Goal: Task Accomplishment & Management: Use online tool/utility

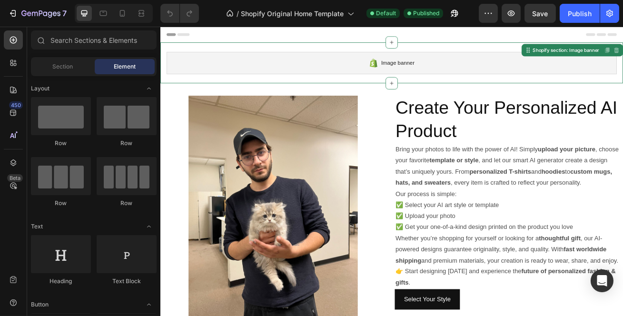
click at [428, 55] on div "Image banner Shopify section: Image banner Disabled. Please edit in Shopify Edi…" at bounding box center [445, 71] width 571 height 50
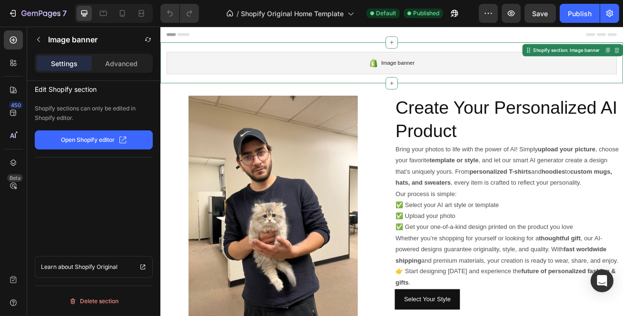
click at [433, 73] on span "Image banner" at bounding box center [453, 71] width 41 height 11
click at [438, 94] on div at bounding box center [445, 96] width 15 height 15
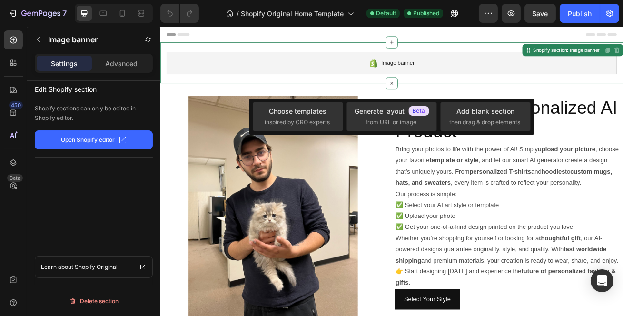
click at [445, 90] on div at bounding box center [445, 96] width 15 height 15
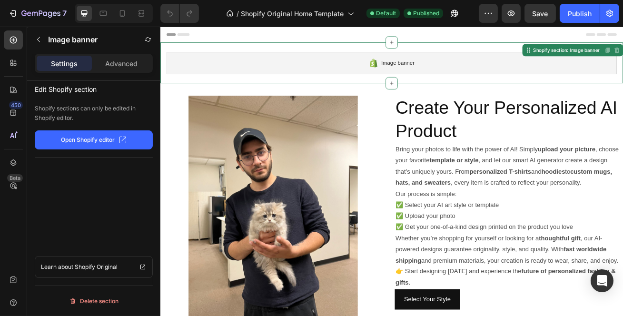
click at [438, 46] on div at bounding box center [445, 46] width 15 height 15
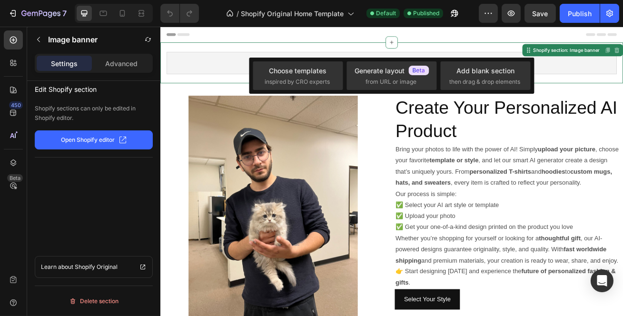
click at [407, 50] on div "Image banner Shopify section: Image banner Disabled. Please edit in Shopify Edi…" at bounding box center [445, 71] width 571 height 50
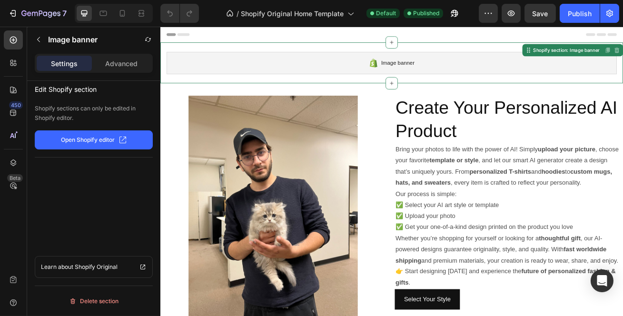
click at [438, 94] on div at bounding box center [445, 96] width 15 height 15
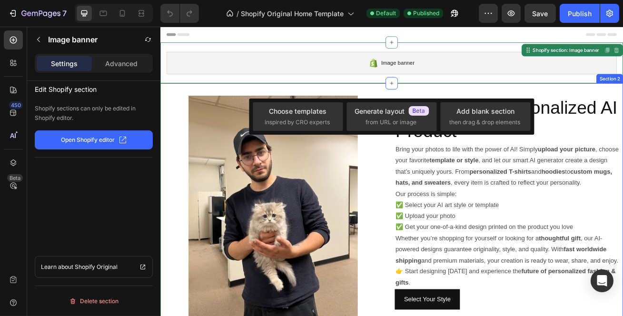
click at [445, 98] on icon at bounding box center [446, 97] width 8 height 8
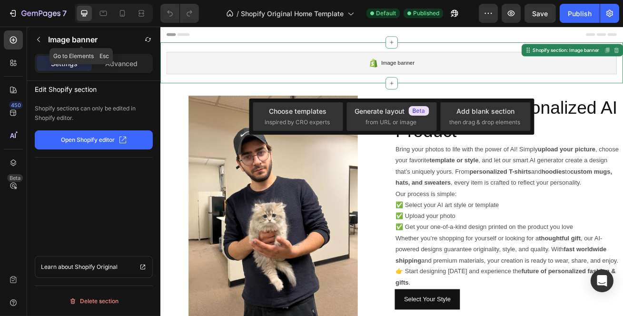
click at [39, 43] on button "button" at bounding box center [38, 39] width 15 height 15
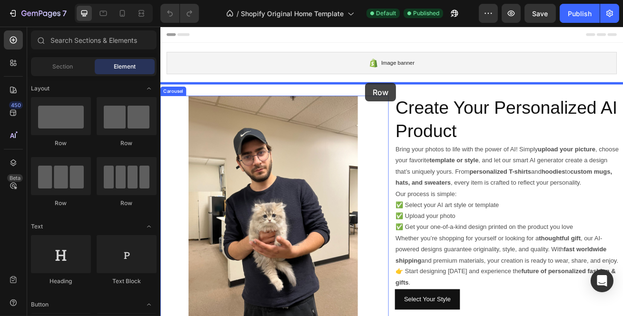
drag, startPoint x: 222, startPoint y: 150, endPoint x: 413, endPoint y: 97, distance: 197.7
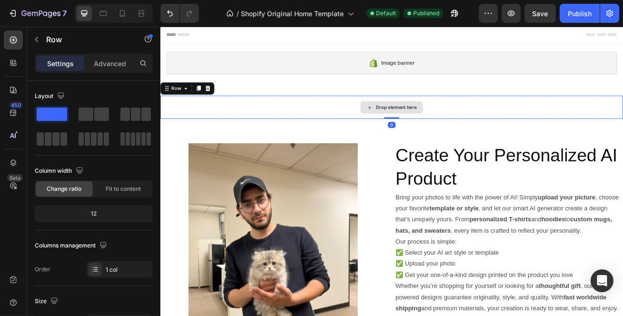
drag, startPoint x: 446, startPoint y: 146, endPoint x: 448, endPoint y: 129, distance: 16.7
click at [448, 129] on div "Drop element here Row 0" at bounding box center [445, 126] width 571 height 29
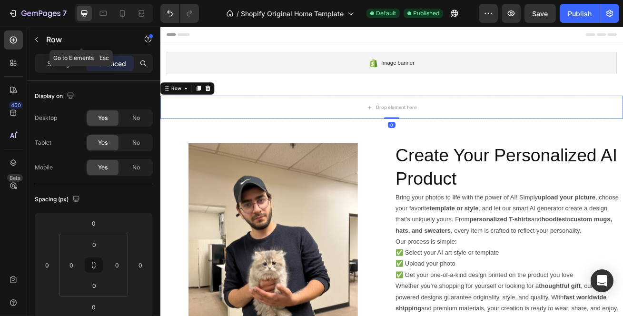
click at [36, 34] on button "button" at bounding box center [36, 39] width 15 height 15
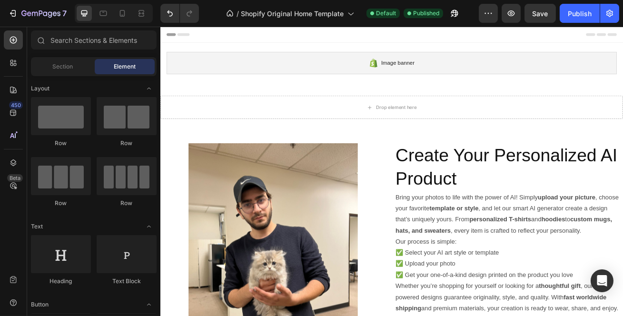
scroll to position [129, 0]
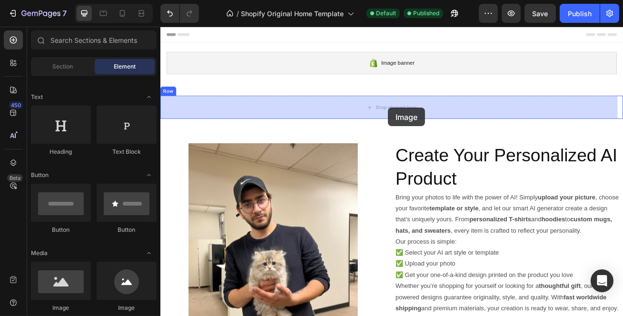
drag, startPoint x: 240, startPoint y: 303, endPoint x: 441, endPoint y: 127, distance: 267.0
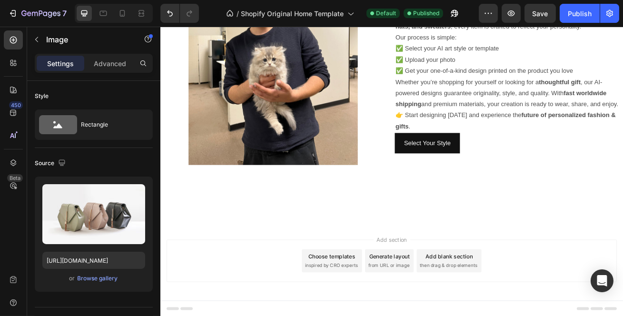
scroll to position [389, 0]
click at [103, 221] on button "Upload Image" at bounding box center [93, 229] width 67 height 17
click at [102, 226] on input "file" at bounding box center [94, 230] width 66 height 16
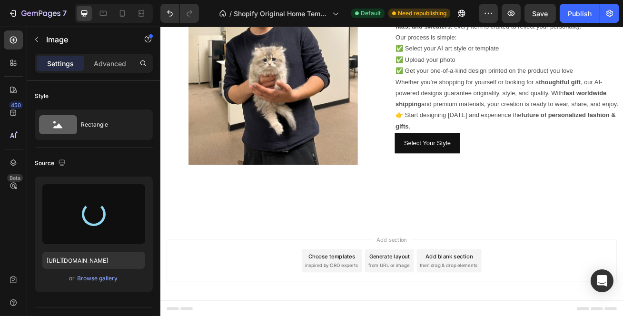
type input "[URL][DOMAIN_NAME]"
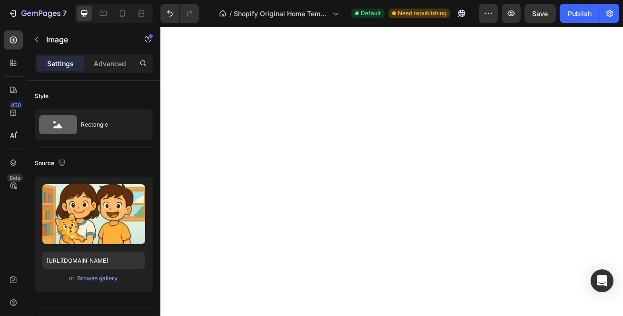
scroll to position [173, 0]
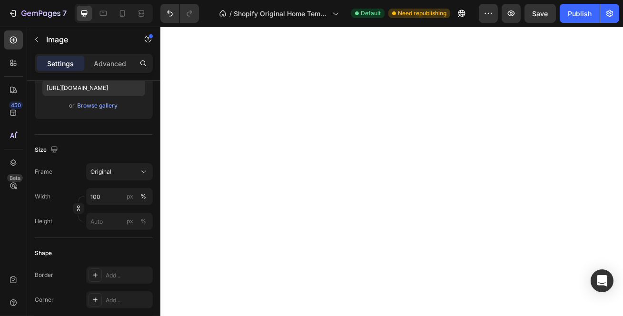
click at [125, 170] on div "Original" at bounding box center [113, 171] width 47 height 9
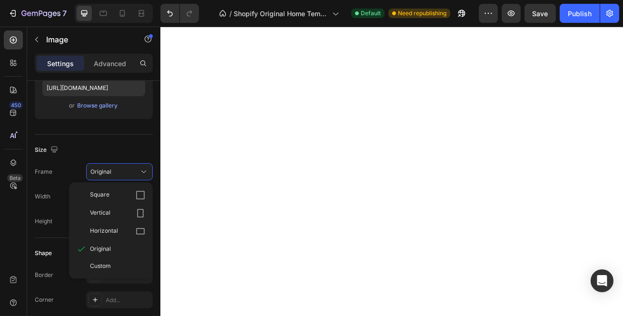
click at [128, 194] on div "Square" at bounding box center [117, 195] width 55 height 10
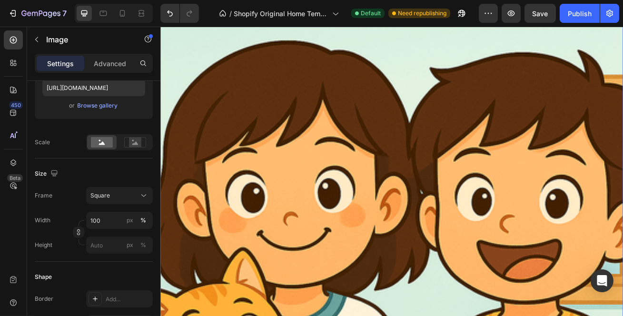
click at [130, 193] on div "Square" at bounding box center [113, 195] width 47 height 9
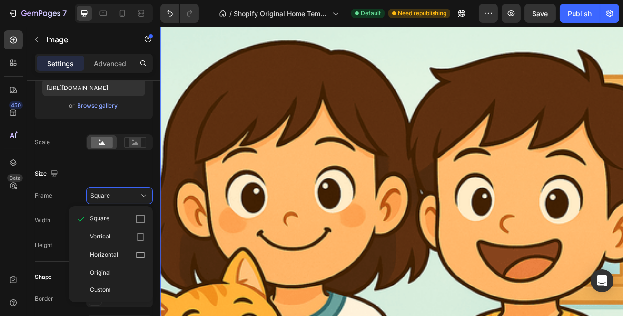
click at [132, 258] on div "Horizontal" at bounding box center [117, 255] width 55 height 10
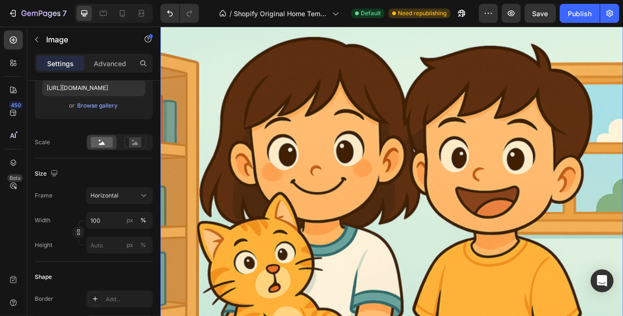
click at [139, 199] on icon at bounding box center [144, 196] width 10 height 10
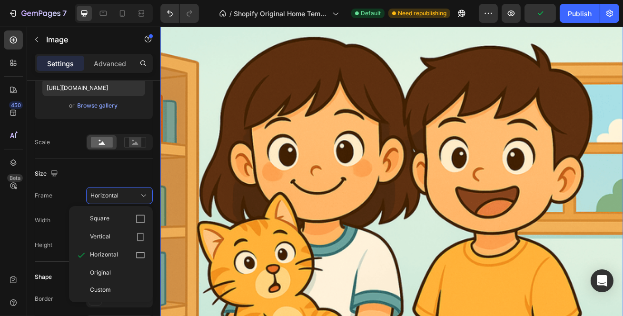
click at [129, 198] on div "Horizontal" at bounding box center [113, 195] width 47 height 9
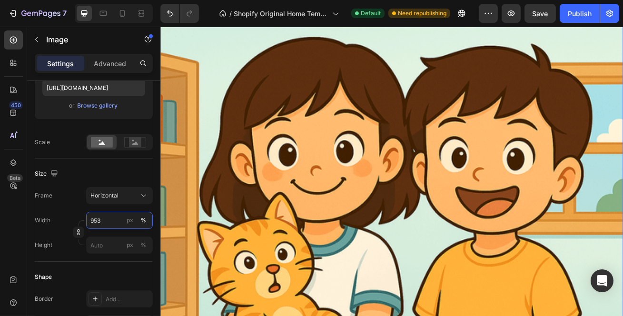
type input "953"
click at [83, 229] on button "button" at bounding box center [78, 231] width 11 height 11
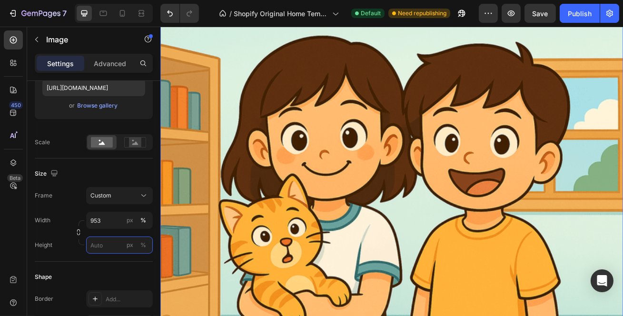
click at [105, 247] on input "px %" at bounding box center [119, 244] width 67 height 17
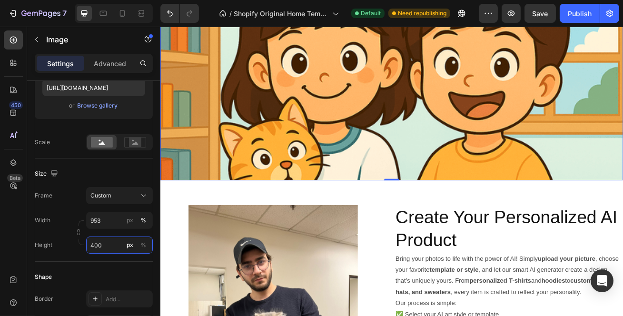
scroll to position [0, 0]
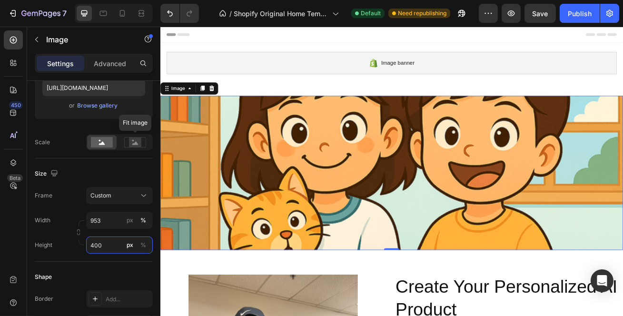
type input "400"
click at [137, 139] on rect at bounding box center [135, 143] width 12 height 10
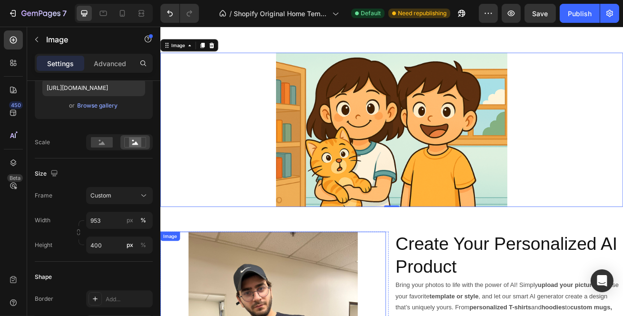
scroll to position [43, 0]
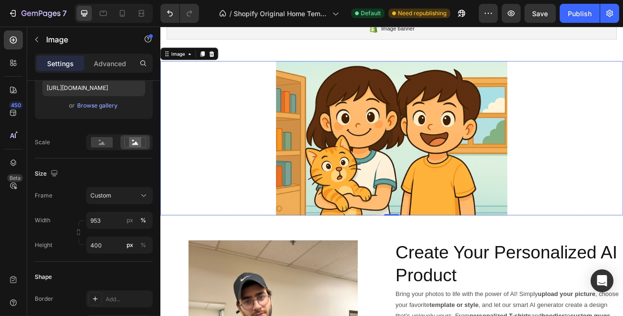
click at [339, 146] on img at bounding box center [445, 164] width 571 height 190
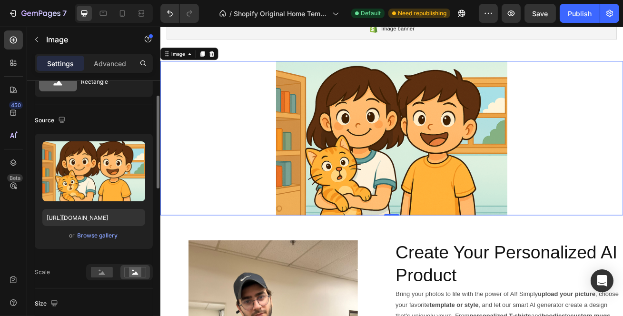
scroll to position [0, 0]
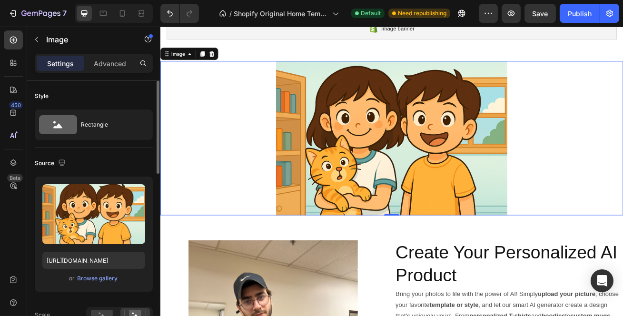
click at [90, 231] on input "file" at bounding box center [94, 230] width 66 height 16
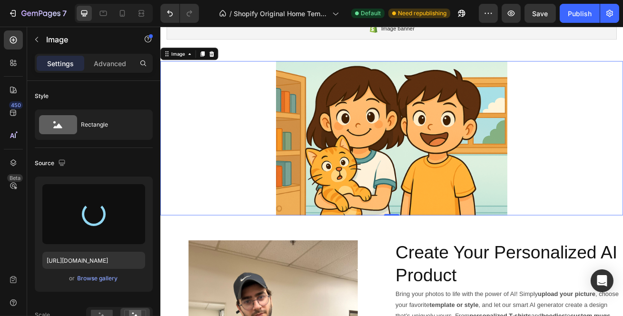
type input "[URL][DOMAIN_NAME]"
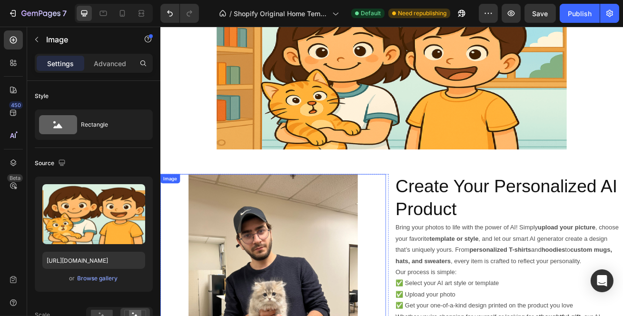
scroll to position [43, 0]
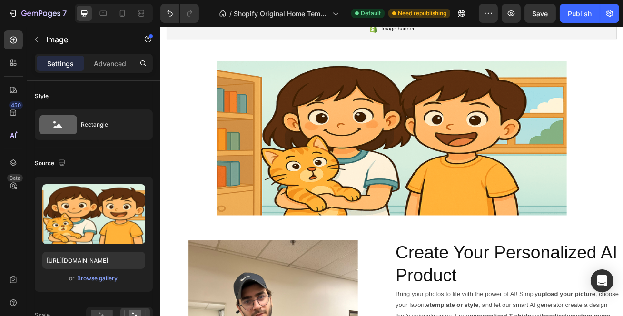
click at [231, 151] on img at bounding box center [445, 164] width 571 height 190
click at [339, 187] on img at bounding box center [445, 164] width 571 height 190
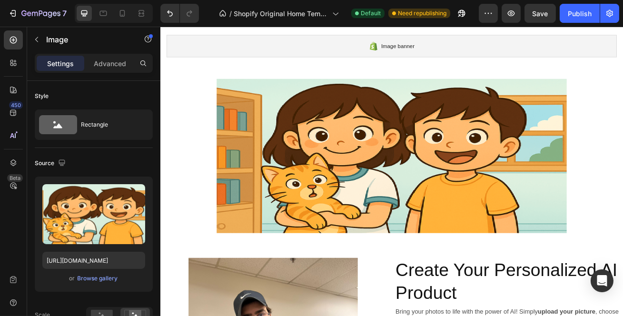
scroll to position [0, 0]
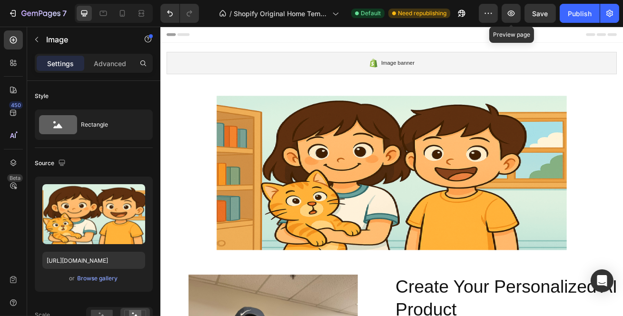
click at [512, 17] on icon "button" at bounding box center [511, 14] width 10 height 10
click at [297, 139] on img at bounding box center [445, 207] width 571 height 190
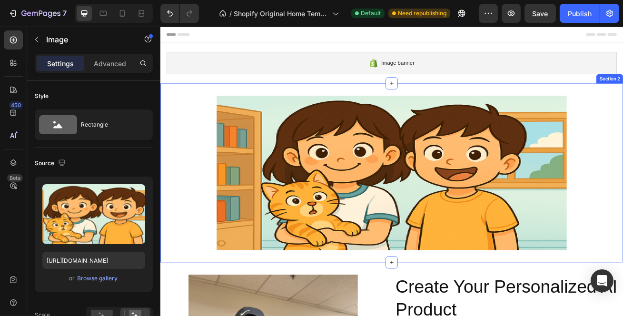
click at [305, 102] on div "Image Row Section 2" at bounding box center [445, 207] width 571 height 221
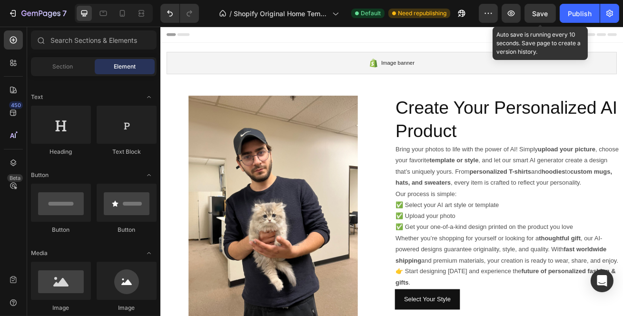
click at [539, 12] on span "Save" at bounding box center [540, 14] width 16 height 8
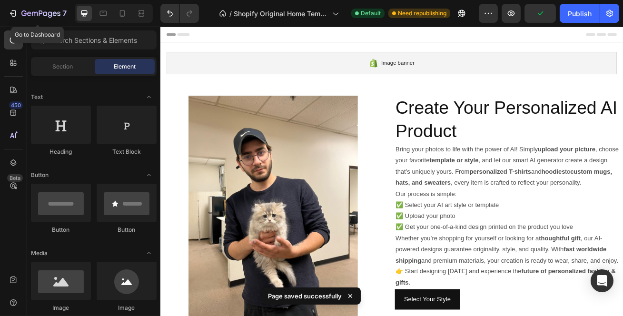
click at [26, 10] on icon "button" at bounding box center [40, 14] width 39 height 8
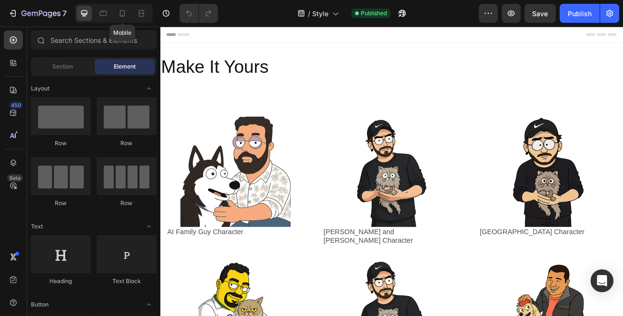
click at [125, 16] on icon at bounding box center [123, 14] width 10 height 10
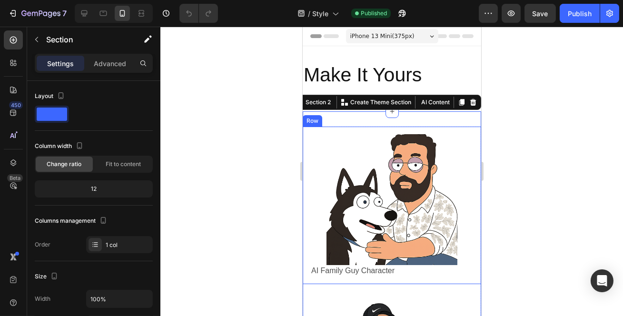
click at [124, 166] on span "Fit to content" at bounding box center [123, 164] width 35 height 9
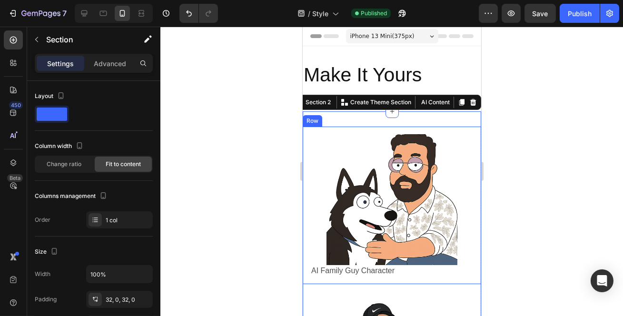
click at [124, 166] on span "Fit to content" at bounding box center [123, 164] width 35 height 9
click at [75, 161] on span "Change ratio" at bounding box center [64, 164] width 35 height 9
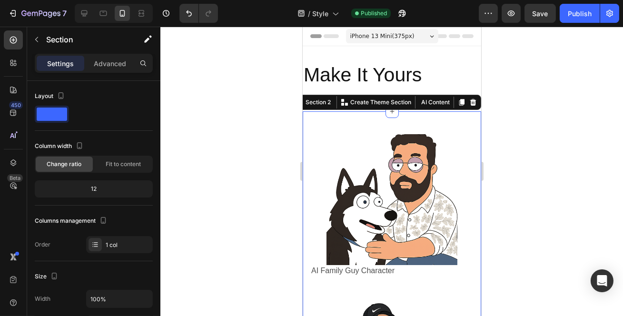
scroll to position [253, 0]
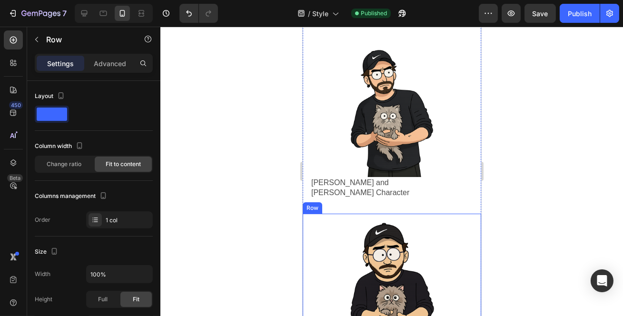
click at [473, 214] on div "Image South Park Character Text Block Row Row" at bounding box center [391, 292] width 178 height 157
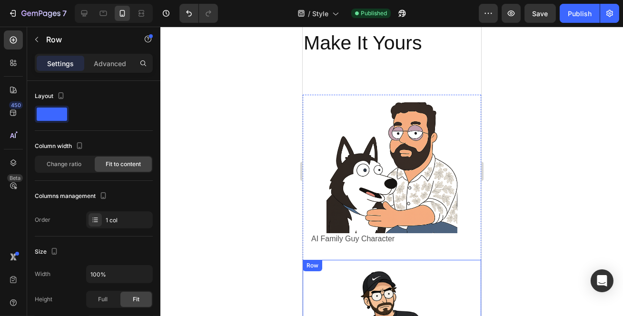
scroll to position [0, 0]
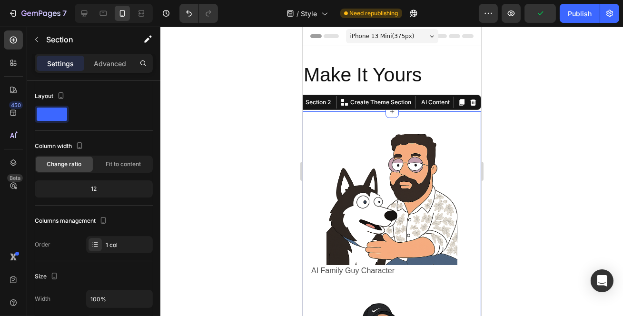
click at [128, 166] on span "Fit to content" at bounding box center [123, 164] width 35 height 9
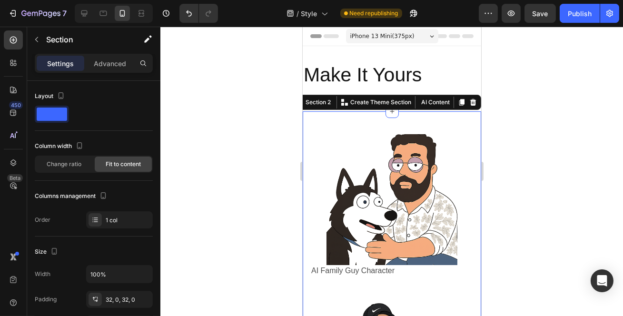
click at [78, 160] on span "Change ratio" at bounding box center [64, 164] width 35 height 9
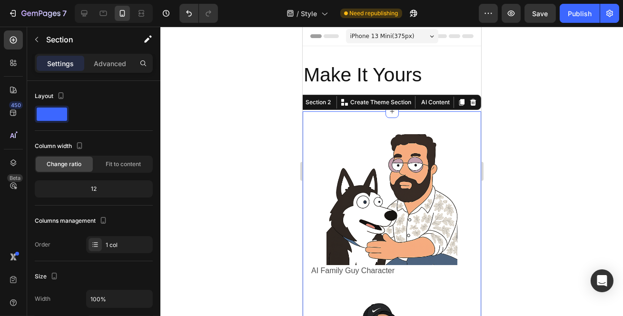
click at [115, 160] on span "Fit to content" at bounding box center [123, 164] width 35 height 9
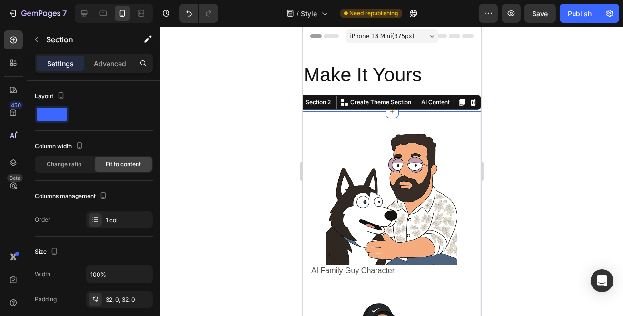
click at [113, 218] on div "1 col" at bounding box center [128, 220] width 45 height 9
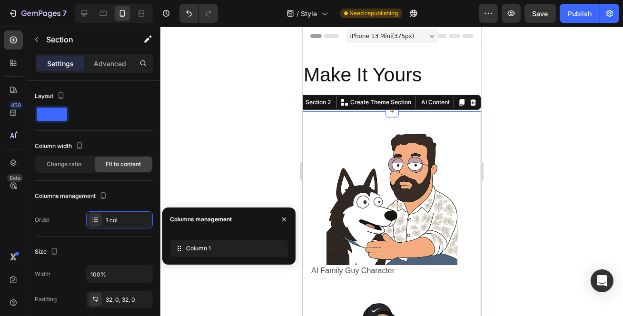
click at [113, 218] on div "1 col" at bounding box center [128, 220] width 45 height 9
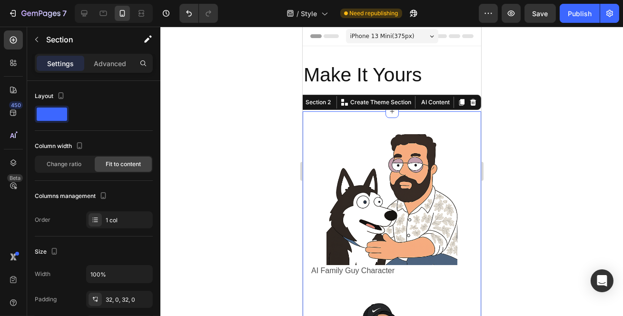
click at [85, 167] on div "Change ratio" at bounding box center [64, 164] width 57 height 15
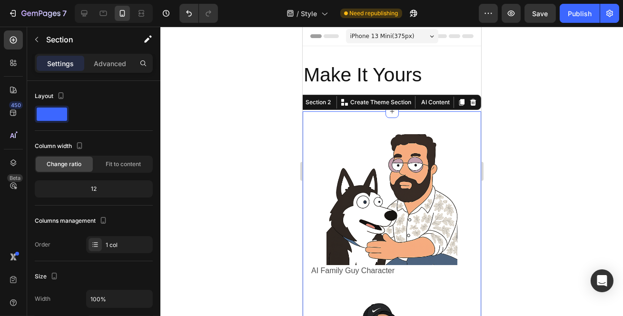
click at [101, 64] on p "Advanced" at bounding box center [110, 64] width 32 height 10
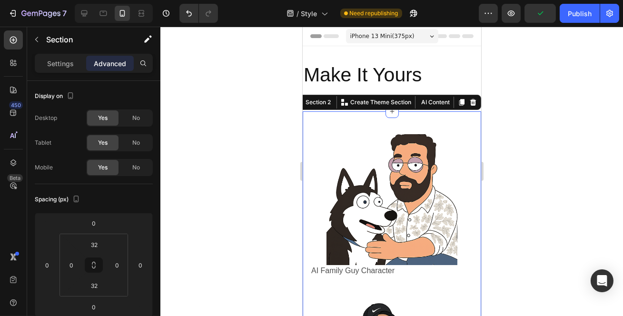
click at [72, 65] on p "Settings" at bounding box center [60, 64] width 27 height 10
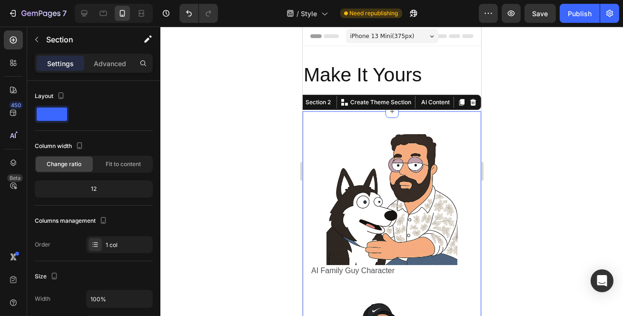
click at [54, 111] on span at bounding box center [52, 114] width 30 height 13
click at [59, 95] on icon "button" at bounding box center [61, 95] width 5 height 7
click at [59, 94] on icon "button" at bounding box center [61, 96] width 10 height 10
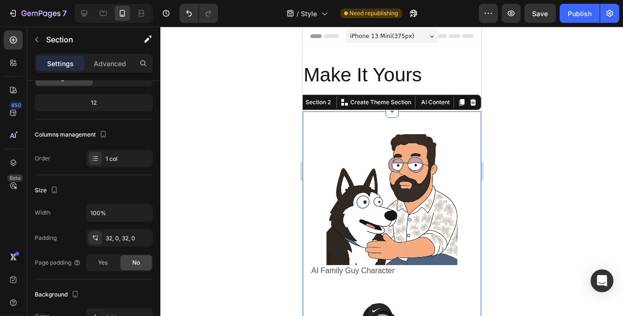
scroll to position [129, 0]
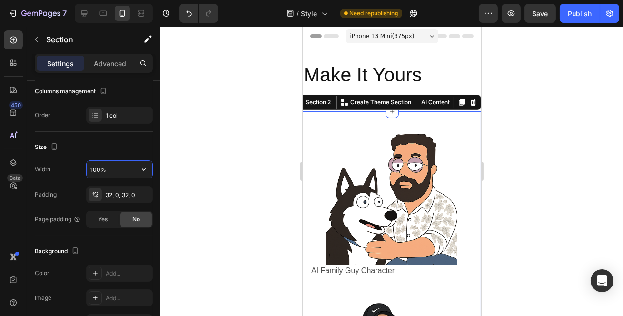
click at [116, 173] on input "100%" at bounding box center [120, 169] width 66 height 17
paste input "auto"
click at [123, 151] on div "Size" at bounding box center [94, 146] width 118 height 15
click at [132, 200] on div "32, 0, 32, 0" at bounding box center [119, 194] width 67 height 17
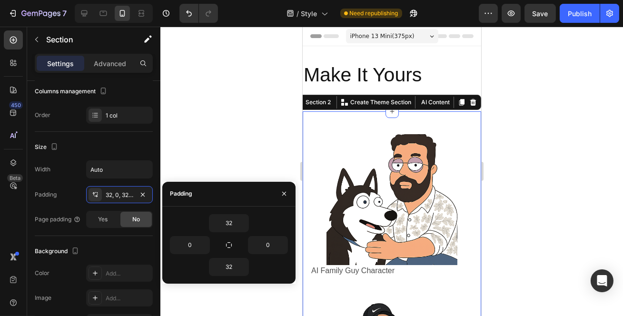
click at [132, 200] on div "32, 0, 32, 0" at bounding box center [119, 194] width 67 height 17
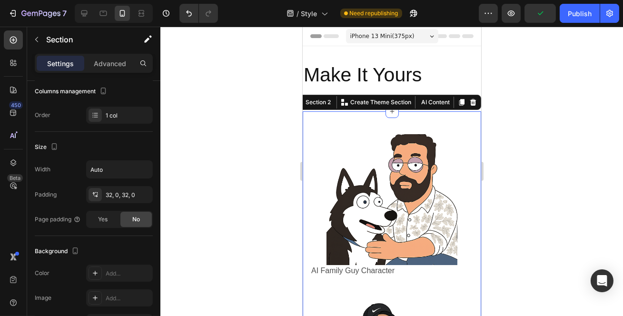
click at [128, 196] on div "32, 0, 32, 0" at bounding box center [128, 195] width 45 height 9
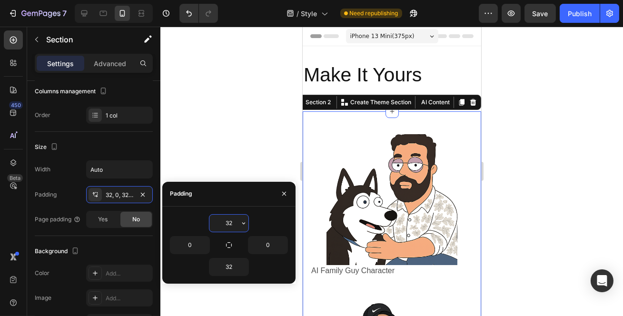
click at [86, 192] on div "32, 0, 32, 0" at bounding box center [119, 194] width 67 height 17
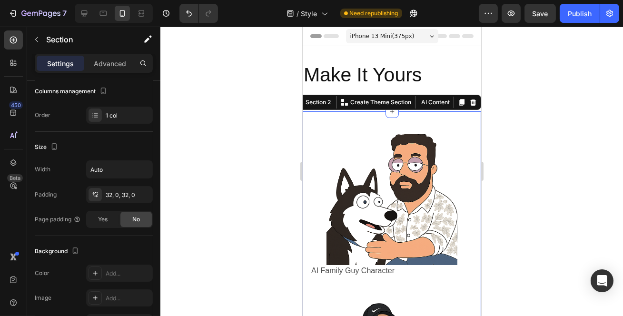
click at [94, 194] on icon at bounding box center [95, 195] width 8 height 8
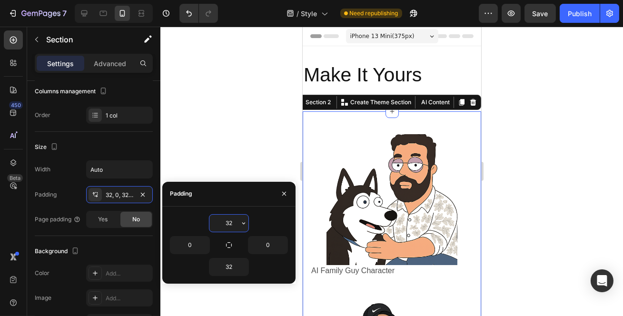
click at [94, 194] on icon at bounding box center [95, 195] width 8 height 8
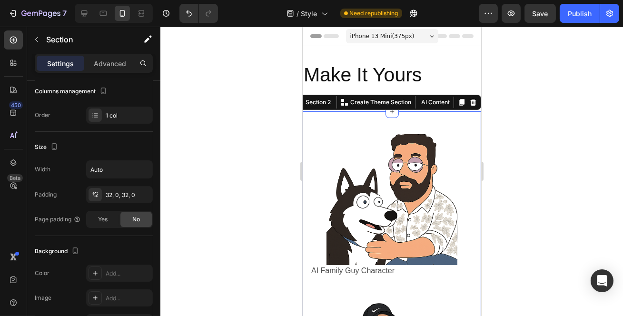
click at [114, 223] on div "Yes" at bounding box center [102, 219] width 31 height 15
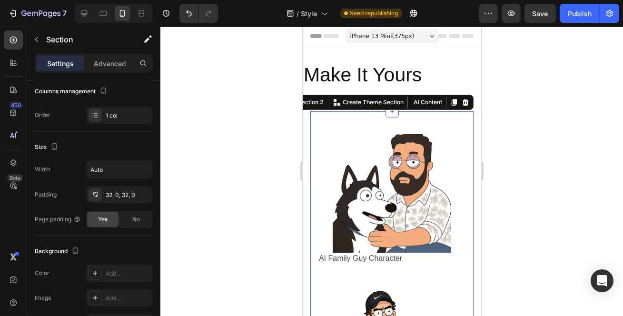
click at [126, 222] on div "No" at bounding box center [135, 219] width 31 height 15
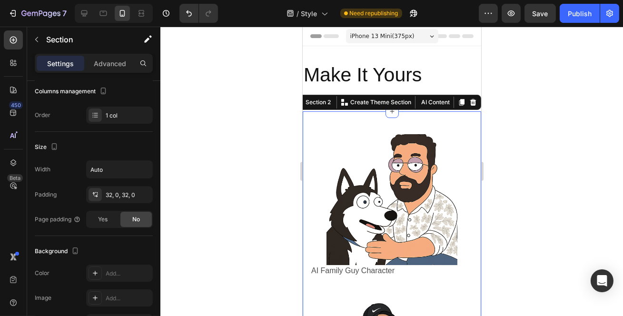
click at [109, 222] on div "Yes" at bounding box center [102, 219] width 31 height 15
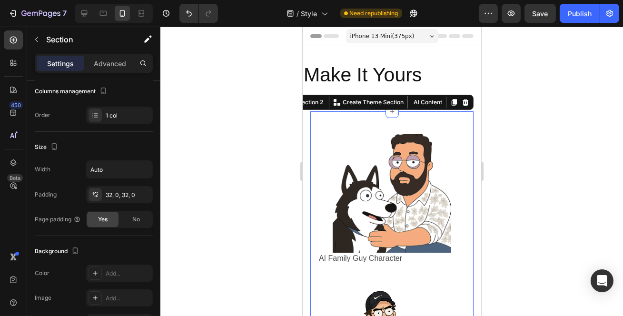
click at [115, 218] on div "Yes" at bounding box center [102, 219] width 31 height 15
click at [138, 218] on span "No" at bounding box center [136, 219] width 8 height 9
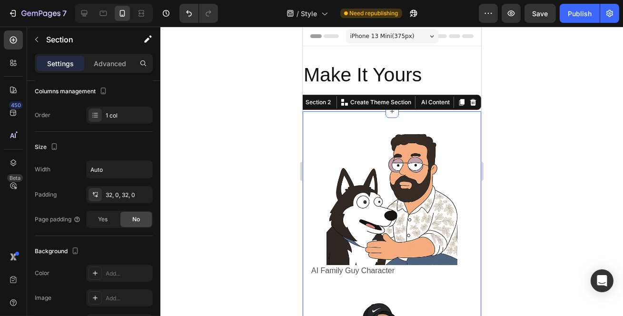
click at [111, 220] on div "Yes" at bounding box center [102, 219] width 31 height 15
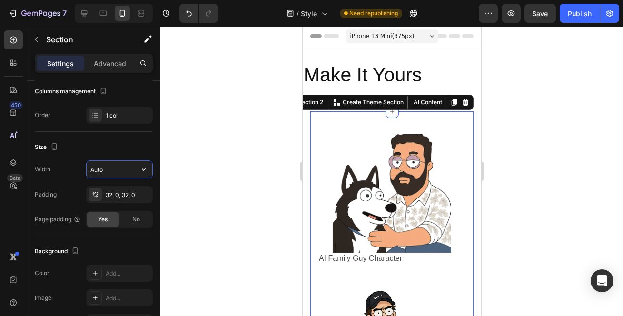
click at [104, 167] on input "Auto" at bounding box center [120, 169] width 66 height 17
click at [137, 169] on button "button" at bounding box center [143, 169] width 17 height 17
click at [121, 197] on p "Full 100%" at bounding box center [117, 193] width 54 height 9
type input "100%"
click at [144, 170] on icon "button" at bounding box center [144, 170] width 10 height 10
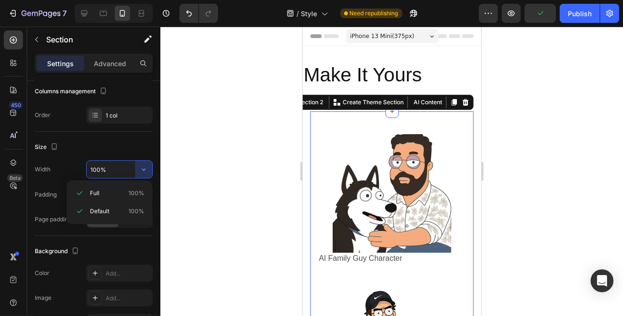
click at [121, 207] on p "Default 100%" at bounding box center [117, 211] width 54 height 9
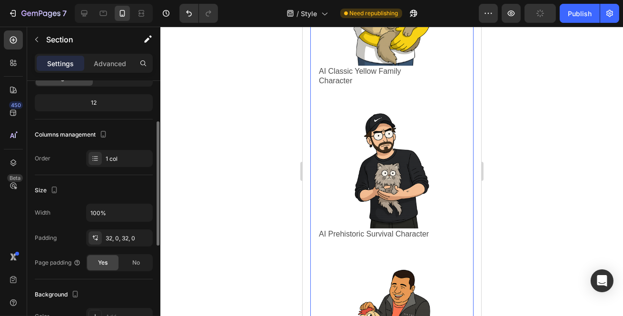
scroll to position [0, 0]
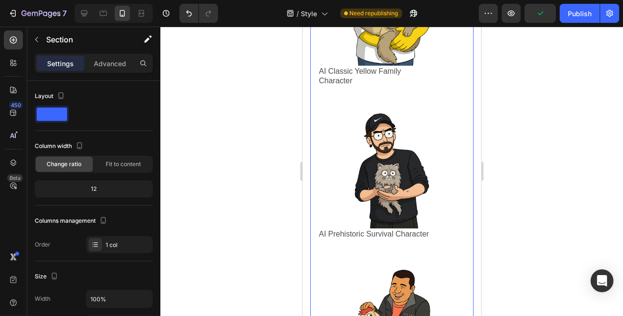
click at [95, 193] on div "12" at bounding box center [94, 188] width 114 height 13
click at [116, 165] on span "Fit to content" at bounding box center [123, 164] width 35 height 9
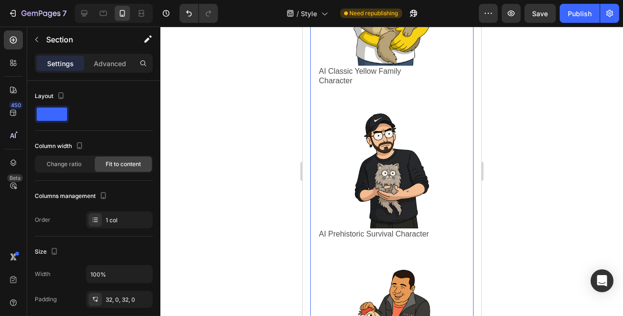
click at [70, 164] on span "Change ratio" at bounding box center [64, 164] width 35 height 9
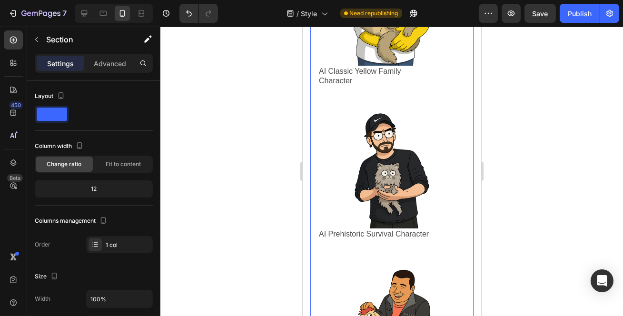
click at [114, 153] on div "Column width" at bounding box center [94, 145] width 118 height 15
click at [106, 163] on span "Fit to content" at bounding box center [123, 164] width 35 height 9
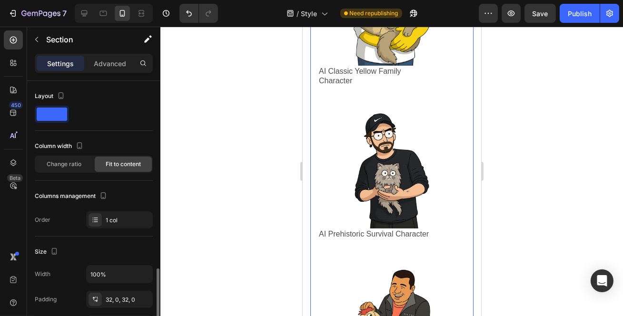
scroll to position [173, 0]
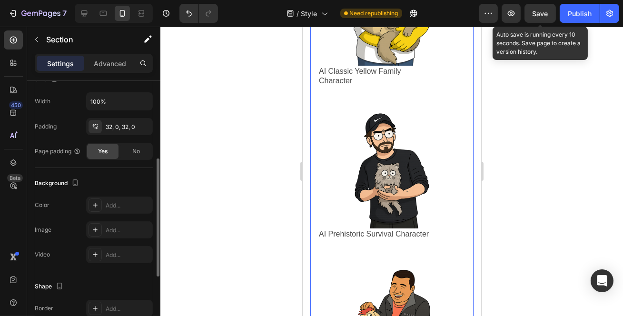
click at [546, 14] on span "Save" at bounding box center [540, 14] width 16 height 8
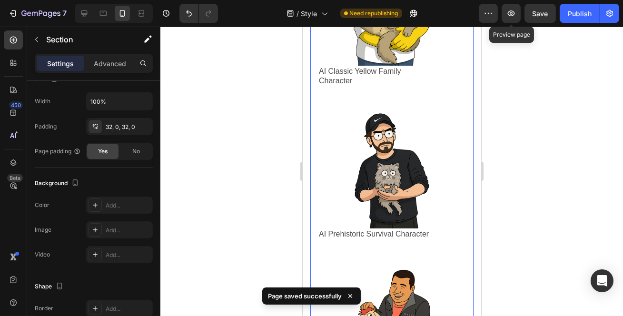
click at [508, 16] on icon "button" at bounding box center [511, 14] width 10 height 10
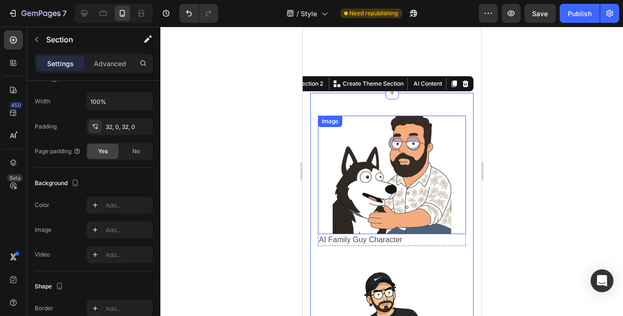
scroll to position [0, 0]
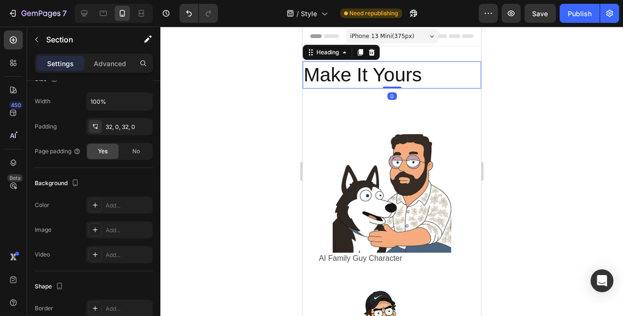
click at [341, 61] on h2 "Make It Yours" at bounding box center [391, 74] width 178 height 27
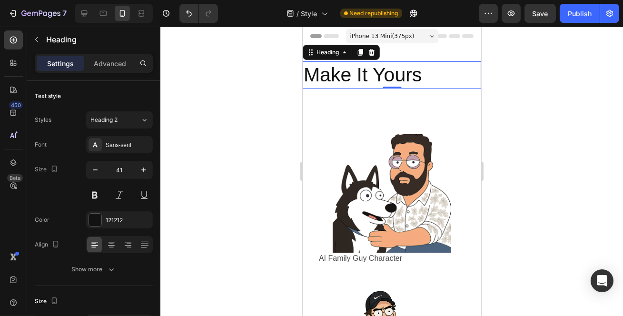
click at [120, 169] on input "41" at bounding box center [119, 169] width 31 height 17
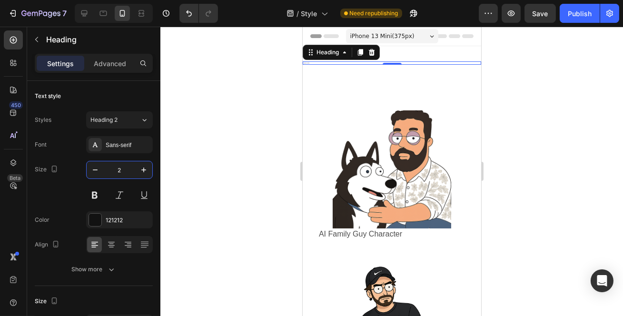
type input "24"
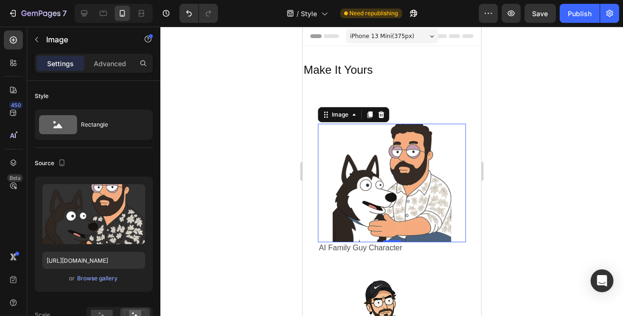
click at [367, 138] on img at bounding box center [391, 183] width 118 height 118
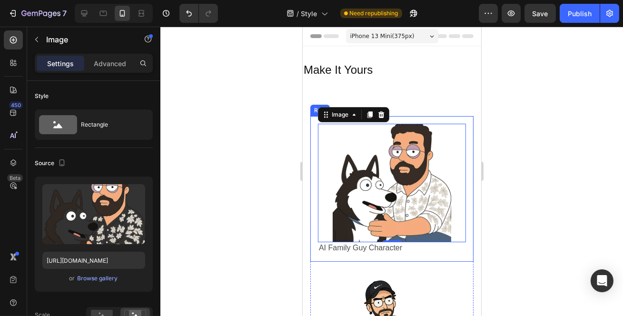
click at [310, 132] on div "Image 0 AI Family Guy Character Text Block Row Row" at bounding box center [391, 189] width 163 height 146
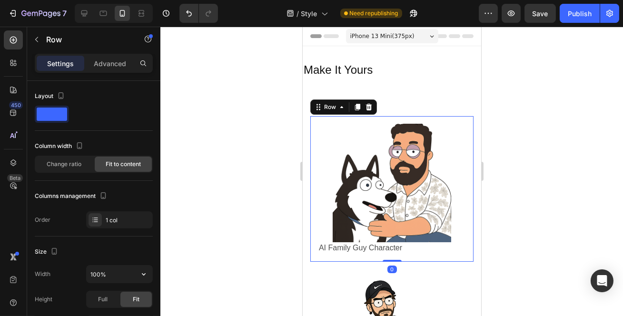
scroll to position [86, 0]
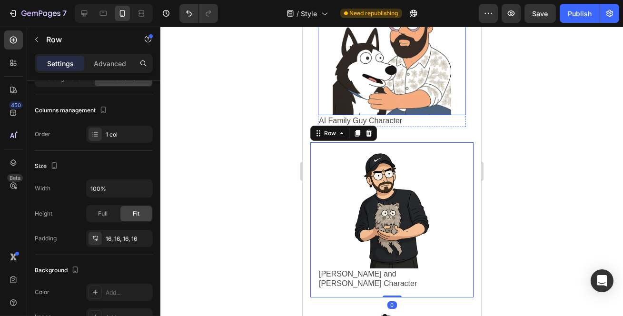
scroll to position [129, 0]
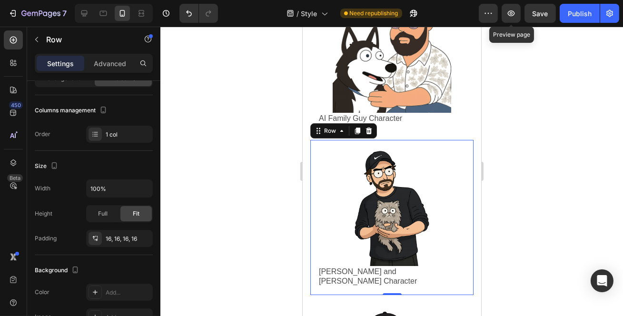
click at [507, 8] on button "button" at bounding box center [511, 13] width 19 height 19
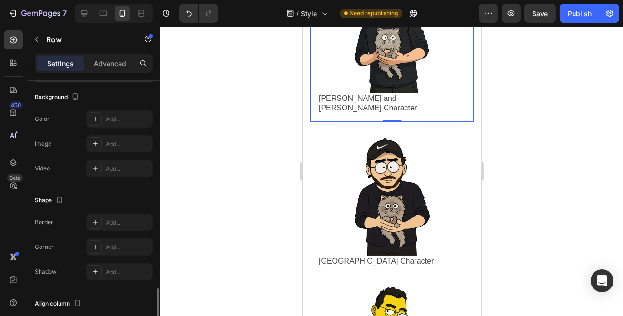
scroll to position [322, 0]
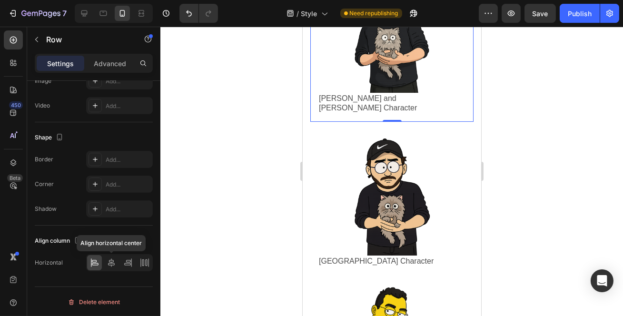
click at [113, 266] on icon at bounding box center [112, 263] width 10 height 10
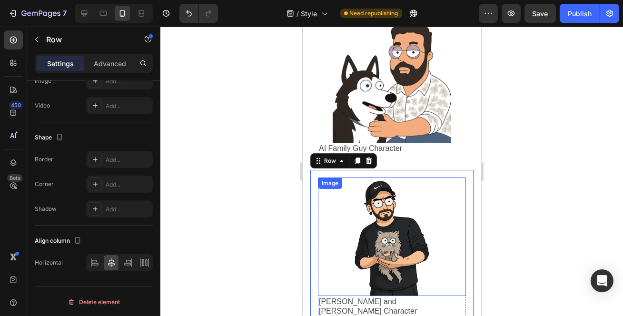
scroll to position [0, 0]
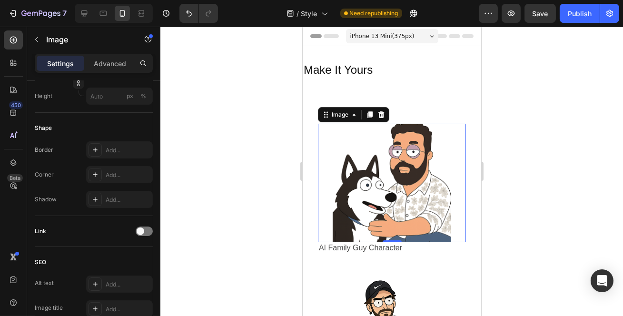
click at [317, 124] on div "Image 0" at bounding box center [391, 183] width 148 height 118
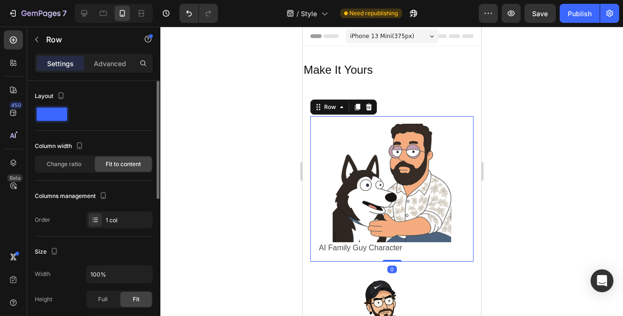
click at [310, 116] on div "Image AI Family Guy Character Text Block Row Row 0" at bounding box center [391, 189] width 163 height 146
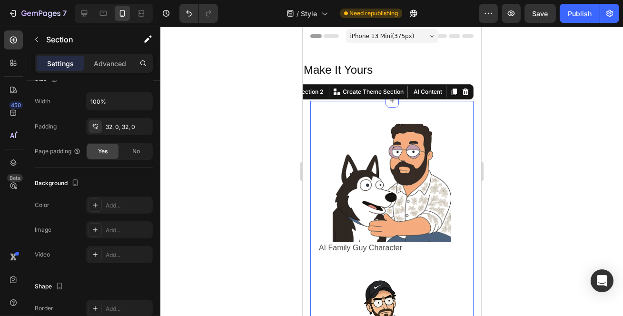
scroll to position [322, 0]
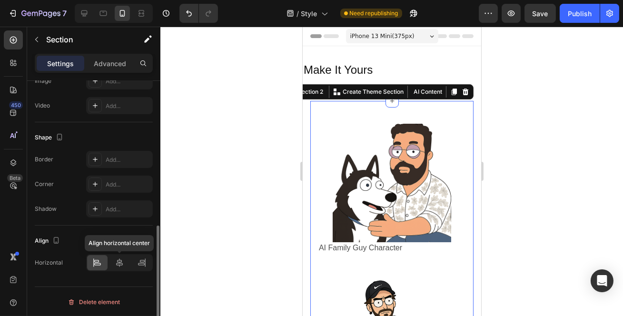
click at [123, 262] on icon at bounding box center [120, 263] width 10 height 10
click at [236, 137] on div at bounding box center [391, 171] width 463 height 289
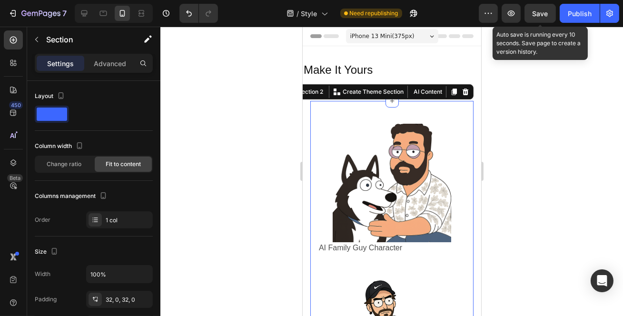
click at [554, 19] on button "Save" at bounding box center [539, 13] width 31 height 19
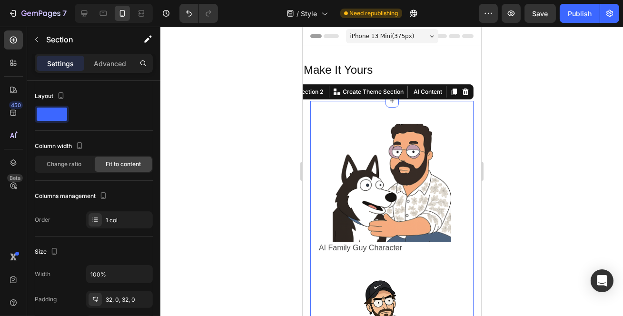
click at [104, 72] on div "Settings Advanced" at bounding box center [94, 63] width 118 height 19
click at [104, 69] on div "Advanced" at bounding box center [110, 63] width 48 height 15
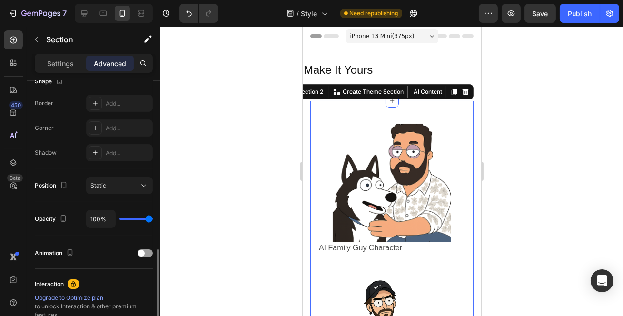
scroll to position [303, 0]
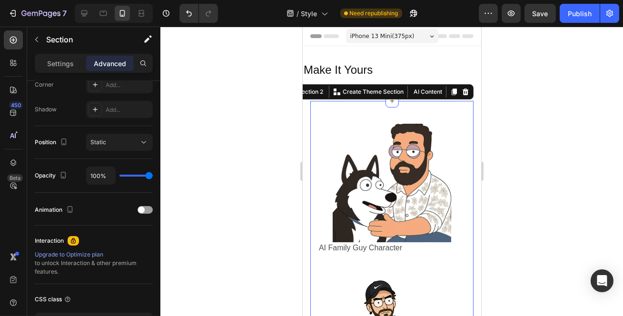
click at [136, 145] on div "Static" at bounding box center [114, 142] width 49 height 9
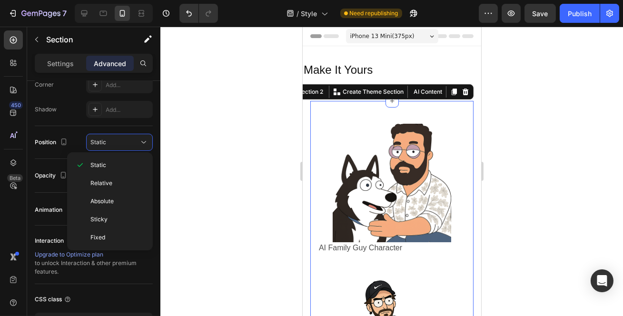
click at [135, 146] on div "Static" at bounding box center [114, 142] width 49 height 9
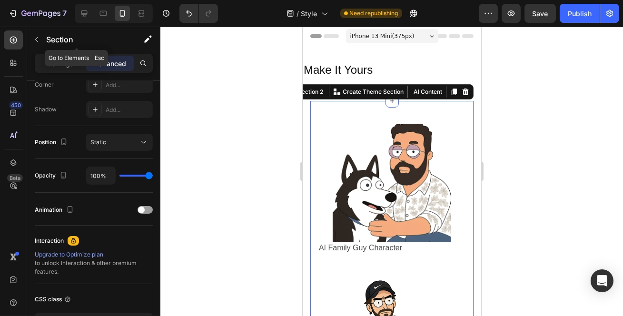
click at [63, 46] on div "Section" at bounding box center [76, 39] width 99 height 25
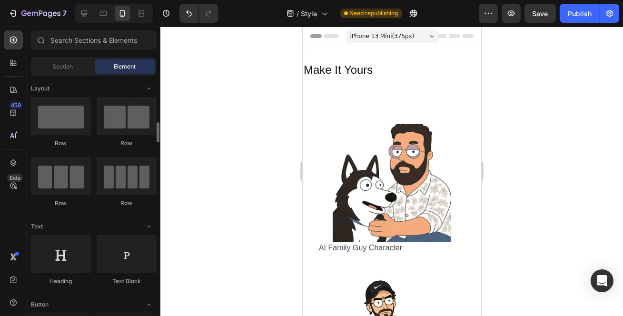
scroll to position [43, 0]
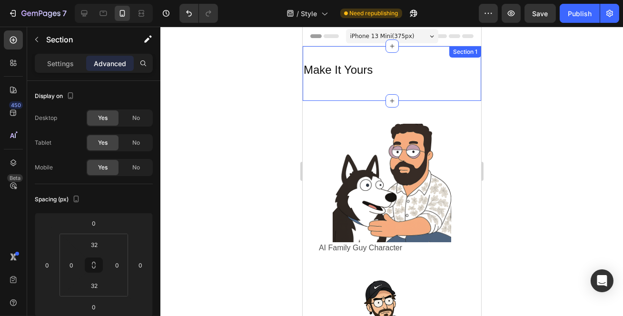
click at [308, 92] on div "Make It Yours Heading Row Section 1" at bounding box center [391, 73] width 178 height 55
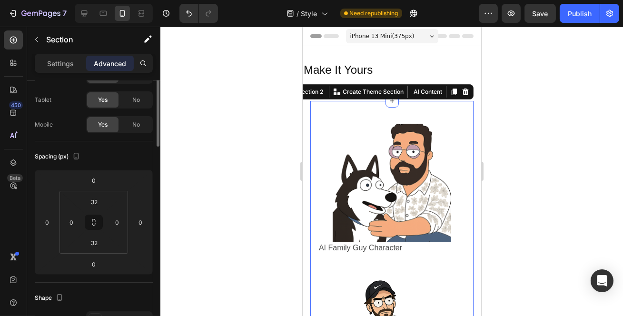
scroll to position [0, 0]
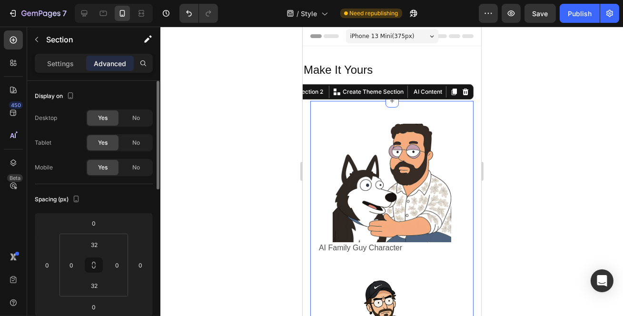
click at [77, 69] on div "Settings" at bounding box center [61, 63] width 48 height 15
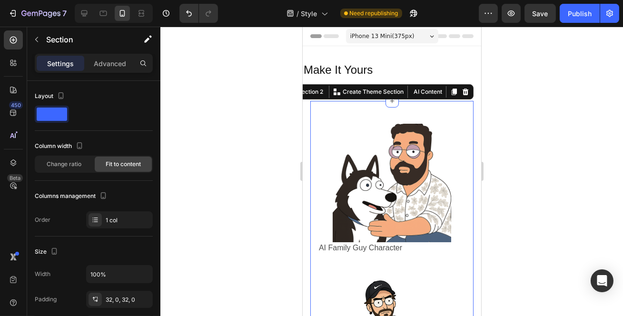
click at [425, 39] on div "iPhone 13 Mini ( 375 px)" at bounding box center [391, 36] width 92 height 14
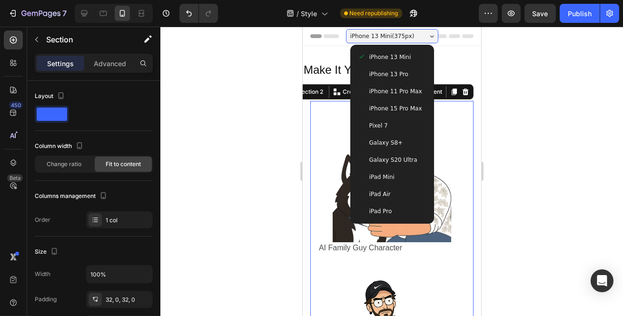
click at [408, 109] on span "iPhone 15 Pro Max" at bounding box center [395, 109] width 53 height 10
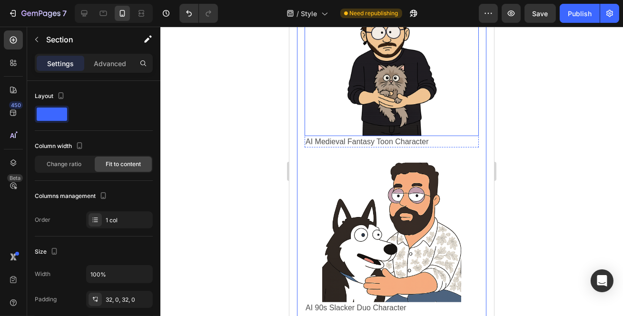
scroll to position [1644, 0]
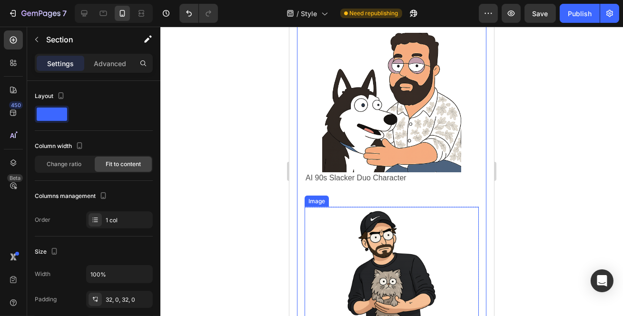
click at [118, 216] on div "1 col" at bounding box center [128, 220] width 45 height 9
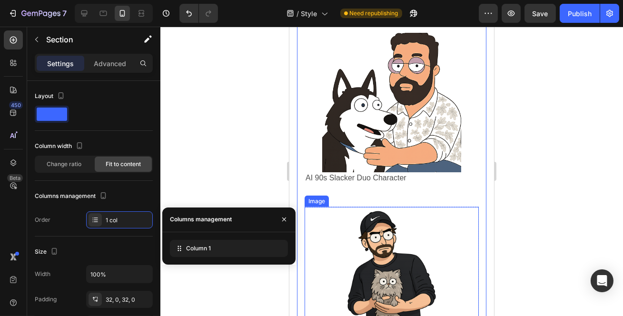
click at [184, 242] on div "Column 1" at bounding box center [229, 248] width 118 height 17
click at [128, 207] on div "Columns management Order 1 col" at bounding box center [94, 208] width 118 height 40
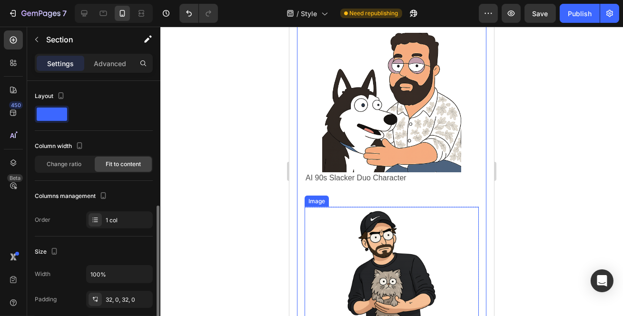
scroll to position [86, 0]
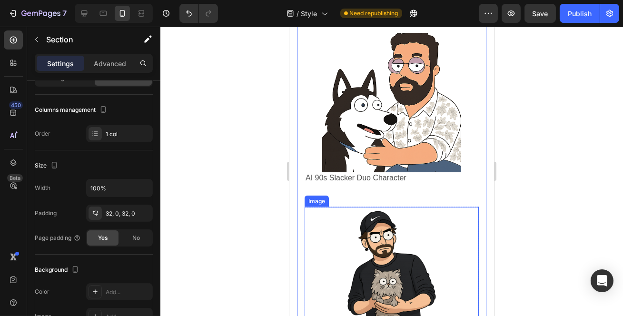
click at [129, 240] on div "No" at bounding box center [135, 237] width 31 height 15
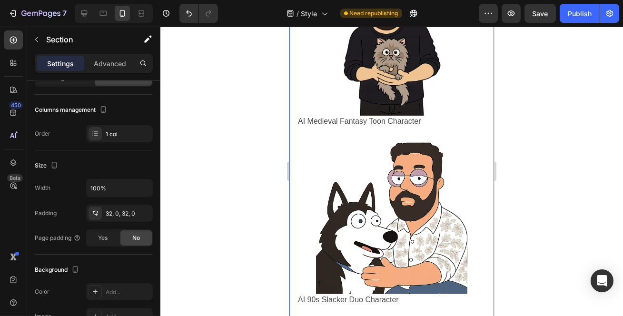
click at [109, 239] on div "Yes" at bounding box center [102, 237] width 31 height 15
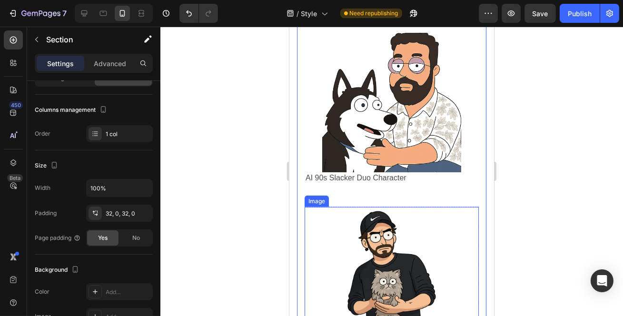
click at [147, 240] on div "No" at bounding box center [135, 237] width 31 height 15
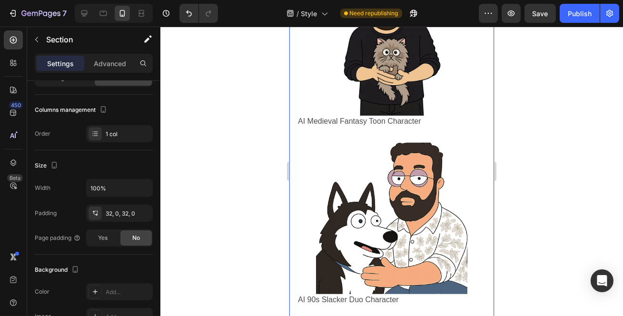
click at [112, 237] on div "Yes" at bounding box center [102, 237] width 31 height 15
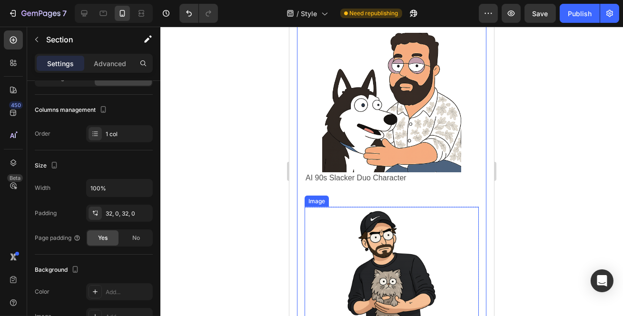
click at [141, 236] on div "No" at bounding box center [135, 237] width 31 height 15
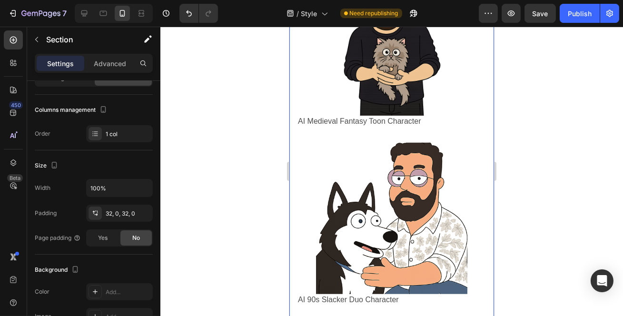
click at [97, 233] on div "Yes" at bounding box center [102, 237] width 31 height 15
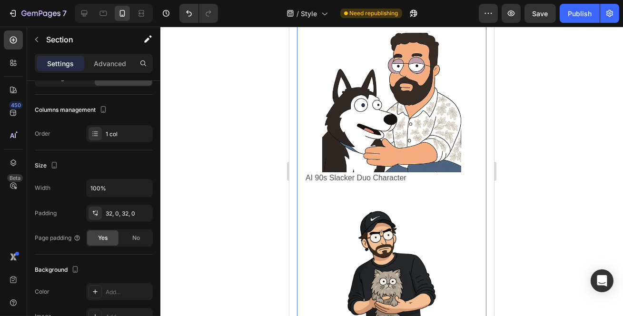
click at [145, 243] on div "No" at bounding box center [135, 237] width 31 height 15
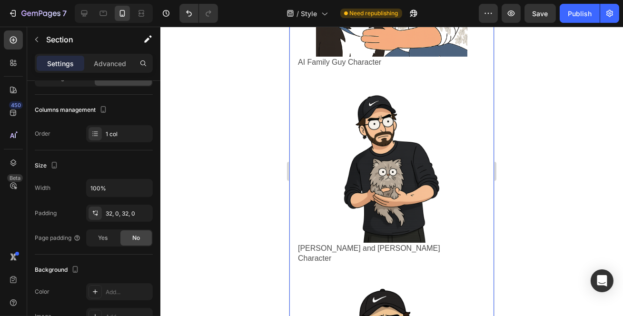
scroll to position [216, 0]
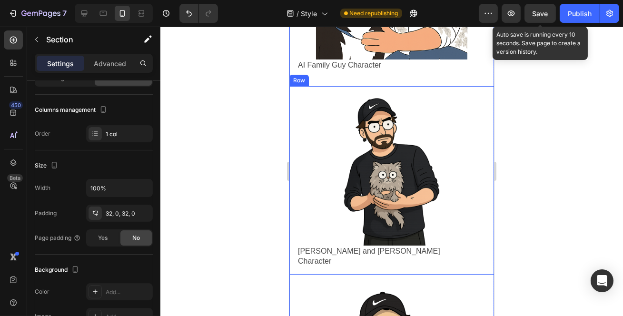
click at [529, 12] on button "Save" at bounding box center [539, 13] width 31 height 19
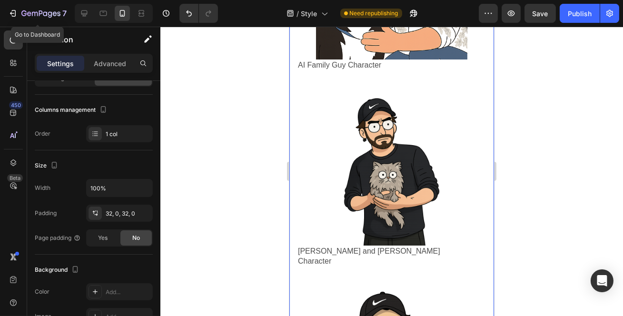
click at [39, 4] on button "7" at bounding box center [37, 13] width 67 height 19
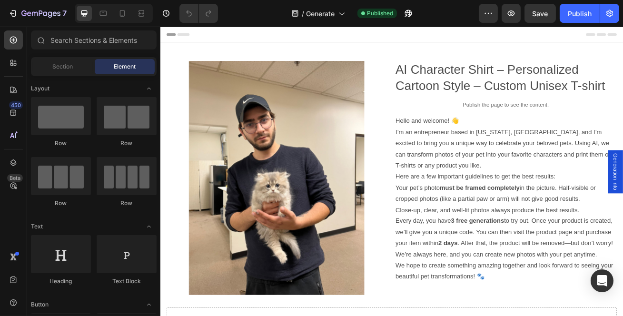
click at [122, 15] on icon at bounding box center [122, 13] width 5 height 7
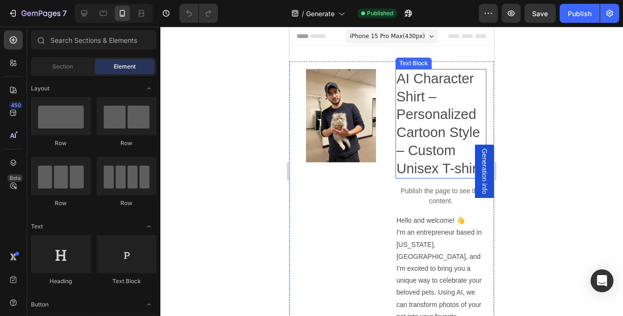
click at [449, 114] on p "AI Character Shirt – Personalized Cartoon Style – Custom Unisex T-shirt" at bounding box center [440, 124] width 89 height 108
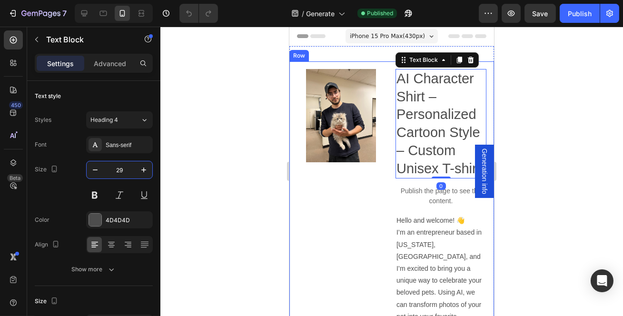
click at [118, 170] on input "29" at bounding box center [119, 169] width 31 height 17
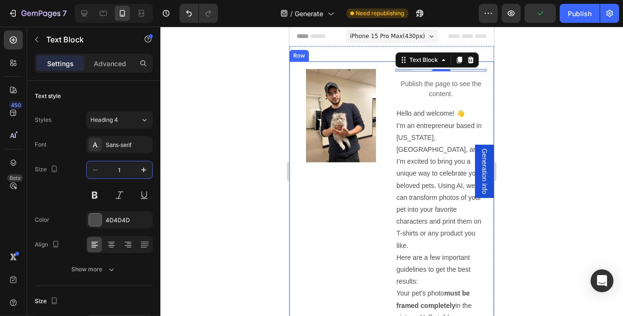
type input "14"
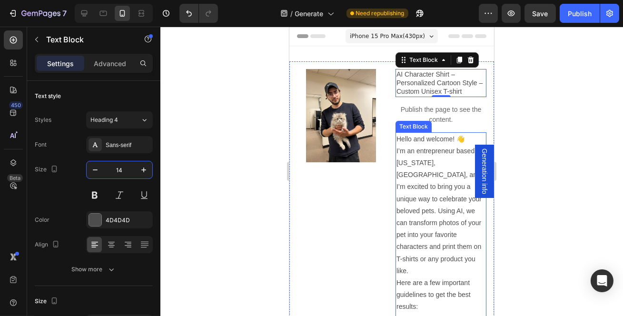
click at [426, 138] on p "Hello and welcome! 👋" at bounding box center [440, 139] width 89 height 12
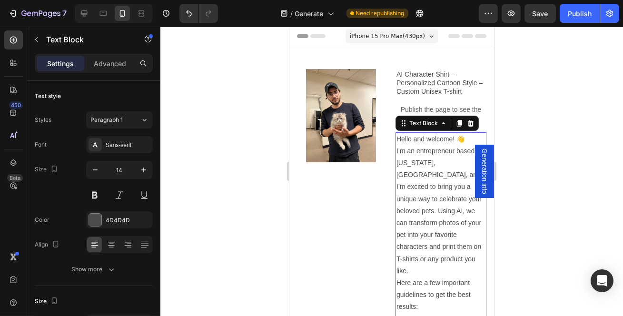
click at [410, 147] on p "I’m an entrepreneur based in New Jersey, USA, and I’m excited to bring you a un…" at bounding box center [440, 211] width 89 height 132
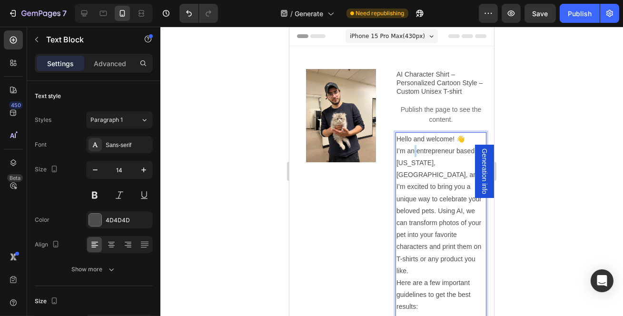
click at [411, 147] on p "I’m an entrepreneur based in New Jersey, USA, and I’m excited to bring you a un…" at bounding box center [440, 211] width 89 height 132
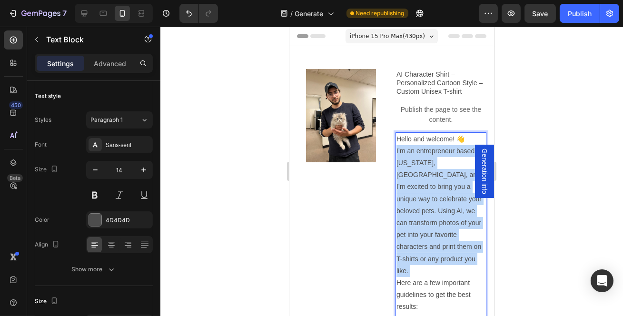
click at [411, 147] on p "I’m an entrepreneur based in New Jersey, USA, and I’m excited to bring you a un…" at bounding box center [440, 211] width 89 height 132
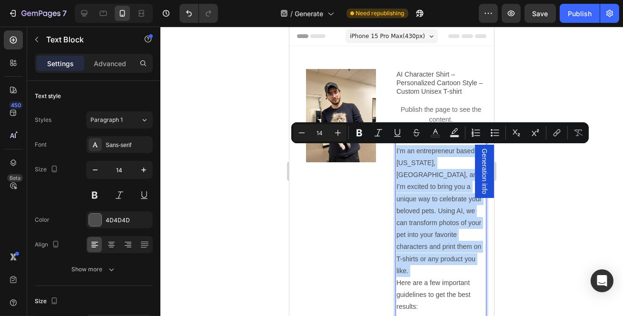
click at [410, 163] on p "I’m an entrepreneur based in New Jersey, USA, and I’m excited to bring you a un…" at bounding box center [440, 211] width 89 height 132
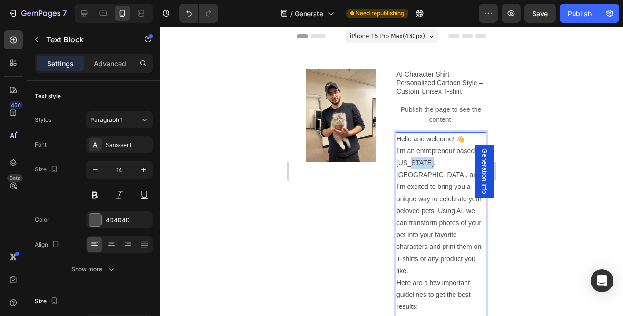
click at [410, 163] on p "I’m an entrepreneur based in New Jersey, USA, and I’m excited to bring you a un…" at bounding box center [440, 211] width 89 height 132
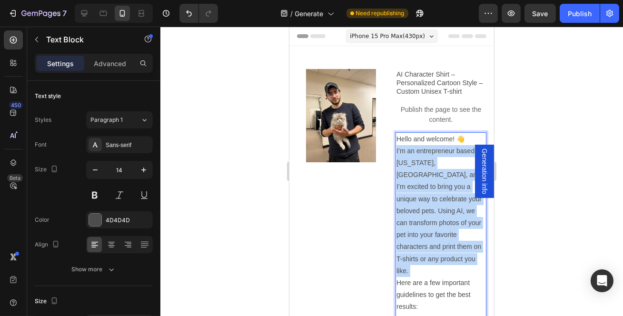
click at [410, 163] on p "I’m an entrepreneur based in New Jersey, USA, and I’m excited to bring you a un…" at bounding box center [440, 211] width 89 height 132
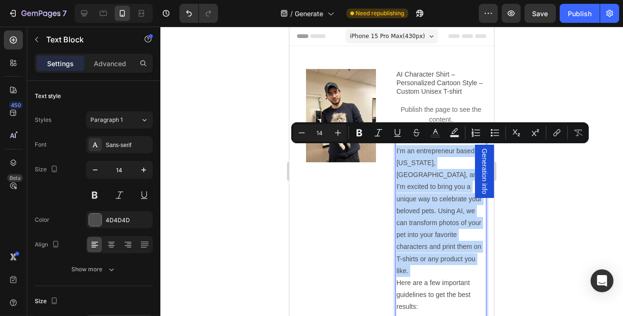
click at [423, 207] on p "I’m an entrepreneur based in New Jersey, USA, and I’m excited to bring you a un…" at bounding box center [440, 211] width 89 height 132
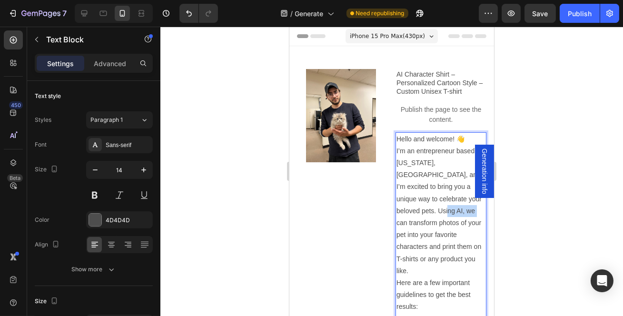
click at [423, 207] on p "I’m an entrepreneur based in New Jersey, USA, and I’m excited to bring you a un…" at bounding box center [440, 211] width 89 height 132
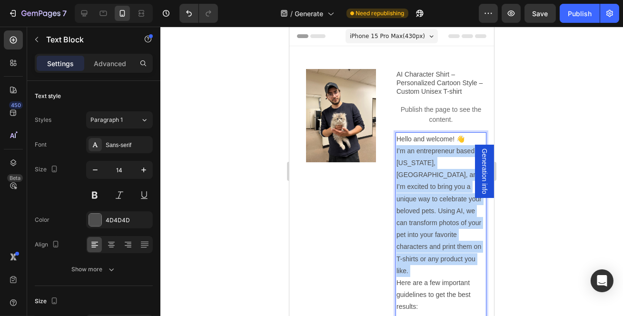
click at [423, 207] on p "I’m an entrepreneur based in New Jersey, USA, and I’m excited to bring you a un…" at bounding box center [440, 211] width 89 height 132
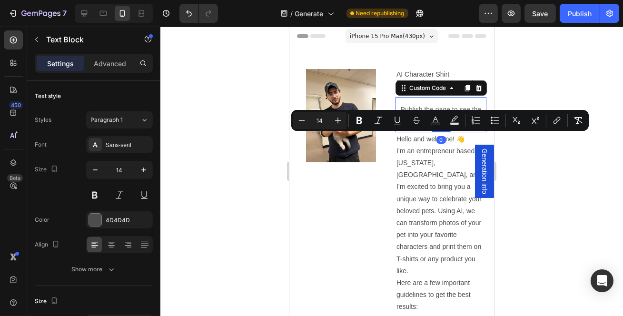
click at [455, 100] on div "Publish the page to see the content." at bounding box center [440, 114] width 91 height 35
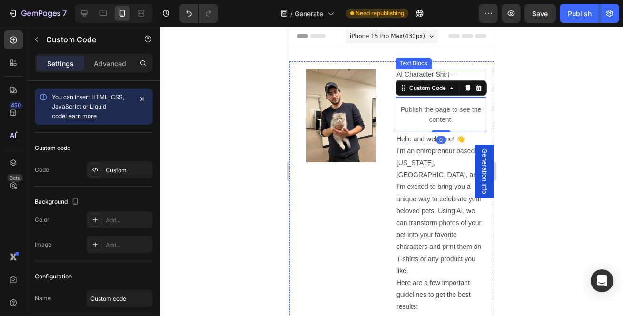
click at [424, 79] on p "AI Character Shirt – Personalized Cartoon Style – Custom Unisex T-shirt" at bounding box center [440, 83] width 89 height 26
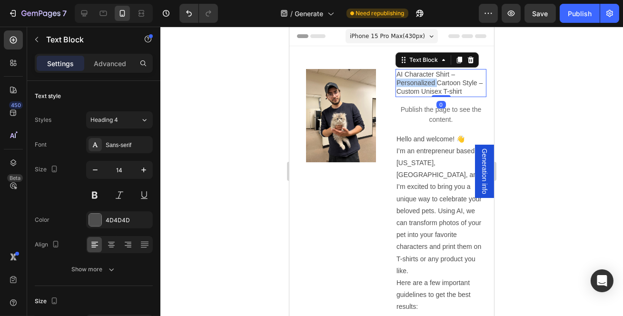
click at [424, 79] on p "AI Character Shirt – Personalized Cartoon Style – Custom Unisex T-shirt" at bounding box center [440, 83] width 89 height 26
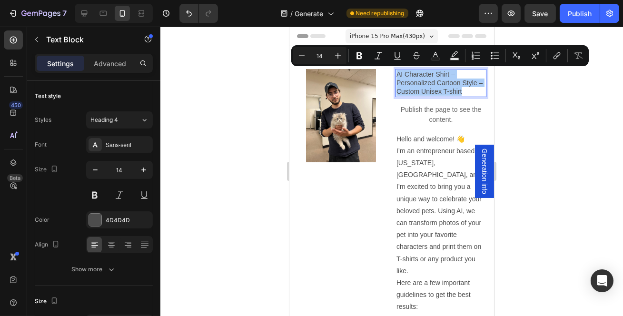
click at [101, 200] on button at bounding box center [94, 195] width 17 height 17
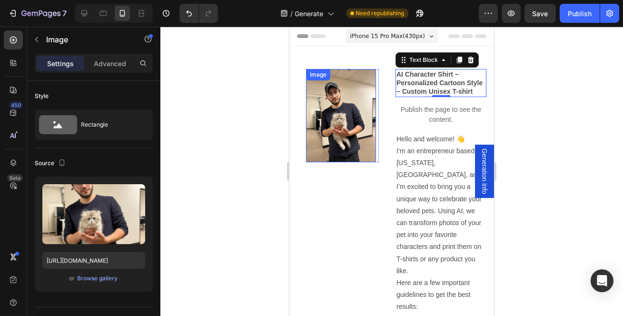
click at [344, 98] on img at bounding box center [340, 115] width 70 height 93
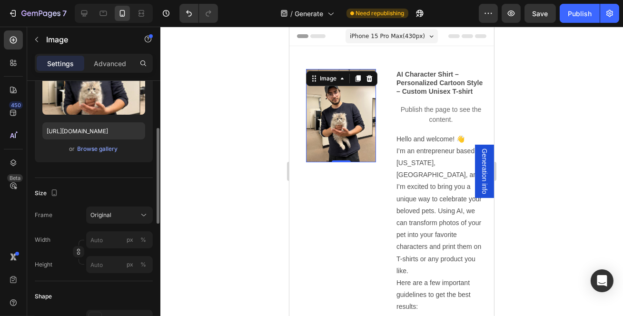
scroll to position [86, 0]
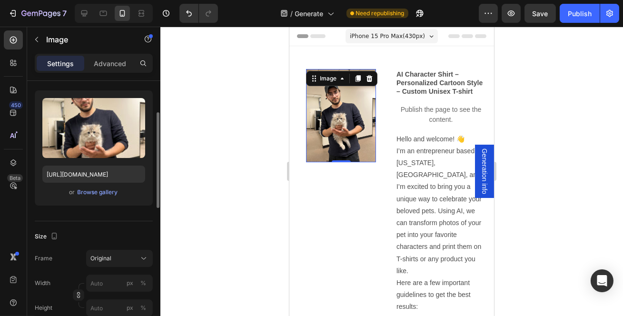
click at [128, 258] on div "Original" at bounding box center [113, 258] width 47 height 9
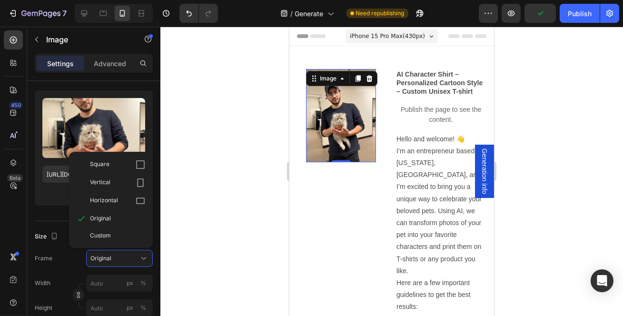
click at [121, 162] on div "Square" at bounding box center [117, 165] width 55 height 10
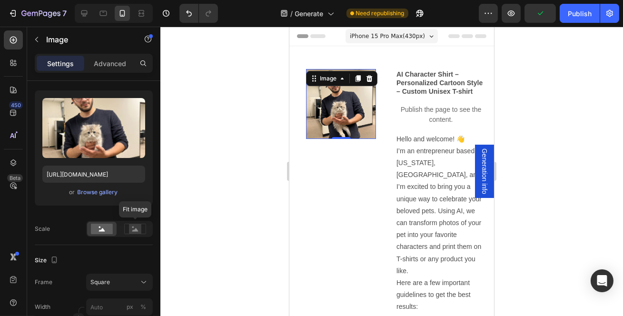
click at [140, 231] on rect at bounding box center [135, 229] width 12 height 10
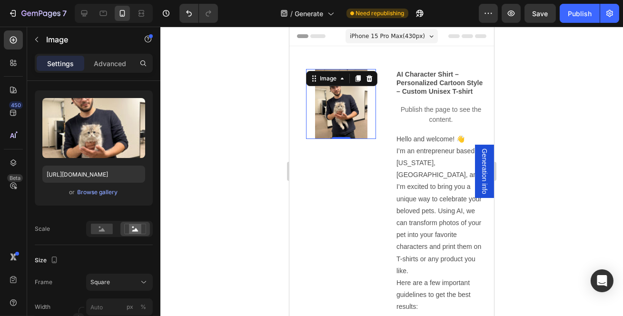
click at [588, 18] on div "Publish" at bounding box center [580, 14] width 24 height 10
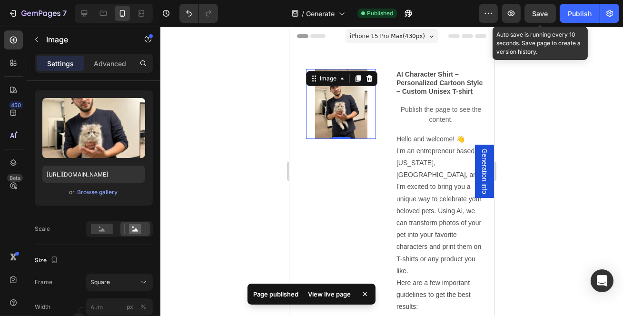
click at [534, 5] on button "Save" at bounding box center [539, 13] width 31 height 19
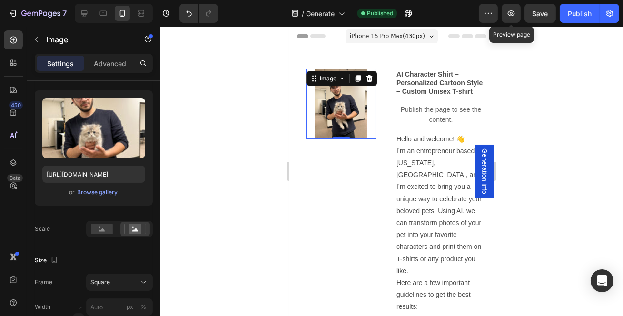
click at [516, 7] on button "button" at bounding box center [511, 13] width 19 height 19
click at [40, 38] on button "button" at bounding box center [36, 39] width 15 height 15
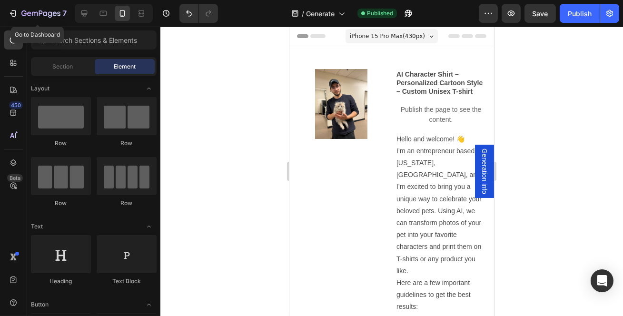
click at [9, 11] on icon "button" at bounding box center [13, 14] width 10 height 10
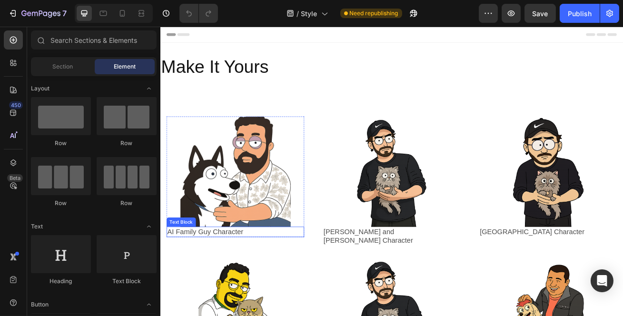
click at [236, 284] on link "AI Family Guy Character" at bounding box center [215, 280] width 94 height 10
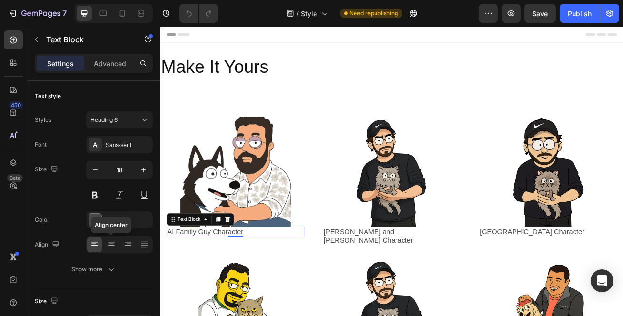
click at [112, 244] on icon at bounding box center [112, 245] width 10 height 10
click at [377, 275] on div "Rick and morty Character" at bounding box center [428, 286] width 136 height 24
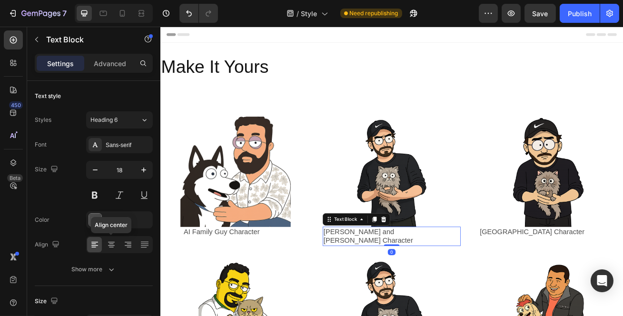
click at [108, 243] on icon at bounding box center [112, 245] width 10 height 10
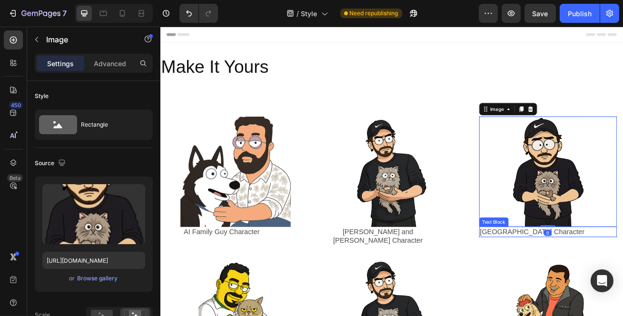
click at [558, 276] on link "South Park Character" at bounding box center [618, 280] width 129 height 10
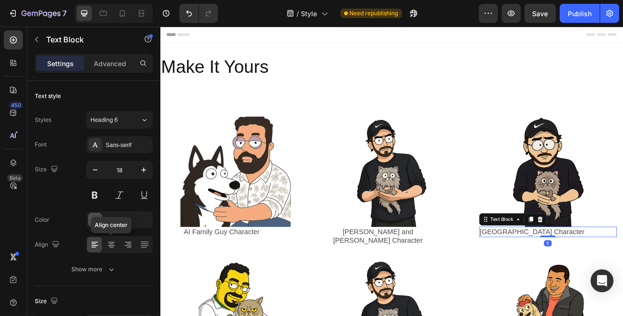
click at [114, 245] on icon at bounding box center [112, 245] width 10 height 10
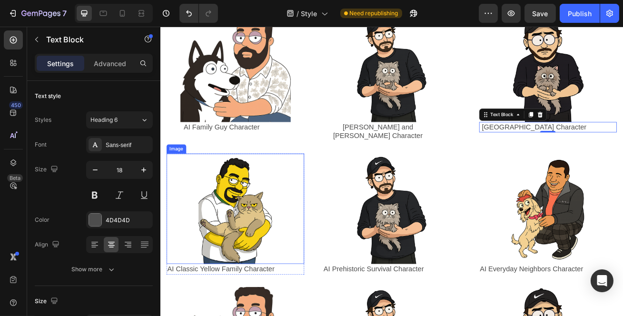
scroll to position [129, 0]
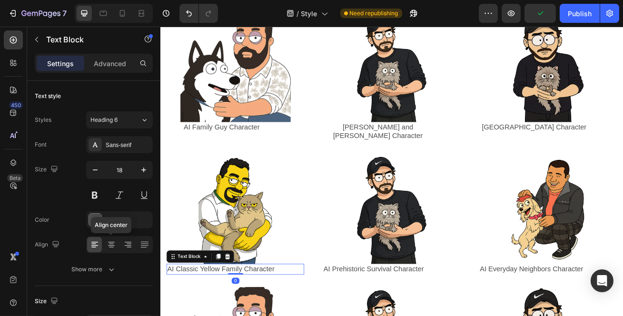
click at [115, 247] on icon at bounding box center [112, 245] width 10 height 10
click at [98, 247] on icon at bounding box center [95, 245] width 10 height 10
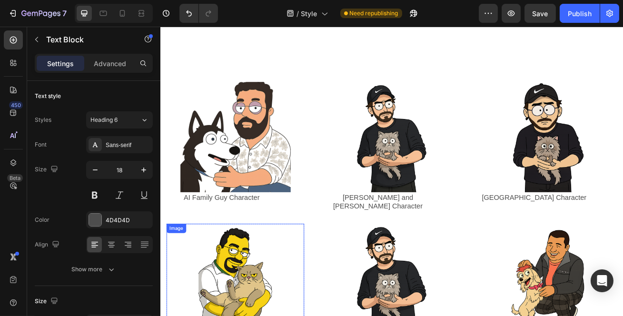
scroll to position [43, 0]
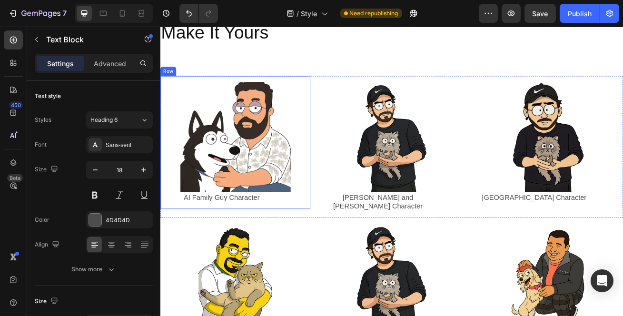
click at [301, 89] on div "Image AI Family Guy Character Text Block Row Row" at bounding box center [252, 169] width 185 height 164
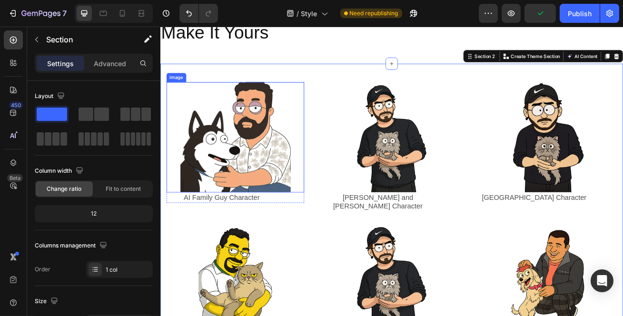
click at [324, 95] on div at bounding box center [252, 163] width 170 height 136
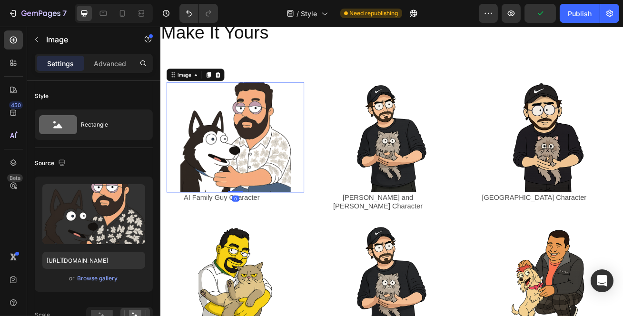
scroll to position [86, 0]
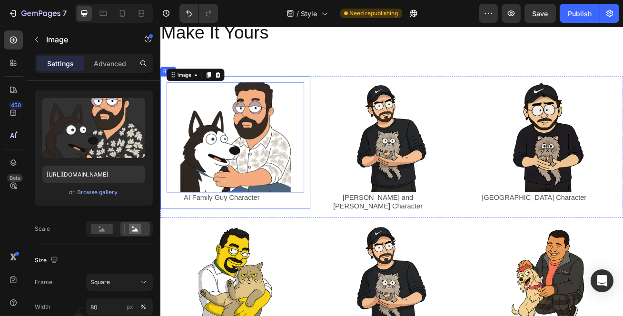
click at [271, 88] on div "Image 0 AI Family Guy Character Text Block Row Row" at bounding box center [252, 169] width 185 height 164
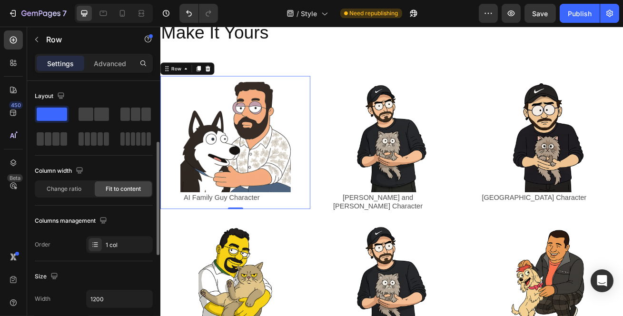
scroll to position [173, 0]
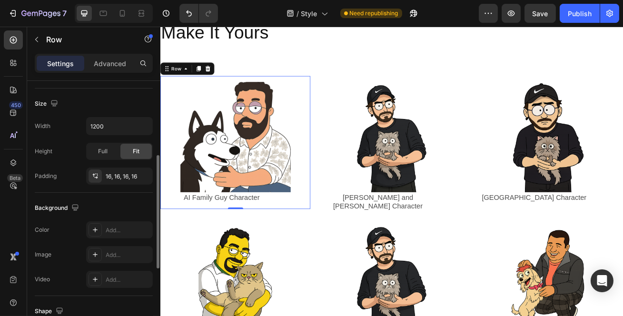
click at [111, 62] on p "Advanced" at bounding box center [110, 64] width 32 height 10
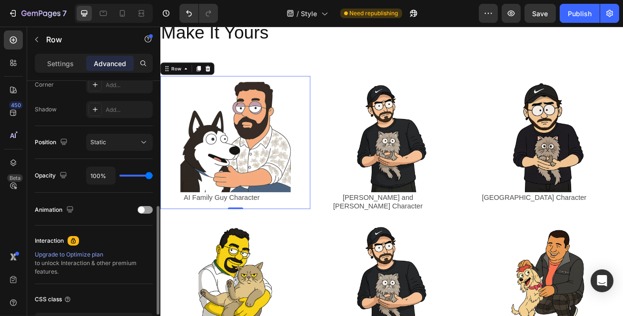
scroll to position [216, 0]
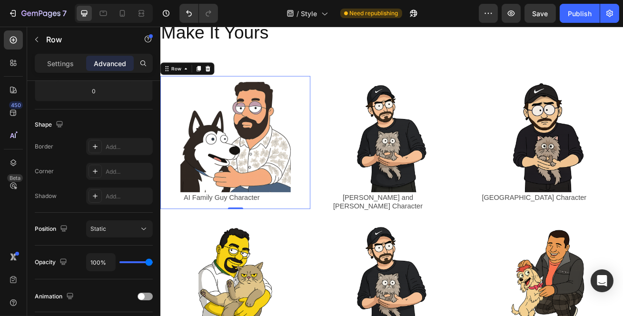
click at [116, 172] on div "Add..." at bounding box center [128, 171] width 45 height 9
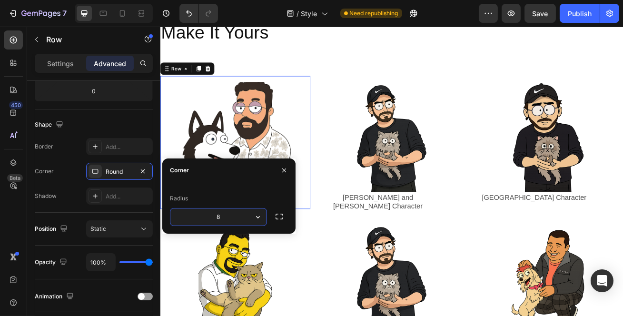
click at [240, 214] on input "8" at bounding box center [218, 216] width 96 height 17
click at [259, 221] on icon "button" at bounding box center [258, 217] width 10 height 10
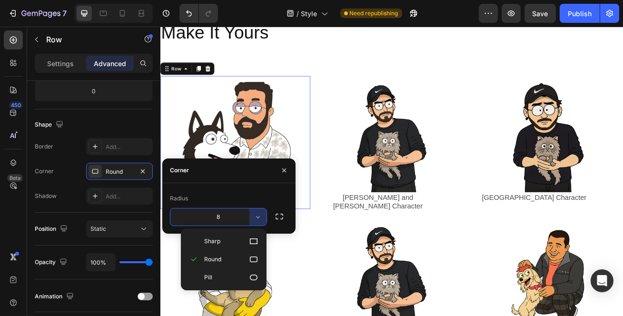
click at [232, 257] on p "Round" at bounding box center [231, 260] width 54 height 10
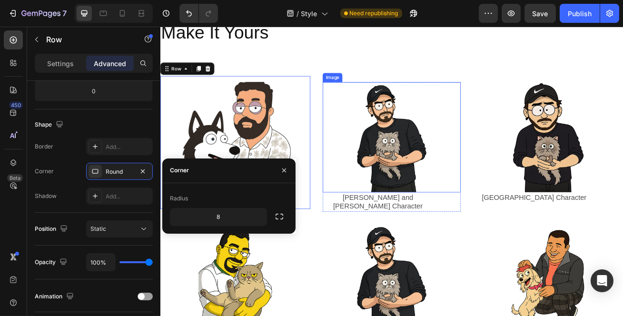
click at [429, 194] on img at bounding box center [445, 163] width 136 height 136
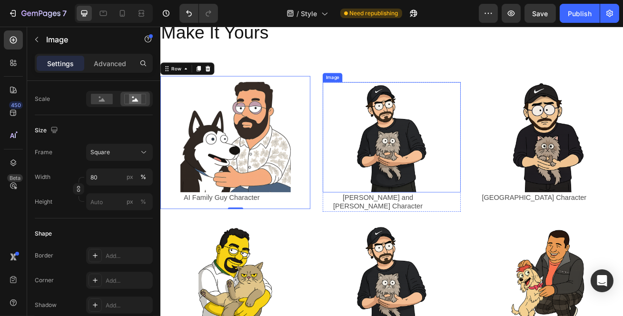
scroll to position [0, 0]
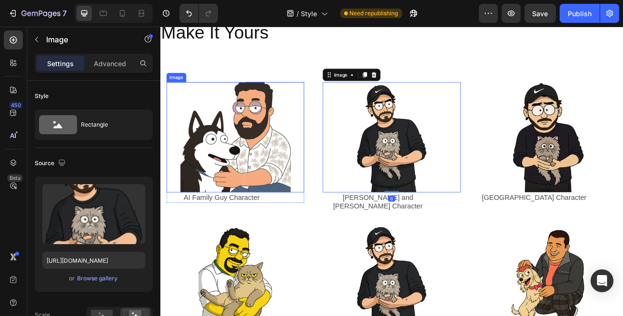
click at [297, 183] on img at bounding box center [253, 163] width 136 height 136
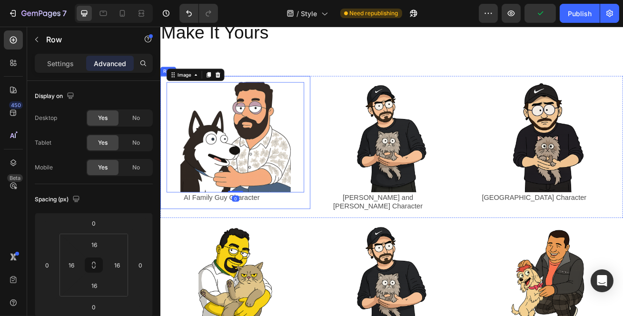
click at [326, 88] on div "Image 0 AI Family Guy Character Text Block Row Row" at bounding box center [252, 169] width 185 height 164
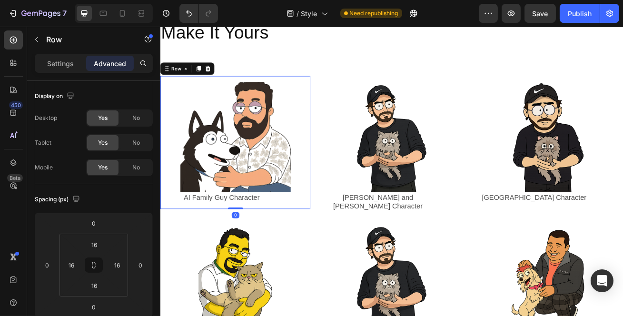
scroll to position [129, 0]
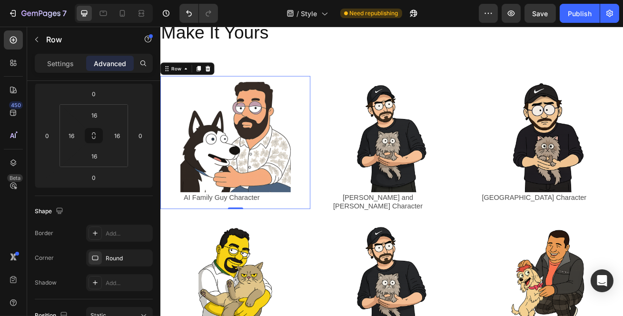
click at [126, 257] on div "Round" at bounding box center [128, 258] width 45 height 9
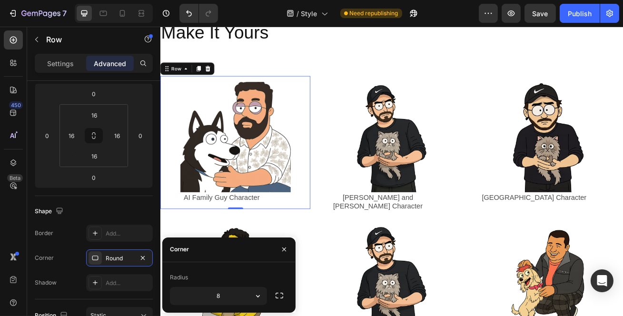
click at [257, 295] on icon "button" at bounding box center [258, 296] width 10 height 10
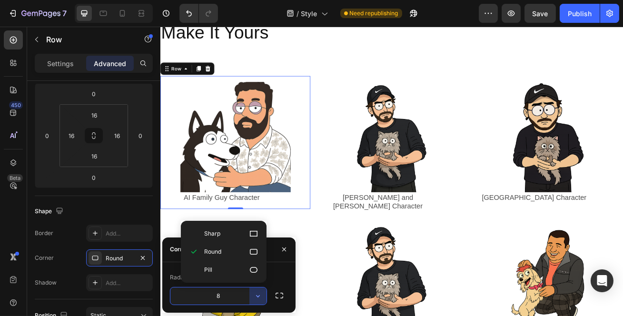
click at [255, 270] on icon at bounding box center [254, 270] width 10 height 10
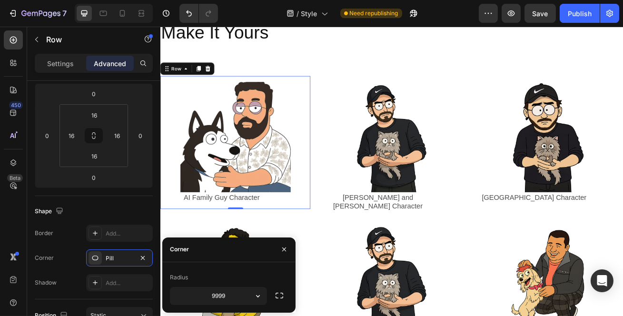
click at [260, 296] on icon "button" at bounding box center [258, 296] width 10 height 10
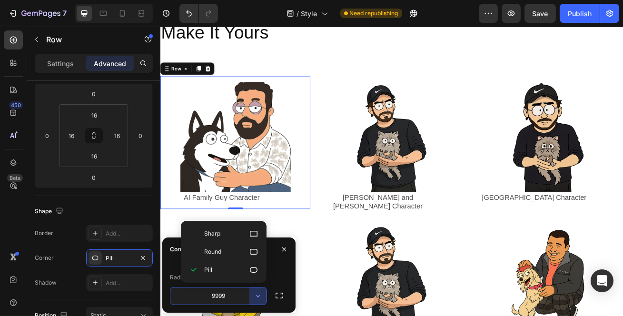
click at [244, 243] on div "Sharp" at bounding box center [224, 252] width 78 height 18
type input "0"
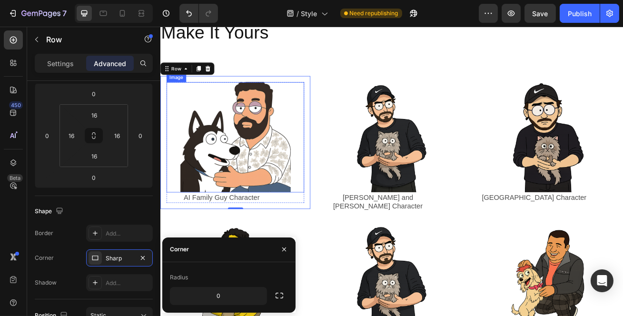
click at [276, 196] on img at bounding box center [253, 163] width 136 height 136
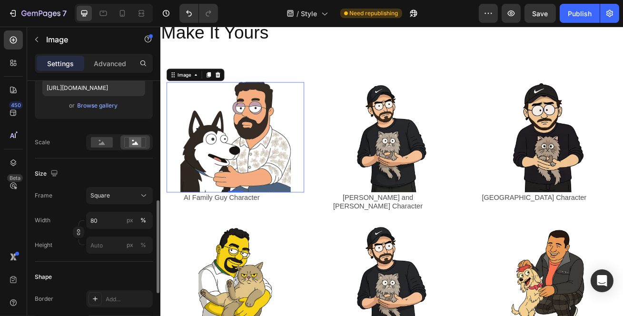
scroll to position [303, 0]
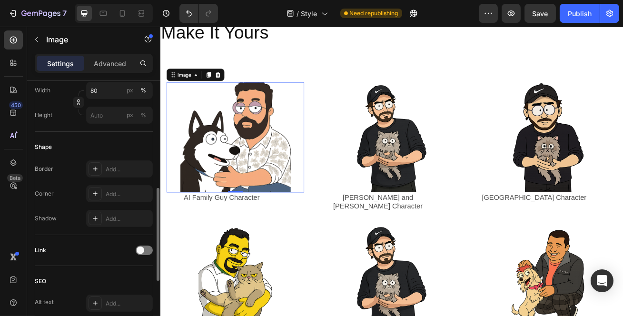
click at [118, 62] on p "Advanced" at bounding box center [110, 64] width 32 height 10
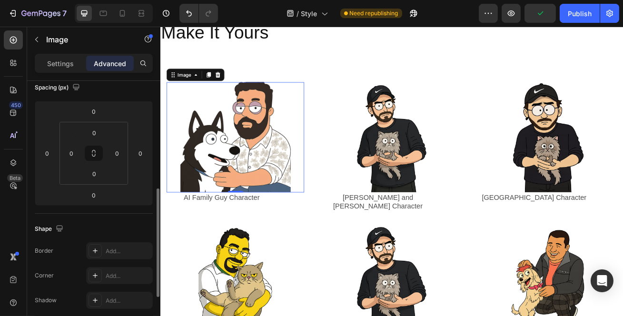
scroll to position [155, 0]
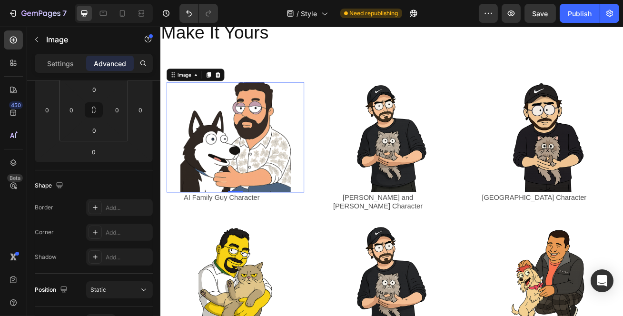
click at [107, 226] on div "Add..." at bounding box center [119, 232] width 67 height 17
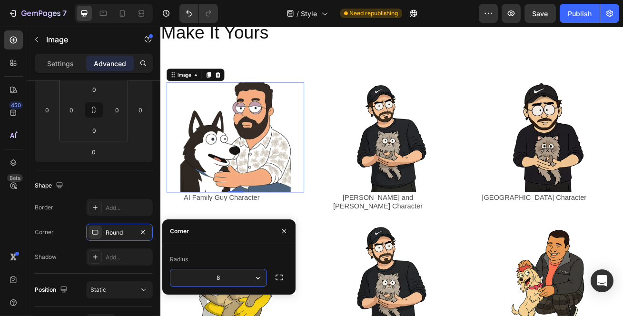
click at [250, 279] on button "button" at bounding box center [257, 277] width 17 height 17
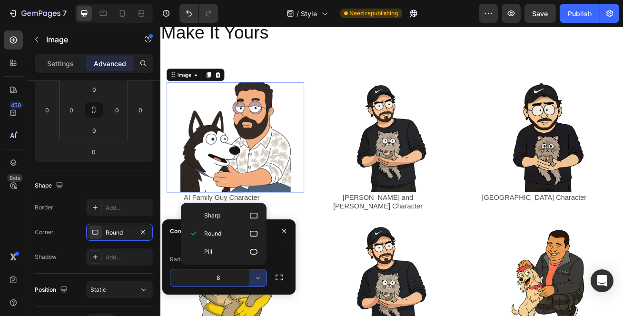
click at [222, 258] on div "Pill" at bounding box center [224, 252] width 78 height 18
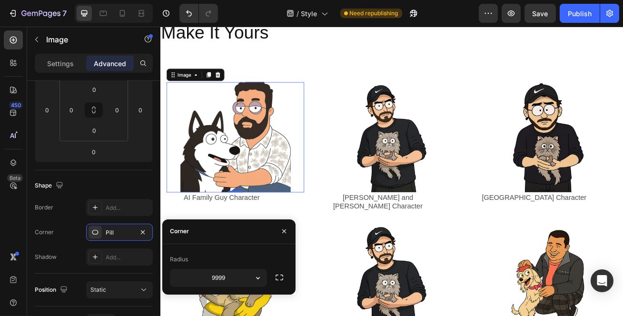
click at [247, 278] on input "9999" at bounding box center [218, 277] width 96 height 17
click at [258, 276] on icon "button" at bounding box center [258, 278] width 10 height 10
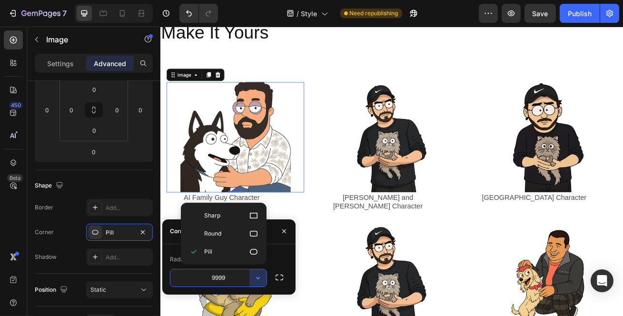
click at [251, 231] on icon at bounding box center [254, 234] width 8 height 6
type input "8"
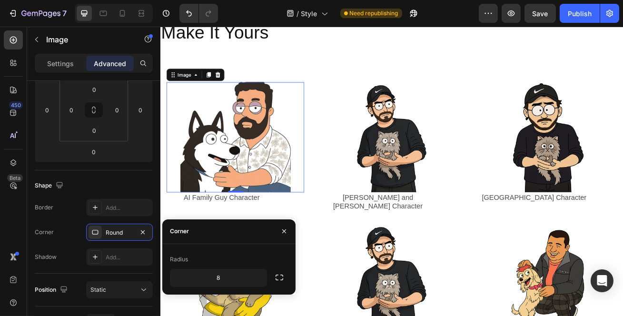
click at [144, 233] on icon "button" at bounding box center [143, 232] width 8 height 8
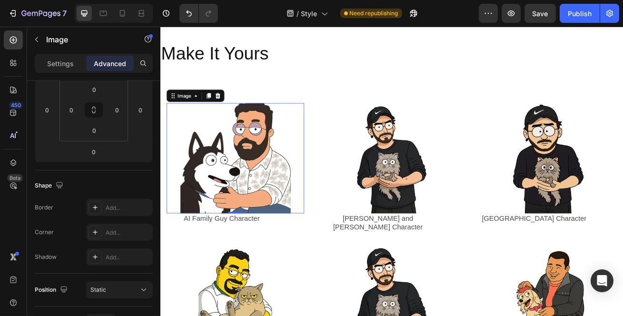
scroll to position [0, 0]
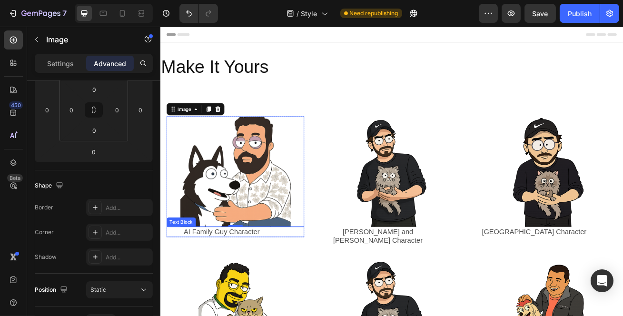
click at [180, 284] on p "AI Family Guy Character" at bounding box center [235, 280] width 134 height 11
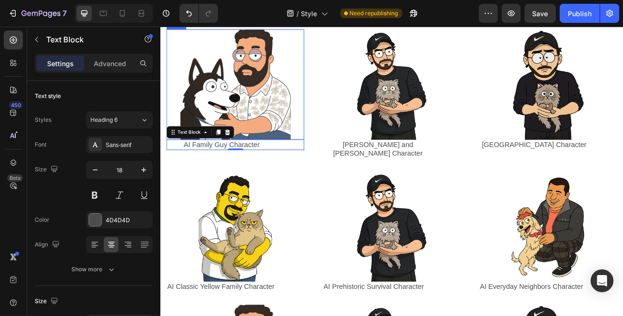
scroll to position [129, 0]
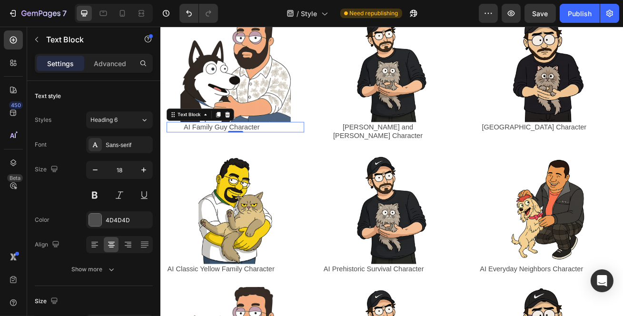
click at [237, 151] on link "AI Family Guy Character" at bounding box center [235, 151] width 94 height 10
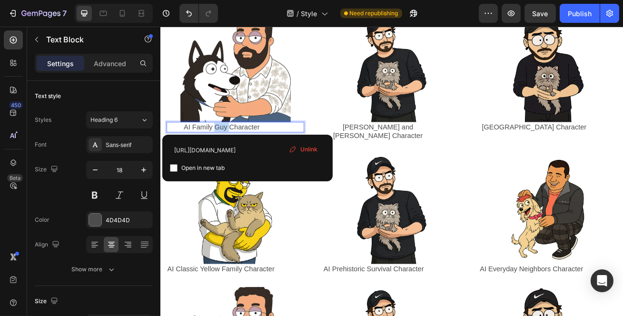
click at [237, 151] on link "AI Family Guy Character" at bounding box center [235, 151] width 94 height 10
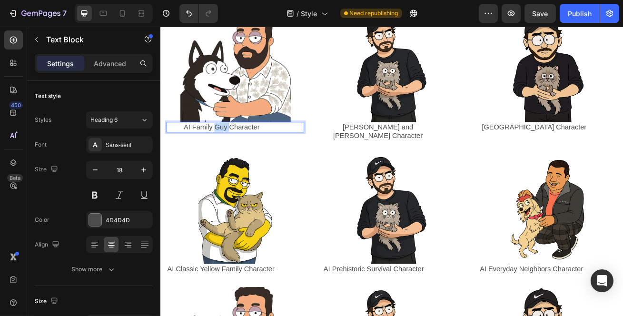
click at [237, 151] on link "AI Family Guy Character" at bounding box center [235, 151] width 94 height 10
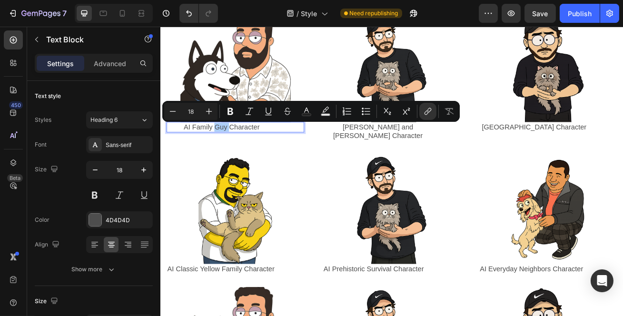
click at [144, 121] on icon at bounding box center [145, 120] width 4 height 2
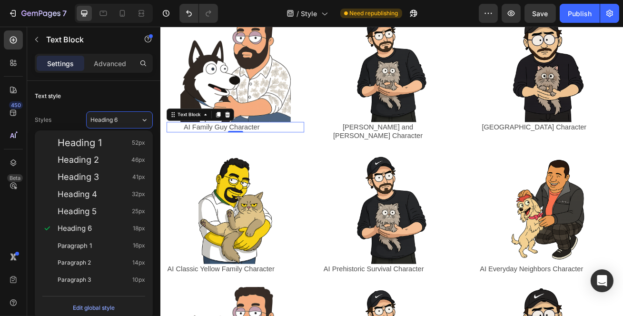
click at [118, 242] on div "Paragraph 1 16px" at bounding box center [102, 246] width 88 height 10
type input "16"
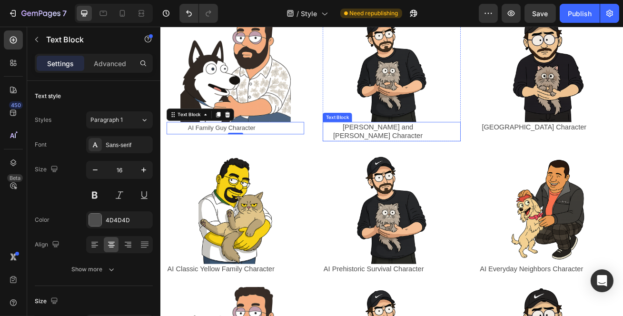
click at [426, 152] on link "Rick and morty Character" at bounding box center [428, 156] width 110 height 20
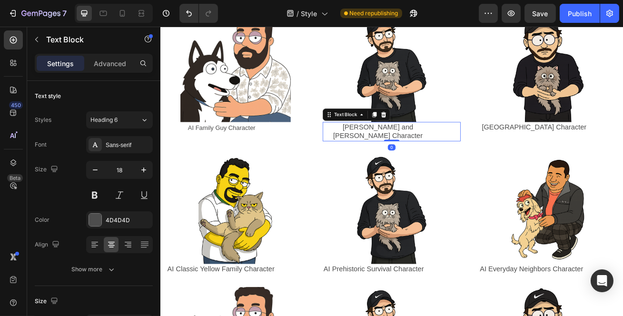
click at [426, 152] on link "Rick and morty Character" at bounding box center [428, 156] width 110 height 20
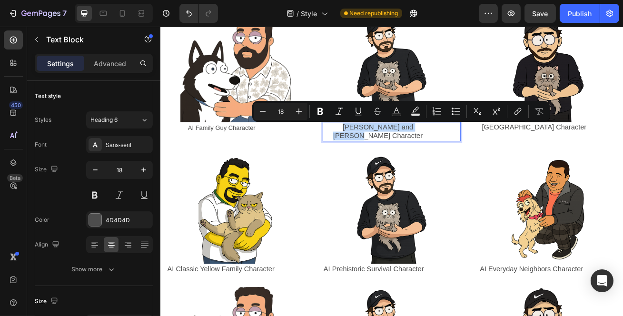
click at [426, 152] on link "Rick and morty Character" at bounding box center [428, 156] width 110 height 20
click at [140, 127] on button "Heading 6" at bounding box center [119, 119] width 67 height 17
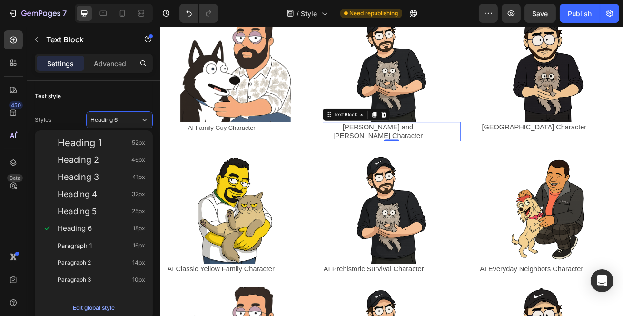
click at [103, 248] on div "Paragraph 1 16px" at bounding box center [102, 246] width 88 height 10
type input "16"
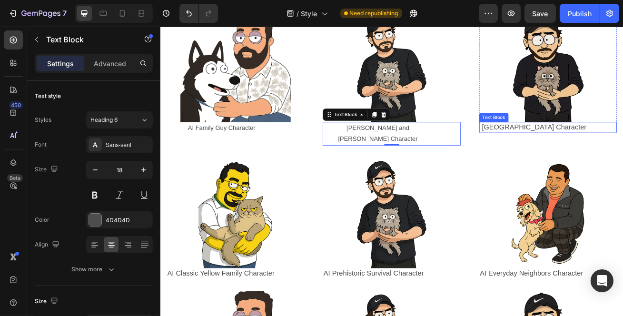
click at [575, 153] on link "South Park Character" at bounding box center [621, 151] width 129 height 10
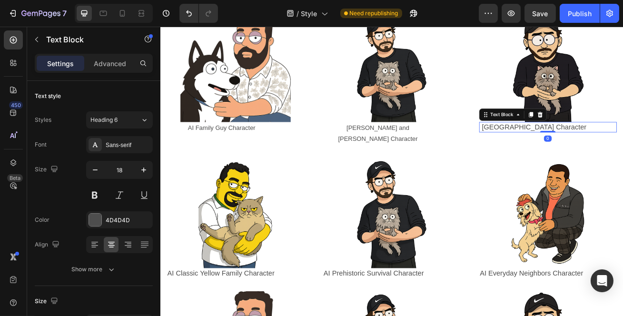
click at [575, 153] on link "South Park Character" at bounding box center [621, 151] width 129 height 10
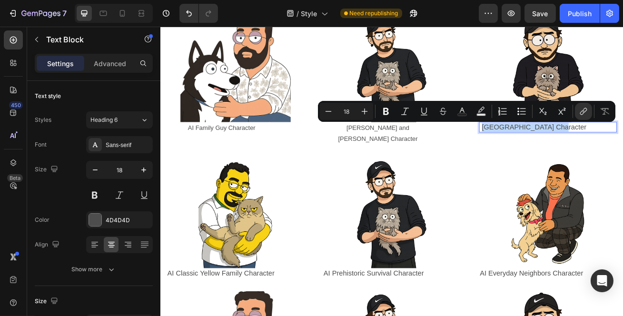
click at [575, 153] on link "South Park Character" at bounding box center [621, 151] width 129 height 10
drag, startPoint x: 140, startPoint y: 120, endPoint x: 141, endPoint y: 128, distance: 7.7
click at [140, 120] on icon at bounding box center [144, 120] width 8 height 10
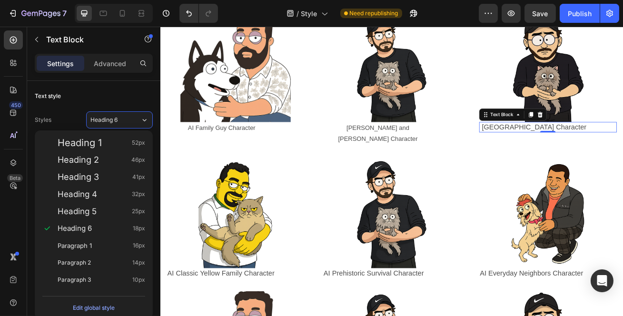
click at [102, 249] on div "Paragraph 1 16px" at bounding box center [102, 246] width 88 height 10
type input "16"
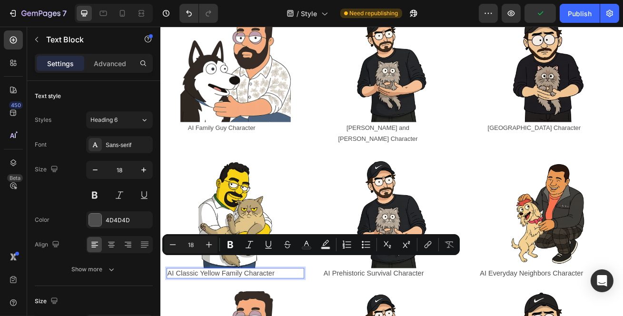
click at [139, 124] on button "Heading 6" at bounding box center [119, 119] width 67 height 17
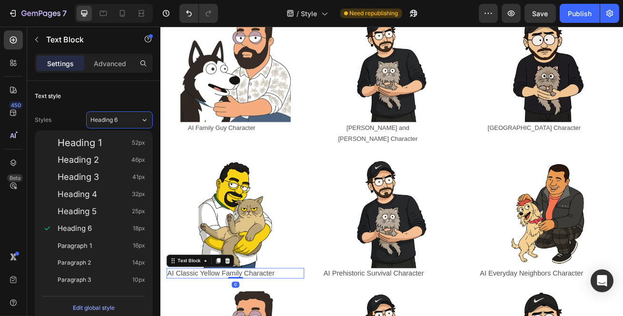
click at [103, 245] on div "Paragraph 1 16px" at bounding box center [102, 246] width 88 height 10
type input "16"
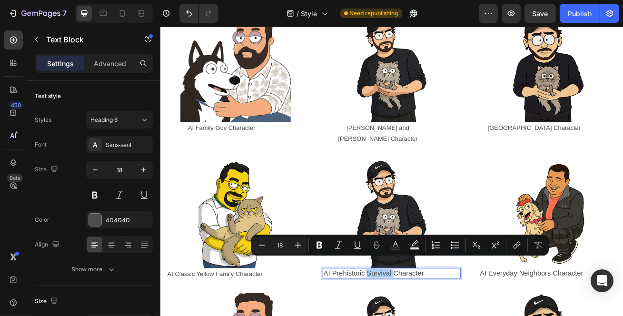
click at [113, 118] on span "Heading 6" at bounding box center [103, 120] width 27 height 9
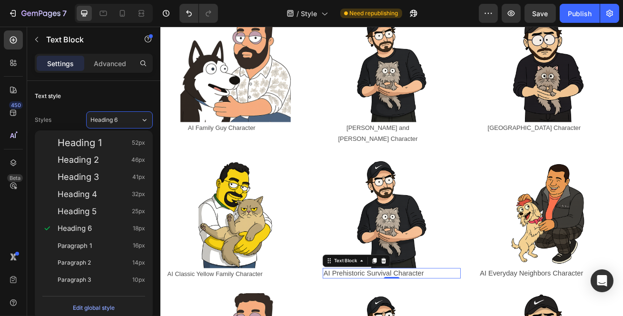
click at [90, 242] on span "Paragraph 1" at bounding box center [75, 246] width 34 height 10
type input "16"
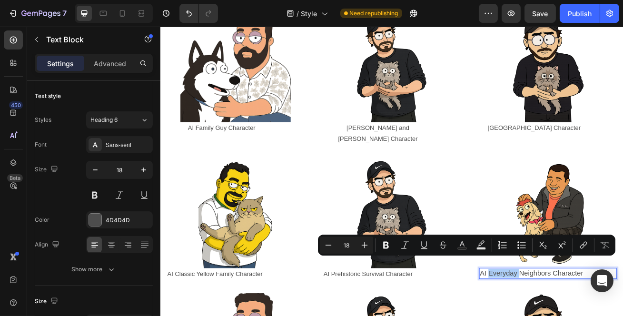
click at [138, 119] on div "Heading 6" at bounding box center [115, 120] width 50 height 9
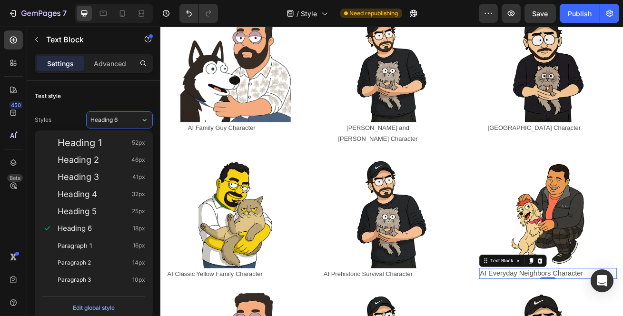
click at [105, 247] on div "Paragraph 1 16px" at bounding box center [102, 246] width 88 height 10
type input "16"
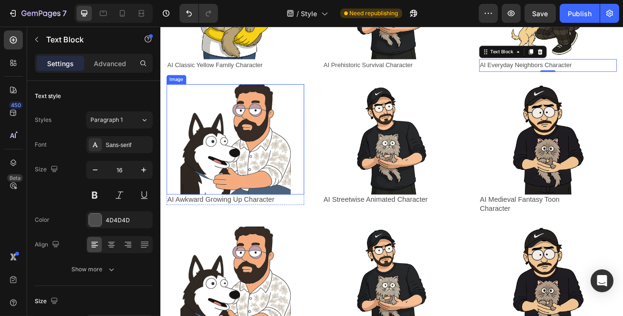
scroll to position [389, 0]
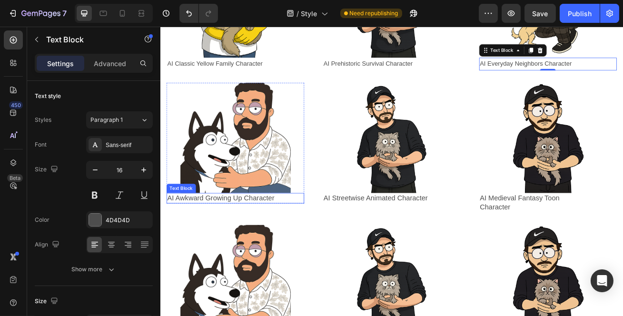
click at [220, 233] on p "AI Awkward Growing Up Character" at bounding box center [235, 238] width 134 height 11
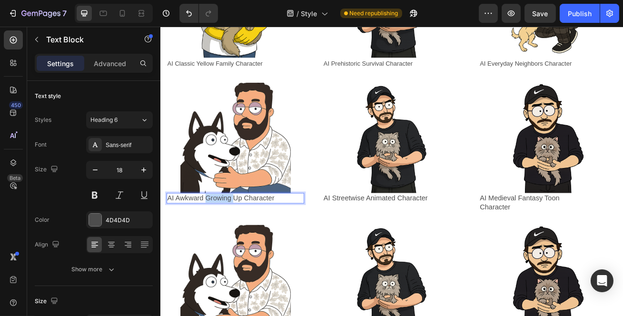
click at [220, 233] on p "AI Awkward Growing Up Character" at bounding box center [235, 238] width 134 height 11
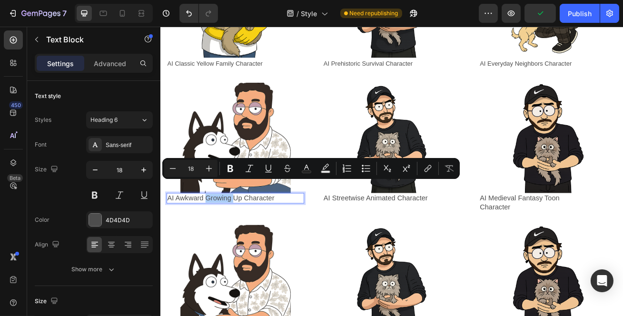
click at [138, 123] on div "Heading 6" at bounding box center [115, 120] width 50 height 9
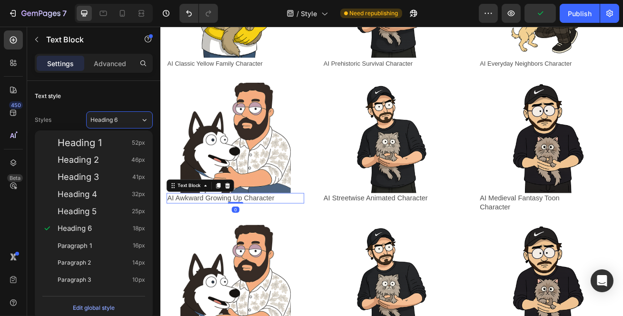
click at [109, 244] on div "Paragraph 1 16px" at bounding box center [102, 246] width 88 height 10
type input "16"
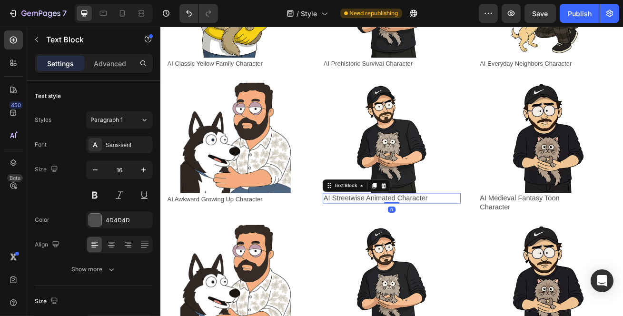
click at [386, 233] on p "AI Streetwise Animated Character" at bounding box center [428, 238] width 134 height 11
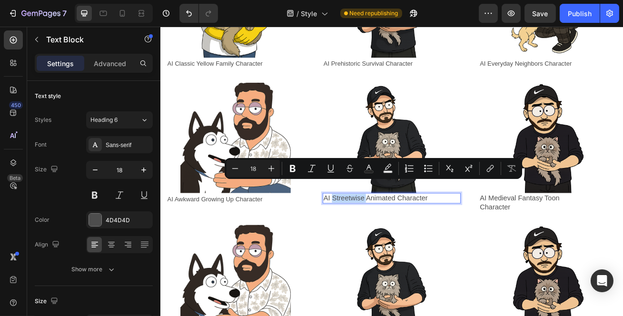
click at [386, 233] on p "AI Streetwise Animated Character" at bounding box center [428, 238] width 134 height 11
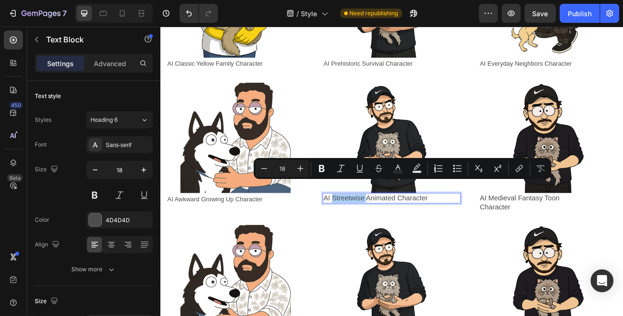
click at [135, 116] on div "Heading 6" at bounding box center [115, 120] width 50 height 9
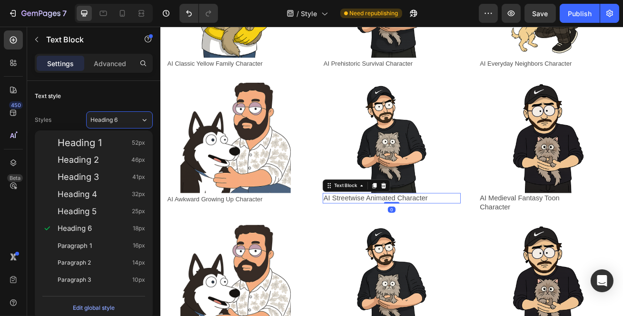
drag, startPoint x: 113, startPoint y: 242, endPoint x: 122, endPoint y: 243, distance: 9.1
click at [113, 242] on div "Paragraph 1 16px" at bounding box center [102, 246] width 88 height 10
type input "16"
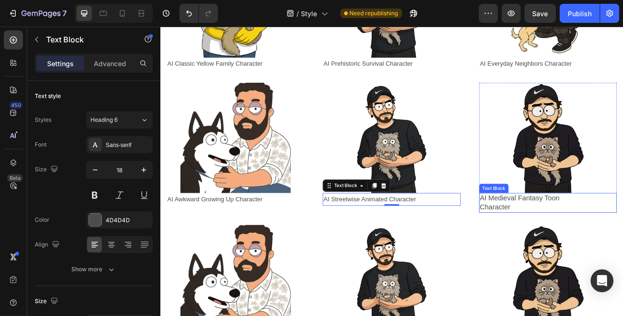
click at [557, 233] on p "AI Medieval Fantasy Toon Character" at bounding box center [621, 244] width 134 height 22
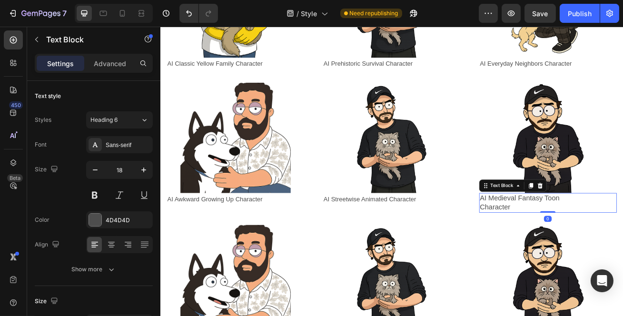
click at [557, 233] on p "AI Medieval Fantasy Toon Character" at bounding box center [621, 244] width 134 height 22
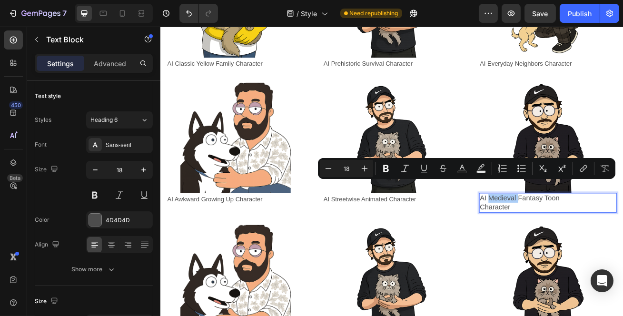
click at [133, 113] on button "Heading 6" at bounding box center [119, 119] width 67 height 17
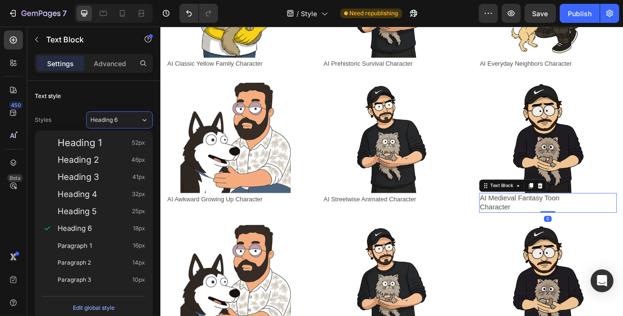
click at [84, 242] on span "Paragraph 1" at bounding box center [75, 246] width 34 height 10
type input "16"
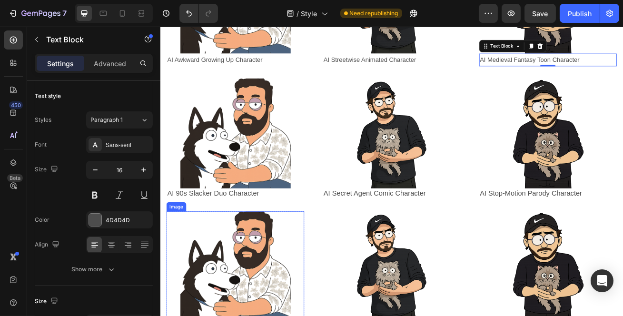
scroll to position [562, 0]
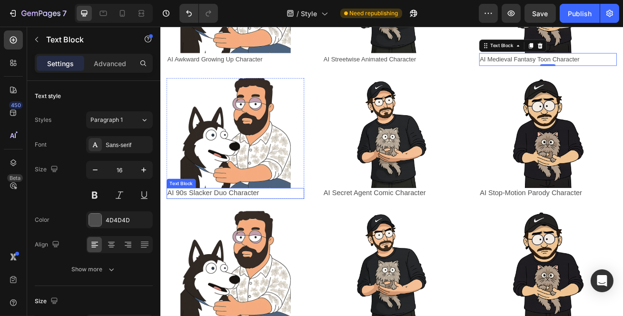
click at [225, 226] on p "AI 90s Slacker Duo Character" at bounding box center [235, 231] width 134 height 11
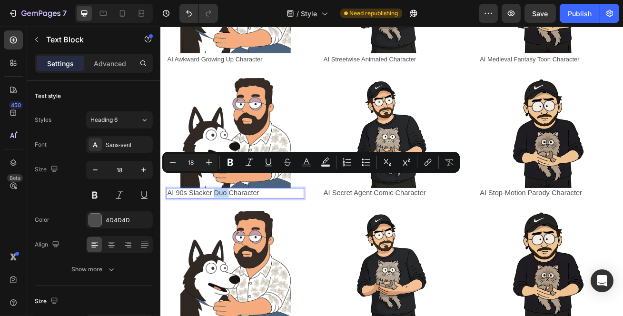
click at [225, 226] on p "AI 90s Slacker Duo Character" at bounding box center [235, 231] width 134 height 11
click at [110, 118] on span "Heading 6" at bounding box center [103, 120] width 27 height 9
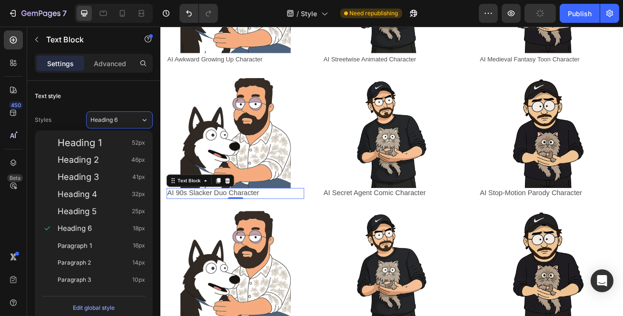
click at [100, 240] on div "Paragraph 1 16px" at bounding box center [94, 245] width 110 height 17
type input "16"
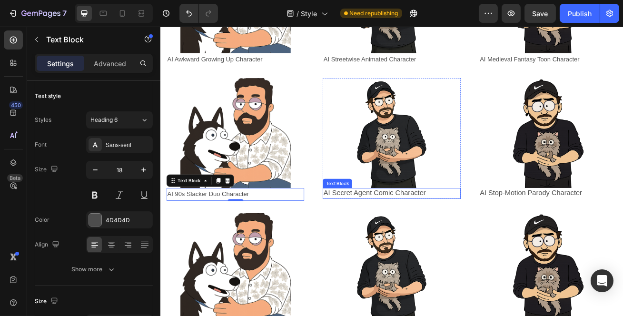
click at [410, 226] on p "AI Secret Agent Comic Character" at bounding box center [428, 231] width 134 height 11
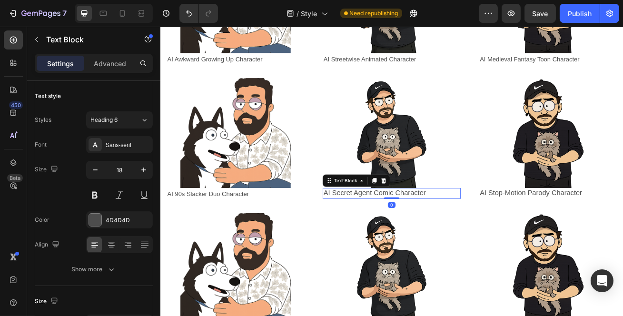
click at [410, 226] on p "AI Secret Agent Comic Character" at bounding box center [428, 231] width 134 height 11
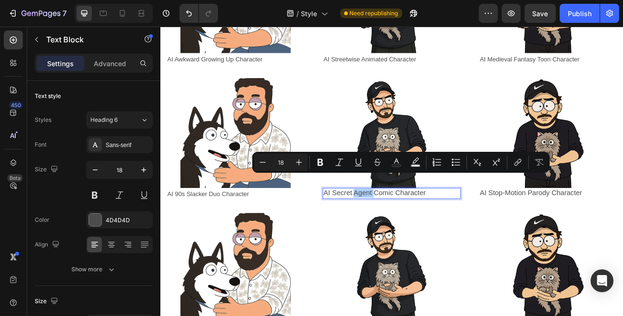
click at [144, 118] on icon at bounding box center [144, 120] width 8 height 10
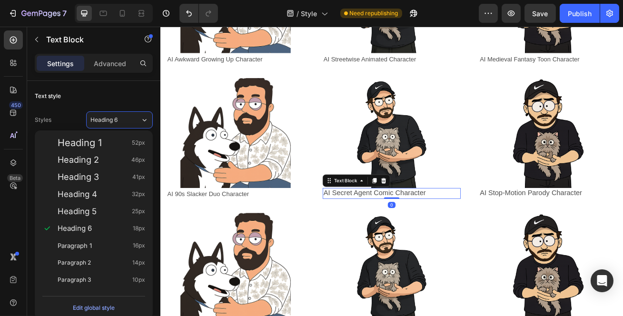
click at [114, 251] on div "Paragraph 1 16px" at bounding box center [94, 245] width 110 height 17
type input "16"
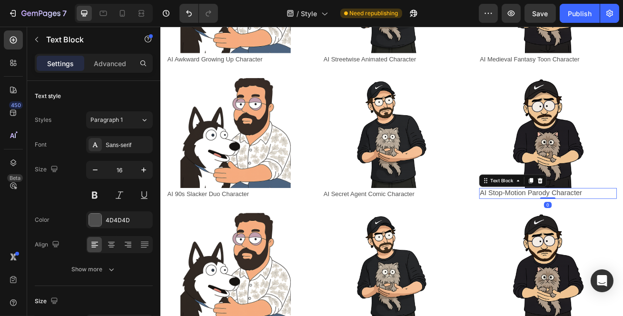
click at [554, 226] on p "AI Stop-Motion Parody Character" at bounding box center [621, 231] width 134 height 11
click at [597, 226] on p "AI Stop-Motion Parody Character" at bounding box center [621, 231] width 134 height 11
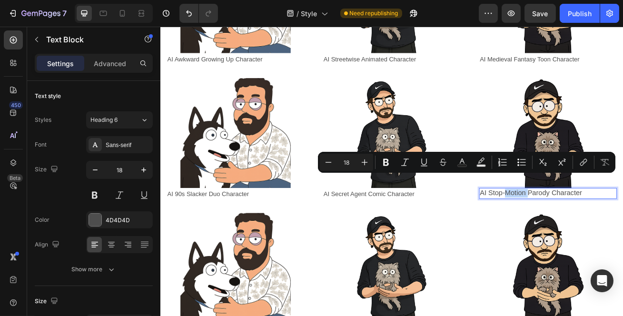
click at [596, 226] on p "AI Stop-Motion Parody Character" at bounding box center [621, 231] width 134 height 11
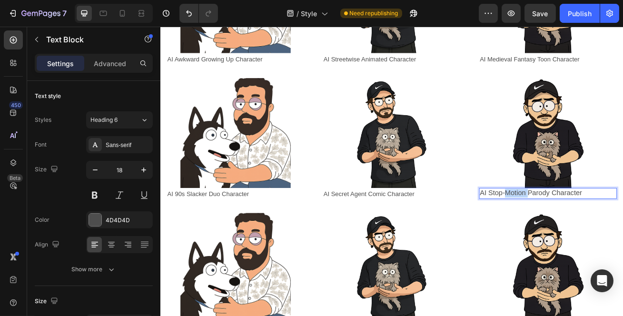
click at [596, 226] on p "AI Stop-Motion Parody Character" at bounding box center [621, 231] width 134 height 11
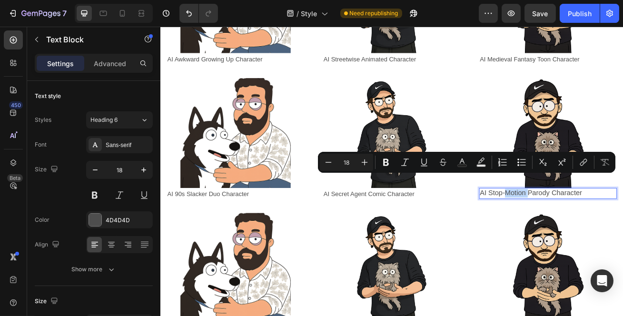
click at [596, 226] on p "AI Stop-Motion Parody Character" at bounding box center [621, 231] width 134 height 11
click at [136, 121] on div "Heading 6" at bounding box center [115, 120] width 50 height 9
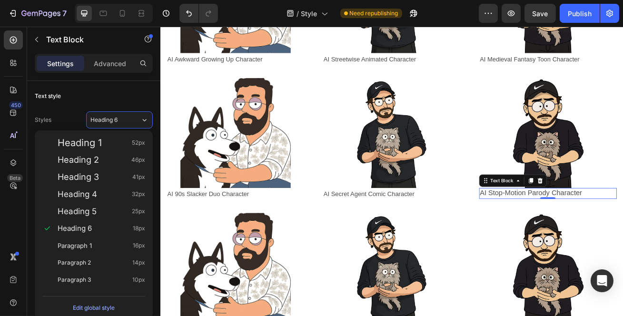
click at [104, 248] on div "Paragraph 1 16px" at bounding box center [102, 246] width 88 height 10
type input "16"
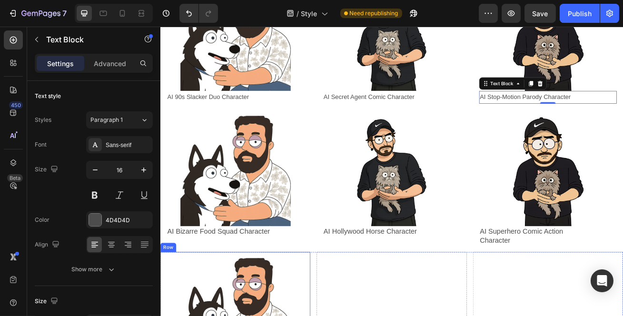
scroll to position [692, 0]
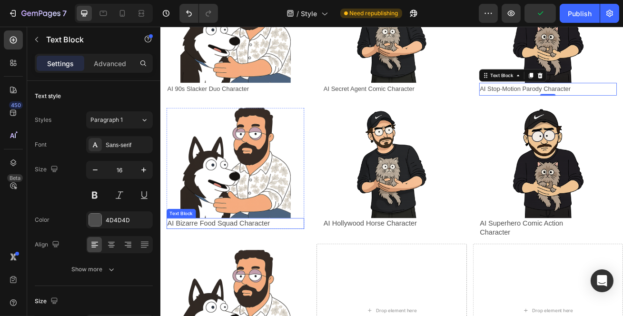
click at [243, 264] on p "AI Bizarre Food Squad Character" at bounding box center [235, 269] width 134 height 11
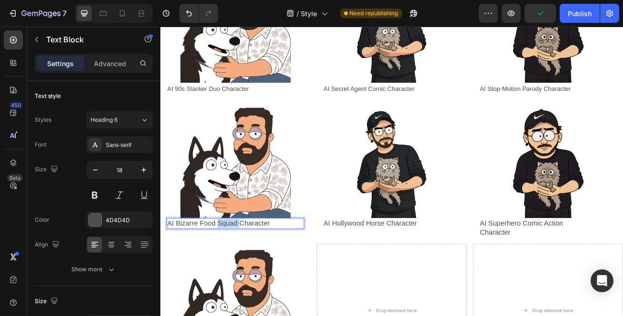
click at [243, 264] on p "AI Bizarre Food Squad Character" at bounding box center [235, 269] width 134 height 11
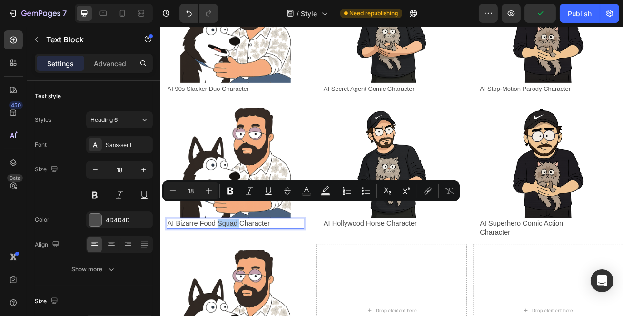
click at [134, 120] on div "Heading 6" at bounding box center [115, 120] width 50 height 9
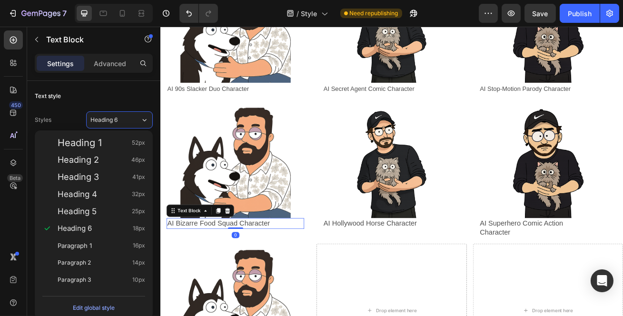
click at [107, 241] on div "Paragraph 1 16px" at bounding box center [102, 246] width 88 height 10
type input "16"
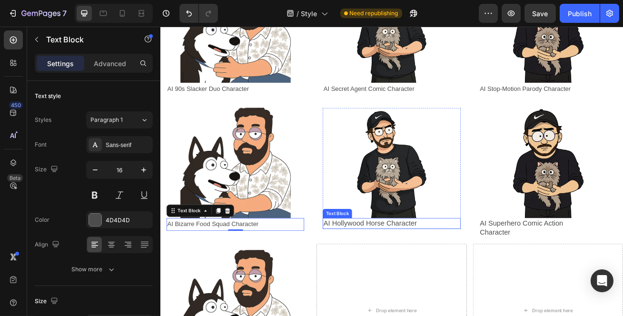
click at [416, 264] on p "AI Hollywood Horse Character" at bounding box center [428, 269] width 134 height 11
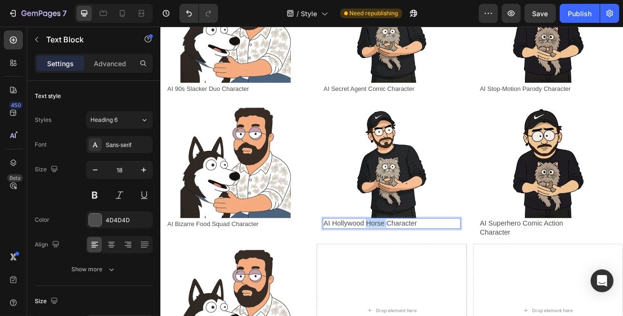
click at [416, 264] on p "AI Hollywood Horse Character" at bounding box center [428, 269] width 134 height 11
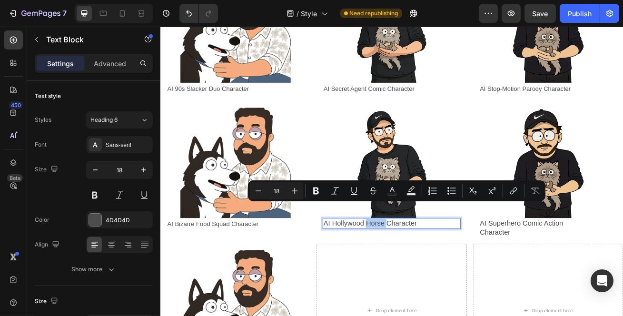
click at [138, 121] on div "Heading 6" at bounding box center [115, 120] width 50 height 9
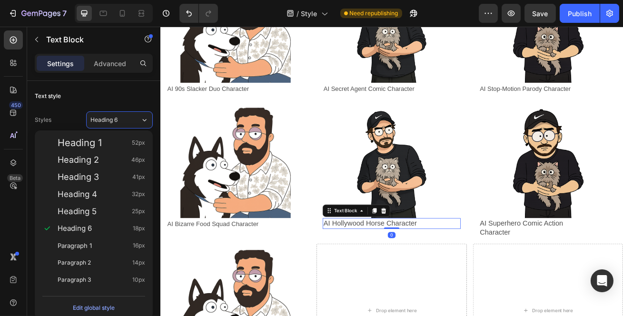
click at [108, 241] on div "Paragraph 1 16px" at bounding box center [102, 246] width 88 height 10
type input "16"
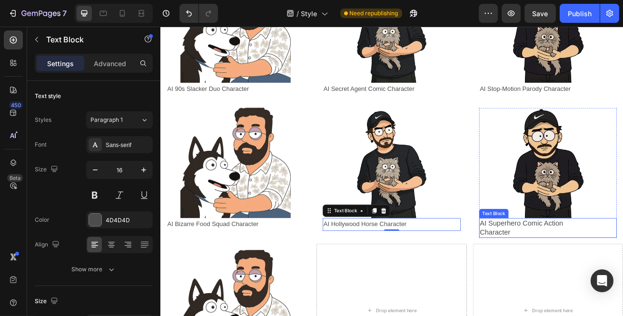
click at [583, 264] on p "AI Superhero Comic Action Character" at bounding box center [621, 275] width 134 height 22
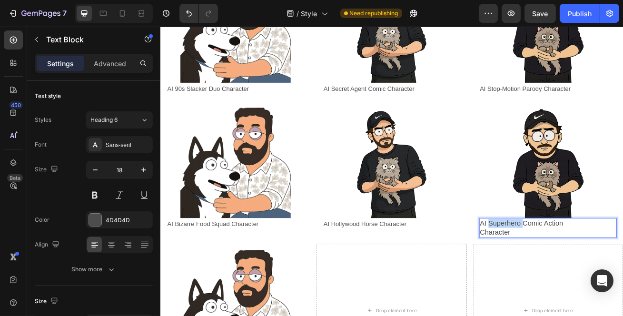
click at [583, 264] on p "AI Superhero Comic Action Character" at bounding box center [621, 275] width 134 height 22
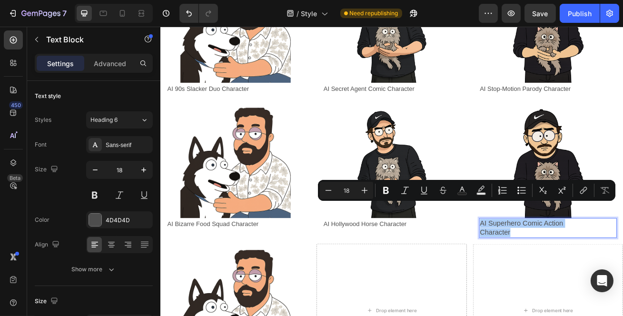
click at [149, 122] on button "Heading 6" at bounding box center [119, 119] width 67 height 17
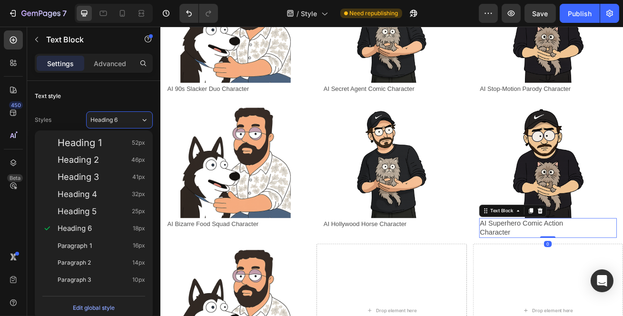
click at [113, 243] on div "Paragraph 1 16px" at bounding box center [102, 246] width 88 height 10
type input "16"
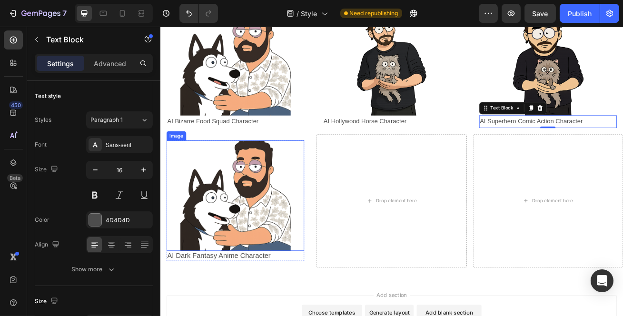
scroll to position [822, 0]
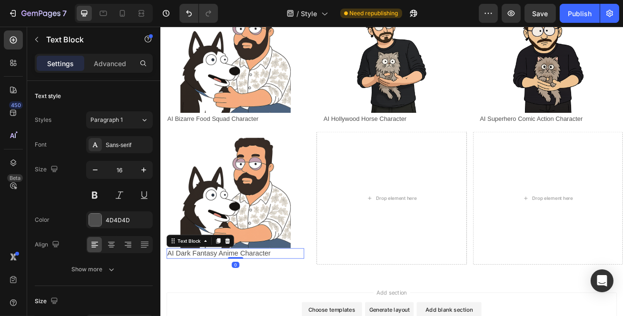
click at [247, 301] on p "AI Dark Fantasy Anime Character" at bounding box center [235, 306] width 134 height 11
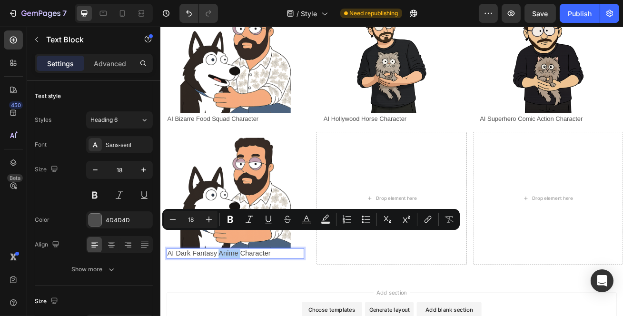
click at [111, 116] on span "Heading 6" at bounding box center [103, 120] width 27 height 9
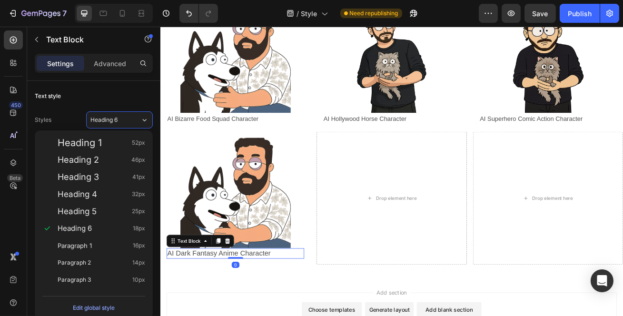
click at [87, 239] on div "Paragraph 1 16px" at bounding box center [94, 245] width 110 height 17
type input "16"
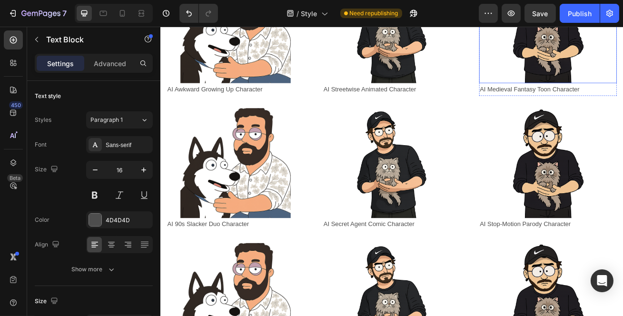
scroll to position [519, 0]
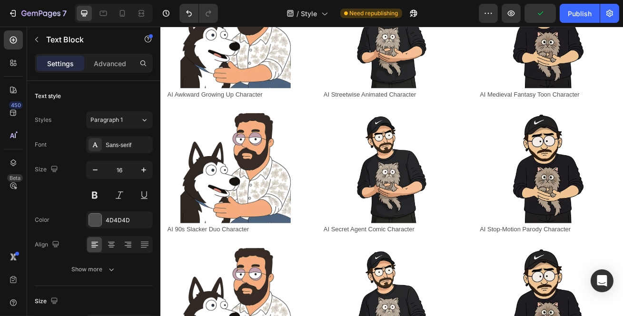
click at [575, 11] on div "Publish" at bounding box center [580, 14] width 24 height 10
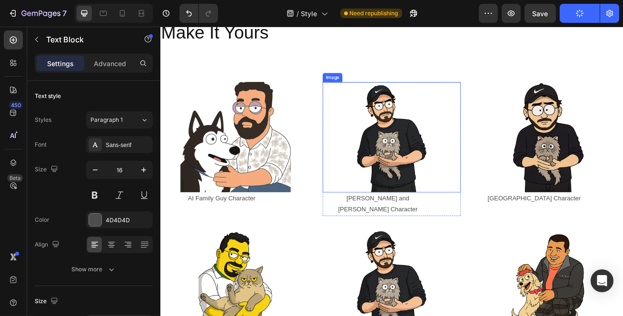
scroll to position [0, 0]
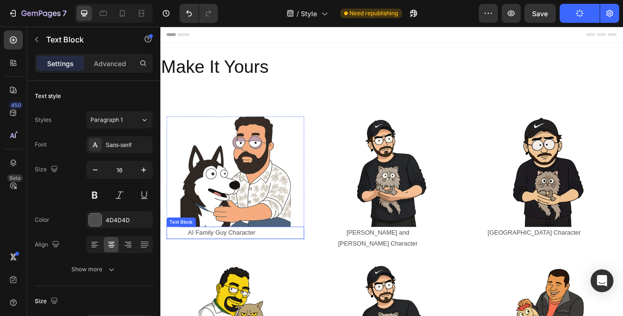
click at [223, 283] on link "AI Family Guy Character" at bounding box center [235, 281] width 83 height 8
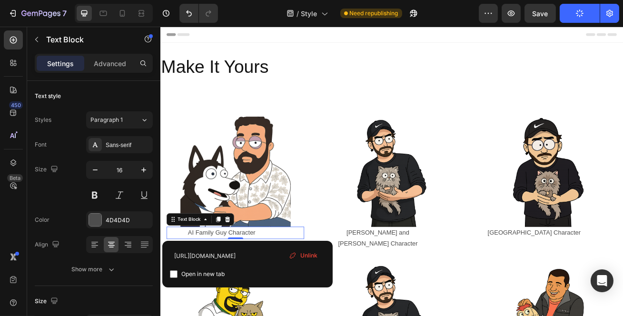
click at [223, 283] on link "AI Family Guy Character" at bounding box center [235, 281] width 83 height 8
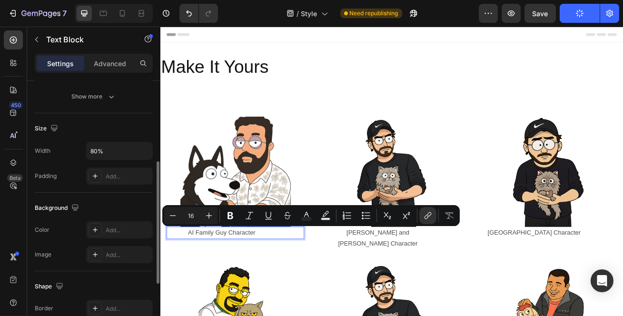
scroll to position [301, 0]
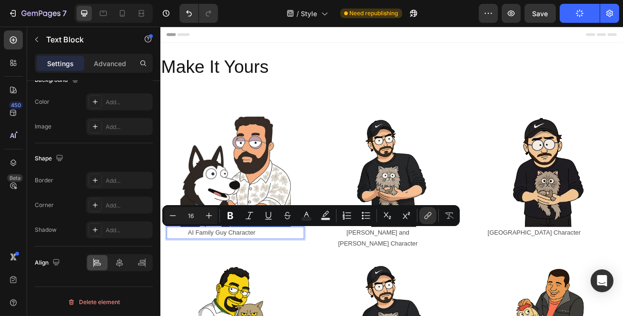
click at [99, 64] on p "Advanced" at bounding box center [110, 64] width 32 height 10
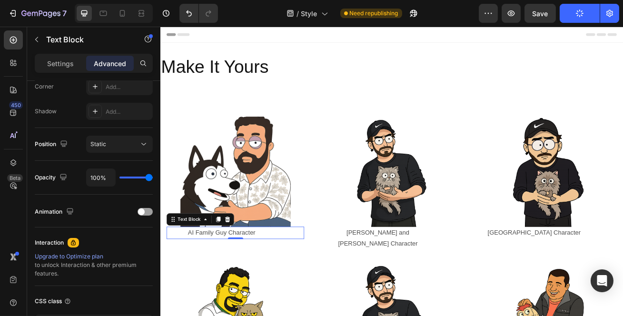
scroll to position [372, 0]
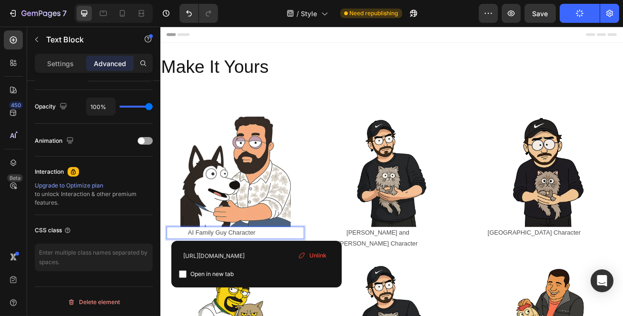
click at [277, 280] on link "AI Family Guy Character" at bounding box center [235, 281] width 83 height 8
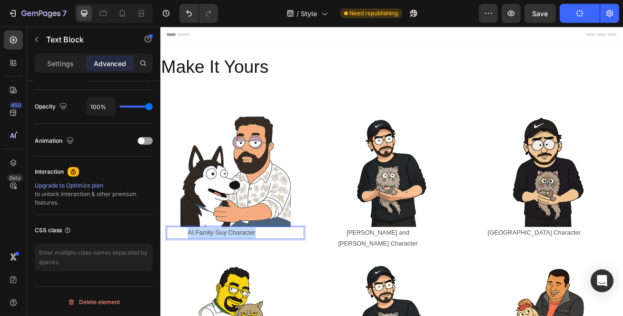
click at [277, 280] on link "AI Family Guy Character" at bounding box center [235, 281] width 83 height 8
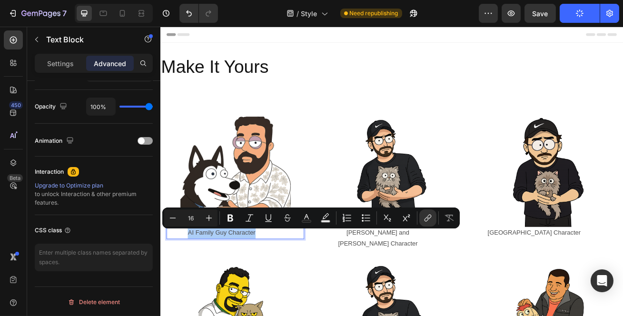
click at [68, 59] on p "Settings" at bounding box center [60, 64] width 27 height 10
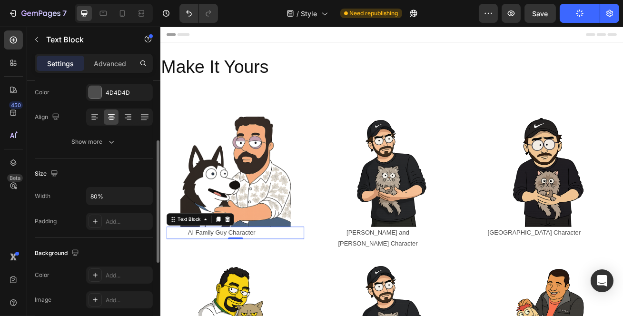
scroll to position [41, 0]
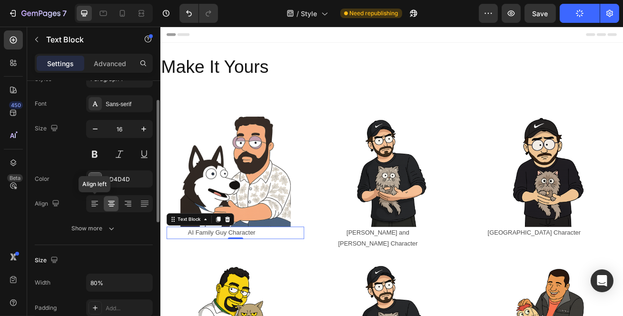
click at [96, 205] on icon at bounding box center [95, 204] width 10 height 10
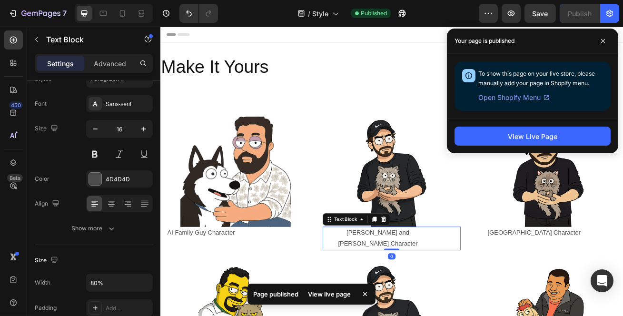
click at [399, 277] on p "Rick and morty Character" at bounding box center [428, 289] width 134 height 28
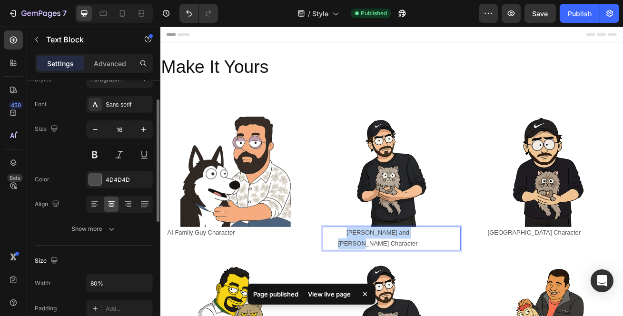
click at [399, 277] on p "Rick and morty Character" at bounding box center [428, 289] width 134 height 28
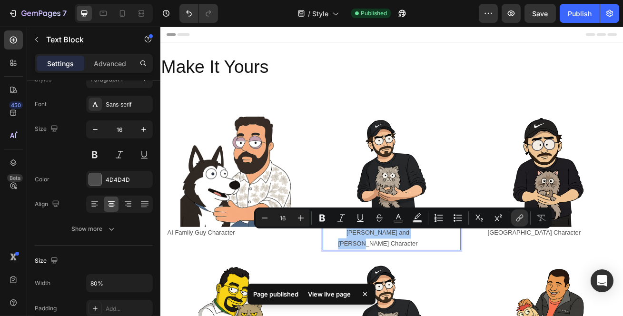
click at [102, 201] on div at bounding box center [119, 204] width 67 height 17
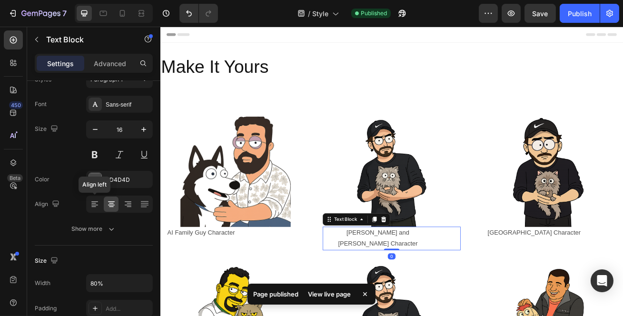
click at [98, 200] on icon at bounding box center [95, 204] width 10 height 10
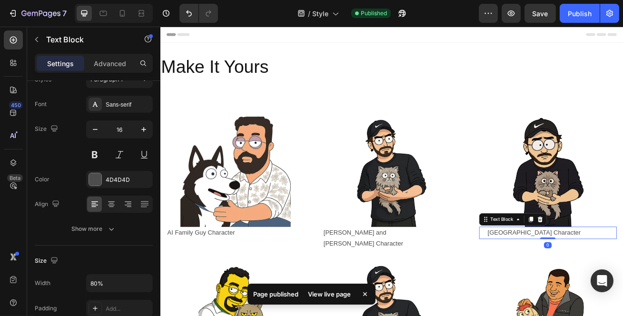
click at [613, 283] on link "South Park Character" at bounding box center [621, 281] width 115 height 8
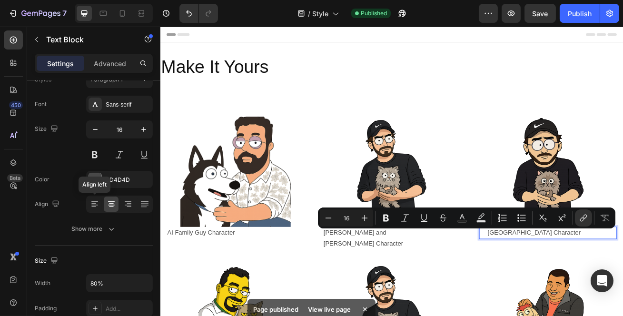
click at [98, 204] on icon at bounding box center [95, 204] width 10 height 10
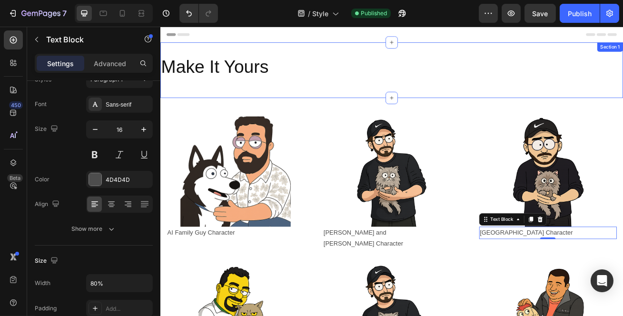
click at [551, 57] on div "Make It Yours Heading Row Section 1" at bounding box center [445, 80] width 571 height 69
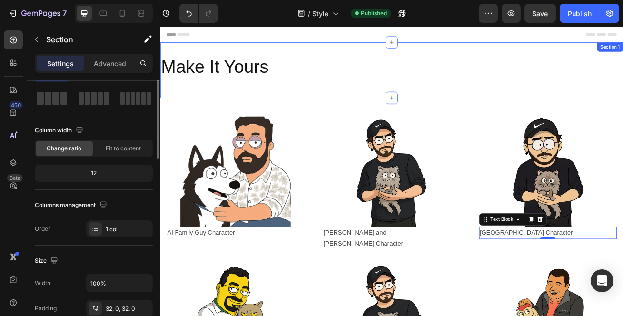
scroll to position [0, 0]
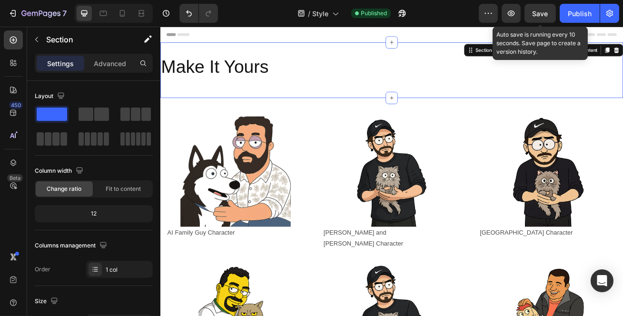
click at [541, 12] on span "Save" at bounding box center [540, 14] width 16 height 8
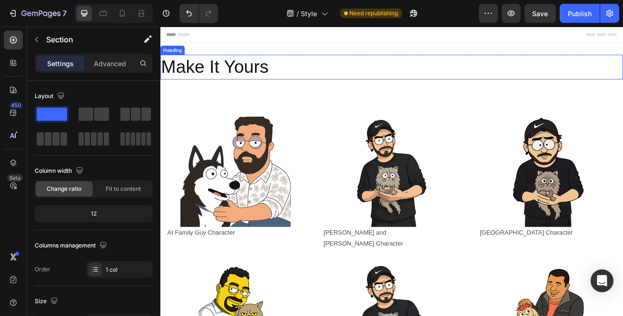
click at [254, 83] on h2 "Make It Yours" at bounding box center [445, 76] width 571 height 30
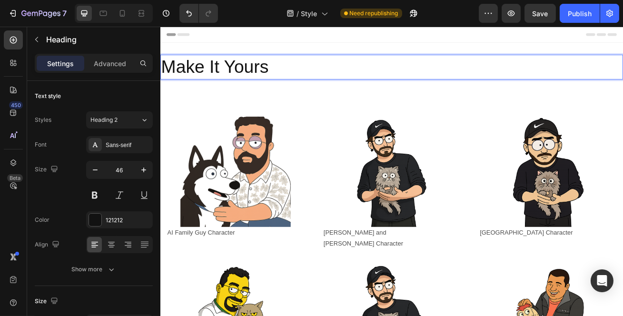
click at [254, 83] on h2 "Make It Yours" at bounding box center [445, 76] width 571 height 30
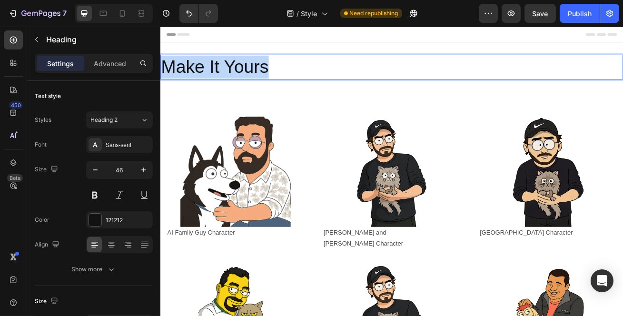
click at [254, 83] on p "Make It Yours" at bounding box center [445, 76] width 569 height 29
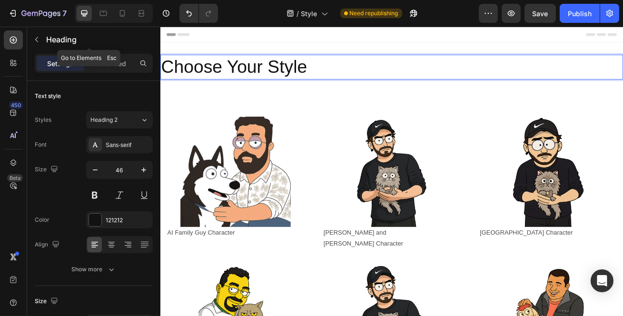
click at [33, 36] on icon "button" at bounding box center [37, 40] width 8 height 8
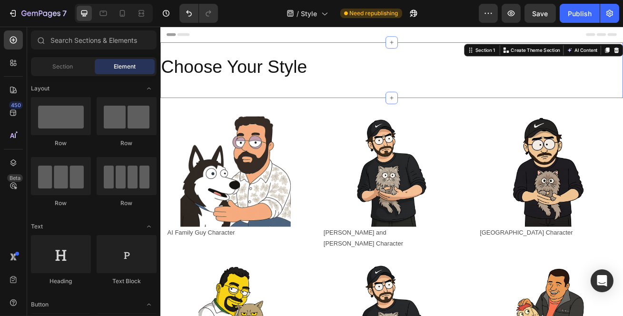
click at [230, 97] on div "Choose Your Style Heading Row" at bounding box center [445, 80] width 571 height 38
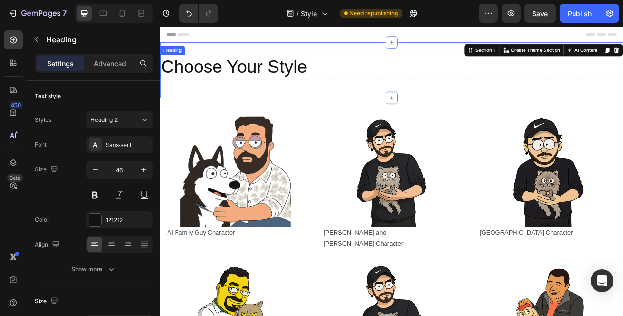
click at [361, 78] on p "Choose Your Style" at bounding box center [445, 76] width 569 height 29
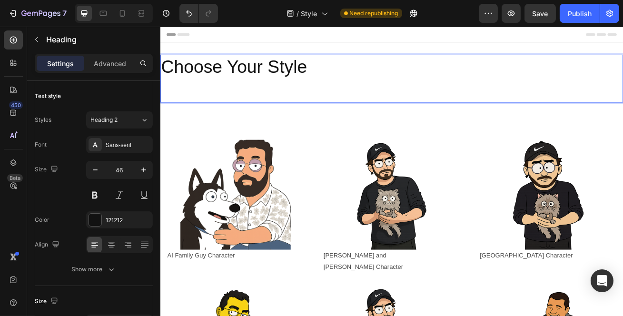
click at [122, 129] on div "Styles Heading 2 Font Sans-serif Size 46 Color 121212 Align Show more" at bounding box center [94, 194] width 118 height 167
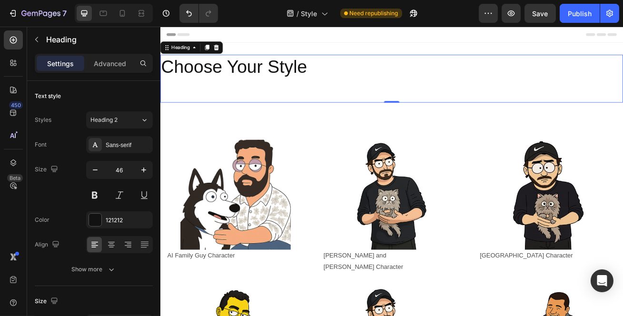
click at [123, 125] on button "Heading 2" at bounding box center [119, 119] width 67 height 17
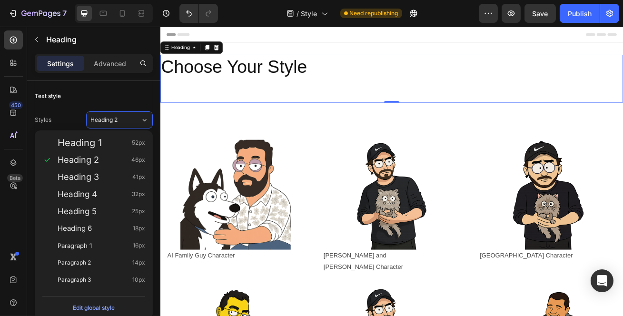
click at [96, 240] on div "Paragraph 1 16px" at bounding box center [94, 245] width 110 height 17
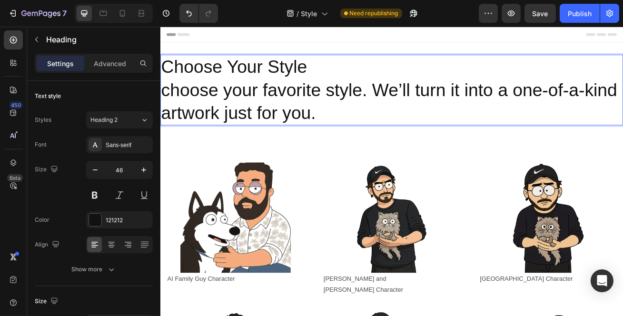
click at [168, 104] on p "Choose Your Style choose your favorite style. We’ll turn it into a one-of-a-kin…" at bounding box center [445, 104] width 569 height 85
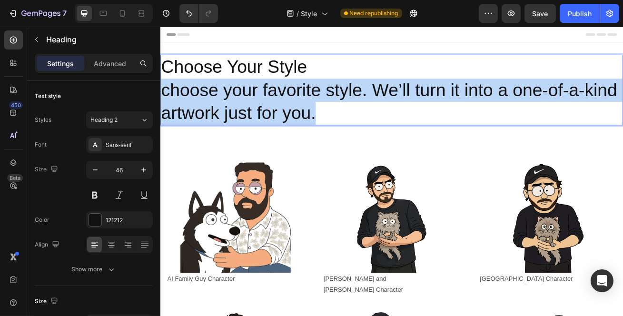
drag, startPoint x: 388, startPoint y: 130, endPoint x: 164, endPoint y: 101, distance: 226.4
click at [164, 101] on p "Choose Your Style choose your favorite style. We’ll turn it into a one-of-a-kin…" at bounding box center [445, 104] width 569 height 85
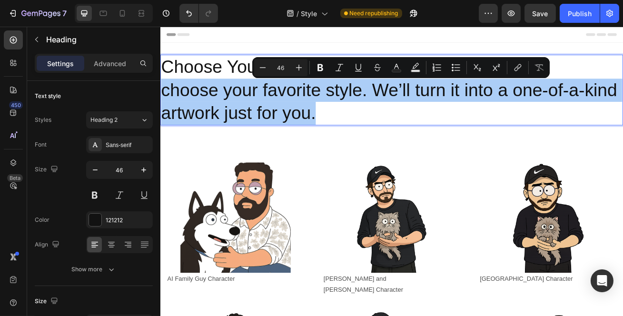
click at [128, 128] on button "Heading 2" at bounding box center [119, 119] width 67 height 17
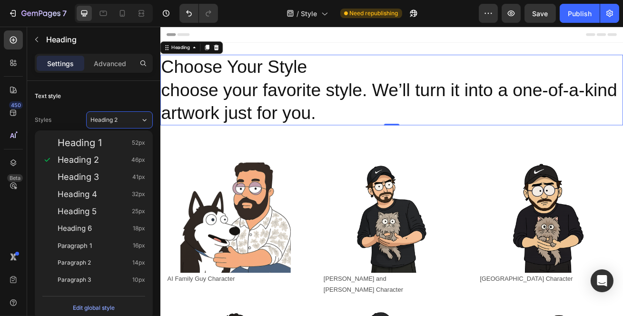
click at [96, 243] on div "Paragraph 1 16px" at bounding box center [102, 246] width 88 height 10
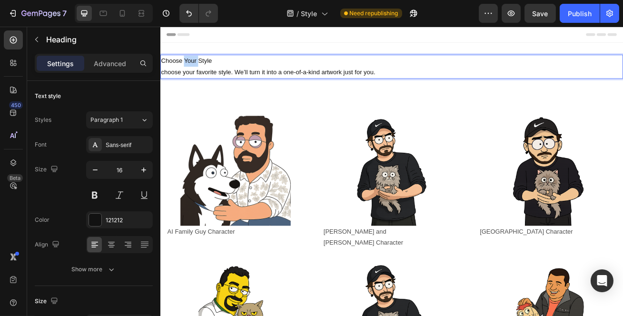
click at [202, 70] on p "Choose Your Style choose your favorite style. We’ll turn it into a one-of-a-kin…" at bounding box center [445, 76] width 569 height 28
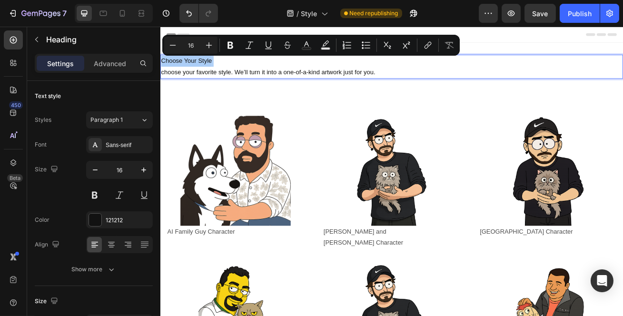
click at [124, 128] on div "Styles Paragraph 1 Font Sans-serif Size 16 Color 121212 Align Show more" at bounding box center [94, 194] width 118 height 167
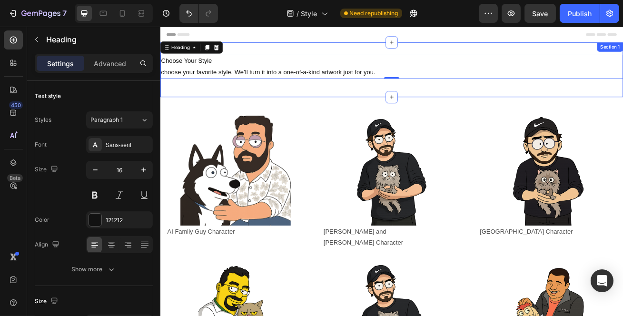
type input "46"
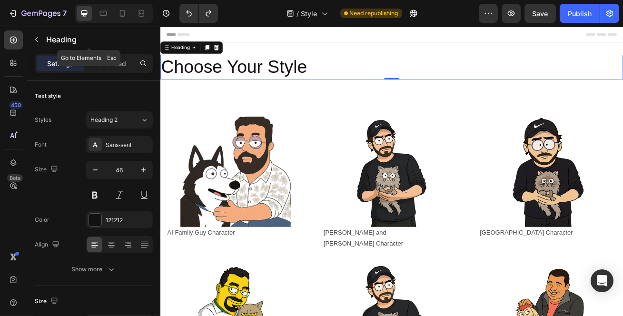
click at [43, 47] on div "Heading" at bounding box center [89, 39] width 124 height 25
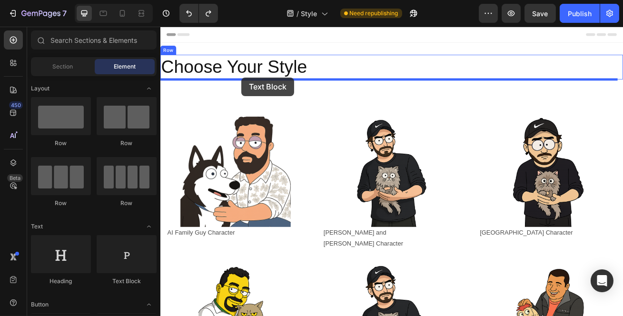
drag, startPoint x: 275, startPoint y: 269, endPoint x: 260, endPoint y: 89, distance: 180.0
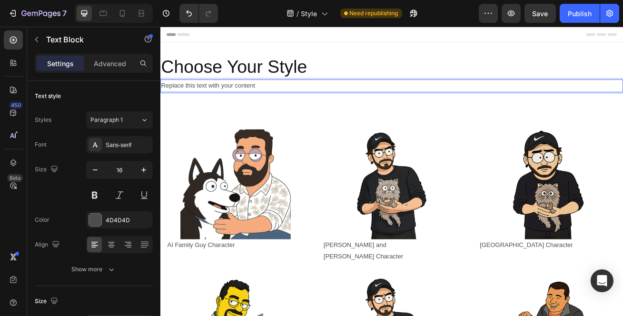
click at [305, 104] on div "Replace this text with your content" at bounding box center [445, 100] width 571 height 16
click at [305, 104] on p "Replace this text with your content" at bounding box center [445, 100] width 569 height 14
click at [143, 166] on icon "button" at bounding box center [144, 170] width 10 height 10
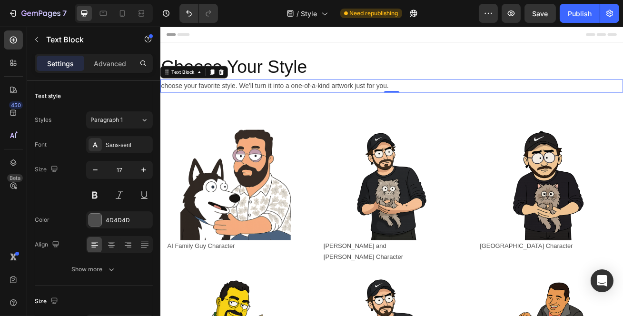
click at [143, 166] on icon "button" at bounding box center [144, 170] width 10 height 10
type input "18"
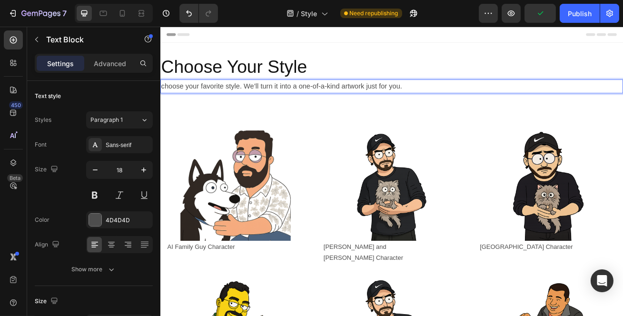
click at [341, 99] on p "choose your favorite style. We’ll turn it into a one-of-a-kind artwork just for…" at bounding box center [445, 100] width 569 height 15
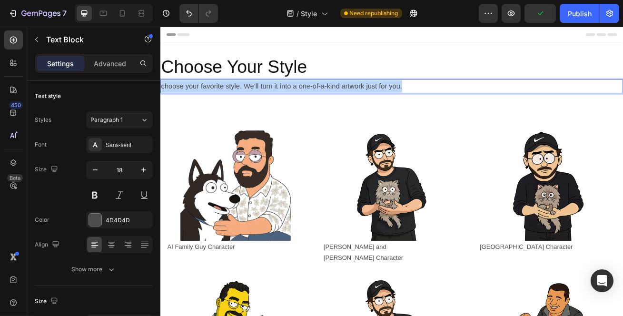
click at [341, 99] on p "choose your favorite style. We’ll turn it into a one-of-a-kind artwork just for…" at bounding box center [445, 100] width 569 height 15
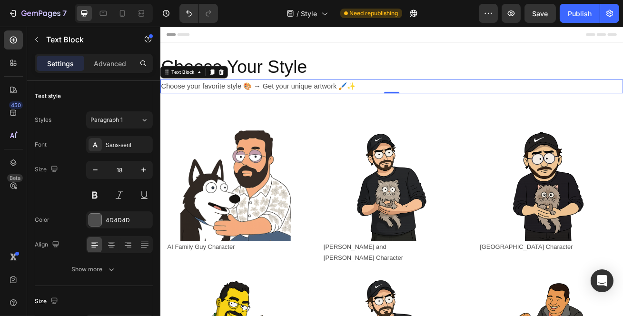
click at [594, 10] on button "Publish" at bounding box center [580, 13] width 40 height 19
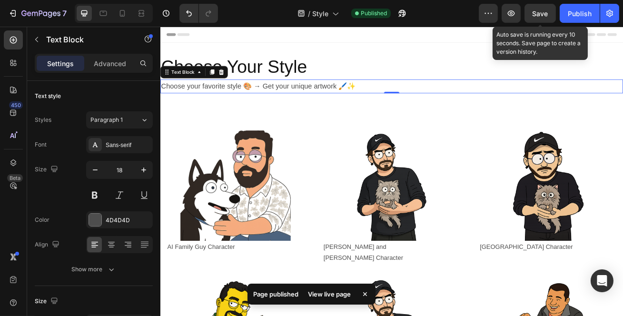
click at [544, 15] on span "Save" at bounding box center [540, 14] width 16 height 8
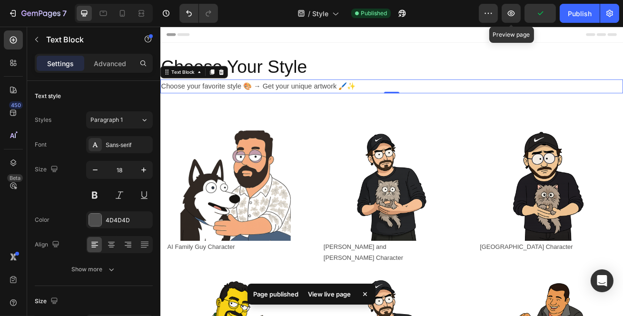
click at [515, 17] on icon "button" at bounding box center [511, 14] width 10 height 10
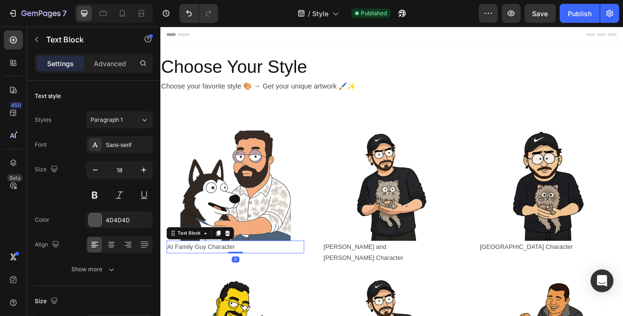
click at [241, 297] on link "AI Family Guy Character" at bounding box center [209, 298] width 83 height 8
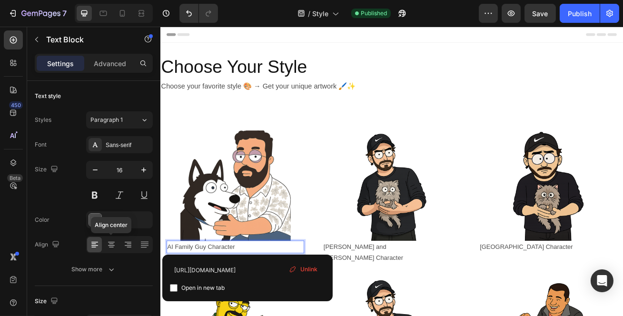
click at [114, 248] on icon at bounding box center [112, 245] width 10 height 10
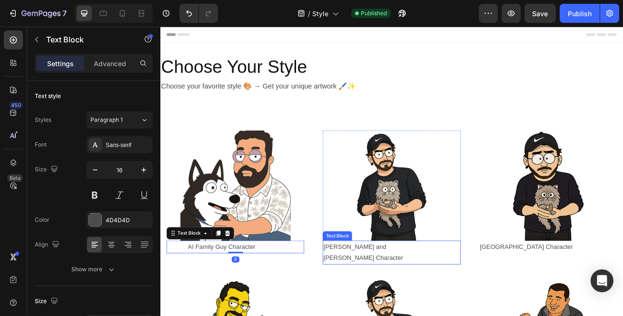
click at [426, 304] on link "Rick and morty Character" at bounding box center [410, 305] width 98 height 22
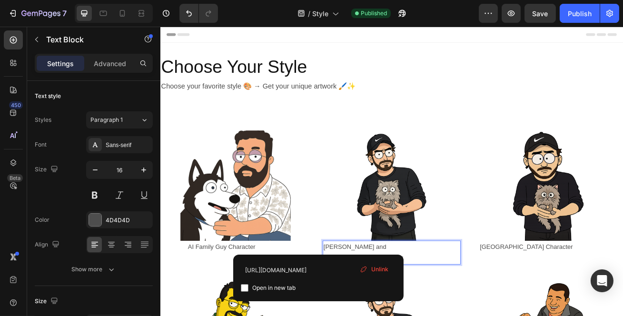
click at [414, 301] on link "Rick and morty Character" at bounding box center [410, 305] width 98 height 22
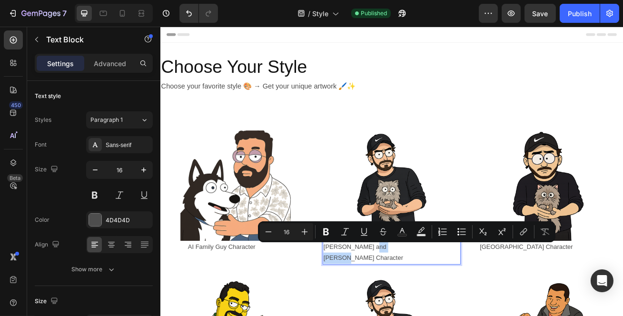
click at [423, 298] on link "Rick and morty Character" at bounding box center [410, 305] width 98 height 22
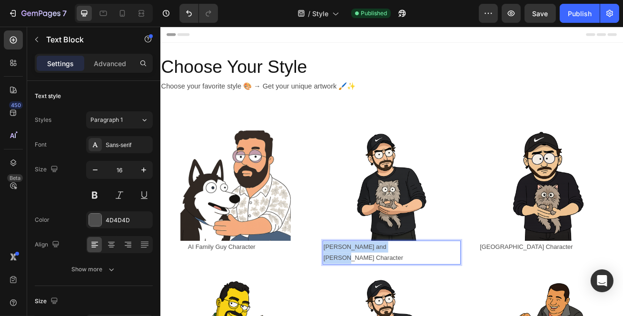
click at [423, 298] on link "Rick and morty Character" at bounding box center [410, 305] width 98 height 22
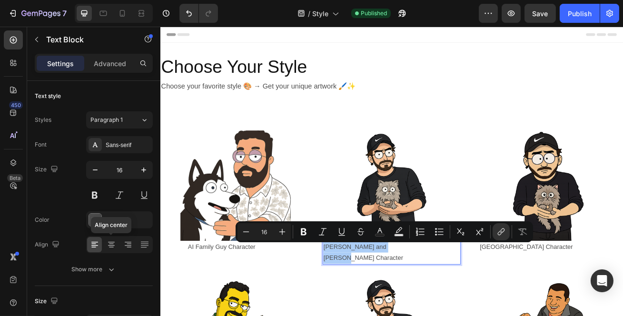
click at [116, 246] on icon at bounding box center [112, 245] width 10 height 10
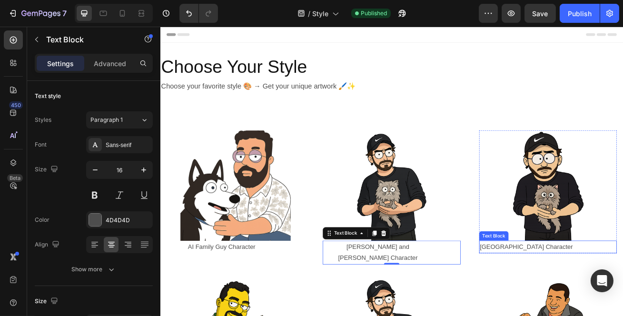
click at [584, 300] on link "South Park Character" at bounding box center [611, 298] width 115 height 8
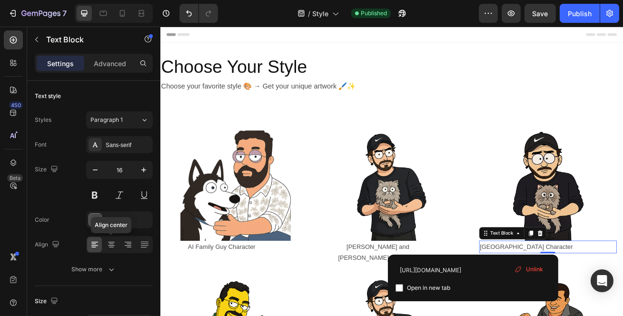
click at [116, 244] on div at bounding box center [111, 244] width 15 height 15
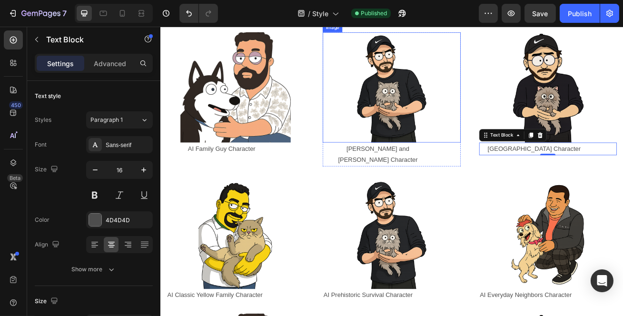
scroll to position [129, 0]
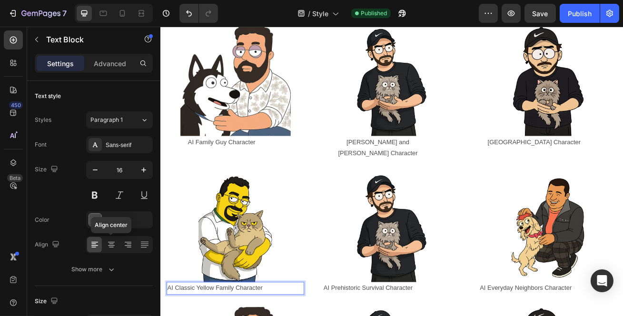
click at [114, 240] on icon at bounding box center [112, 245] width 10 height 10
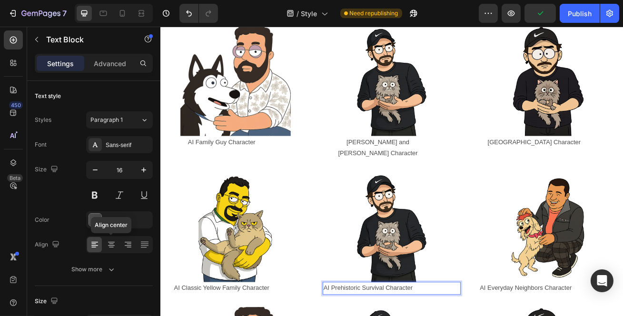
click at [118, 247] on div at bounding box center [111, 244] width 15 height 15
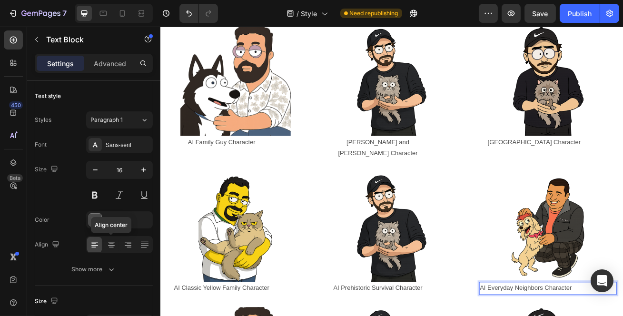
click at [114, 245] on icon at bounding box center [112, 245] width 10 height 10
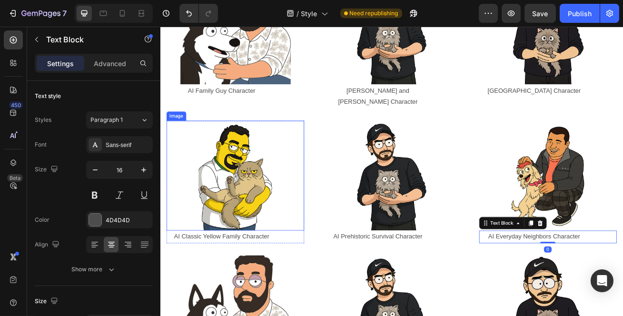
scroll to position [303, 0]
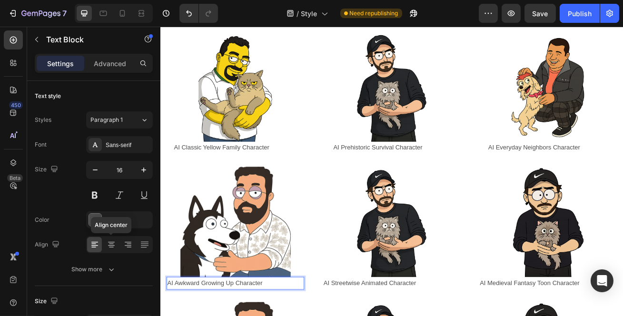
click at [113, 240] on icon at bounding box center [112, 245] width 10 height 10
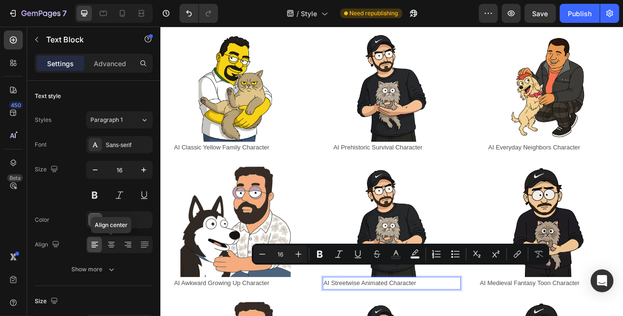
click at [113, 248] on icon at bounding box center [112, 245] width 10 height 10
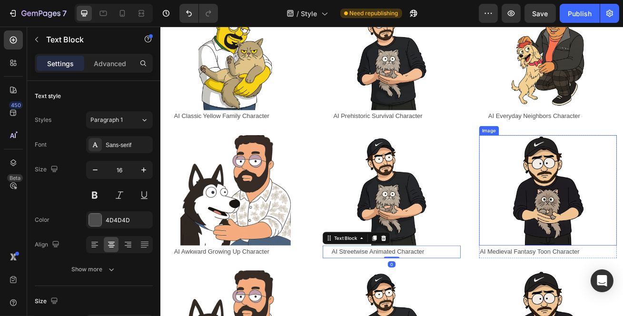
scroll to position [389, 0]
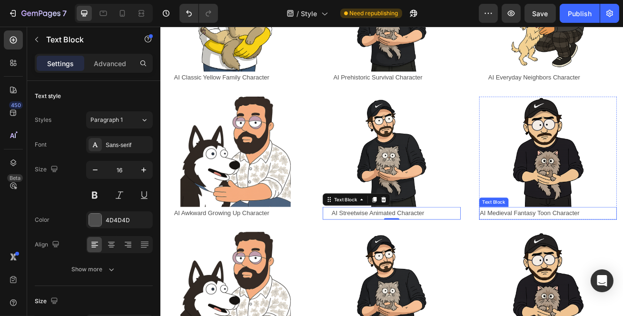
click at [595, 250] on p "AI Medieval Fantasy Toon Character" at bounding box center [621, 257] width 134 height 14
click at [104, 243] on div at bounding box center [111, 244] width 15 height 15
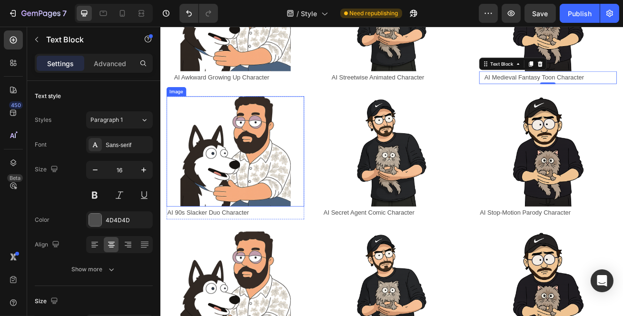
scroll to position [562, 0]
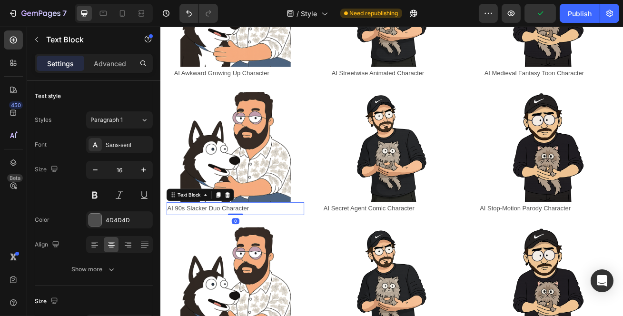
click at [229, 244] on p "AI 90s Slacker Duo Character" at bounding box center [235, 251] width 134 height 14
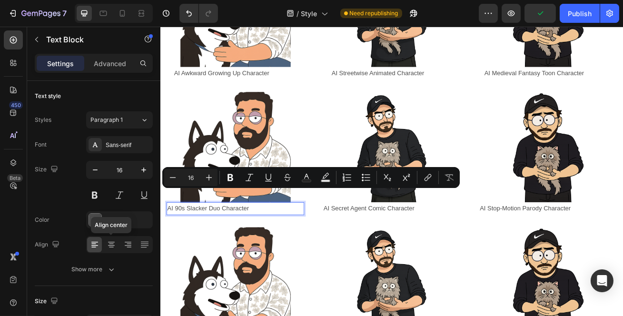
click at [110, 242] on icon at bounding box center [111, 242] width 7 height 1
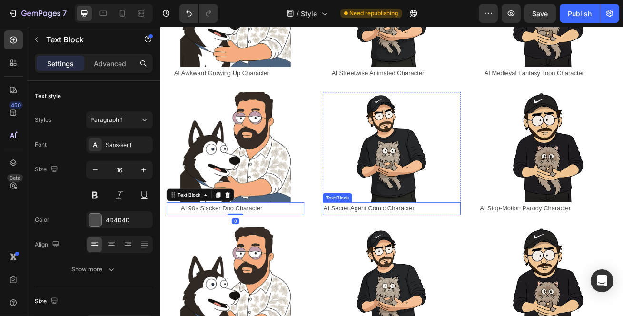
click at [454, 244] on p "AI Secret Agent Comic Character" at bounding box center [428, 251] width 134 height 14
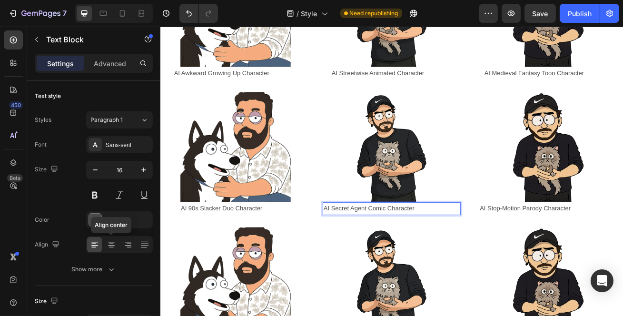
click at [117, 244] on div at bounding box center [111, 244] width 15 height 15
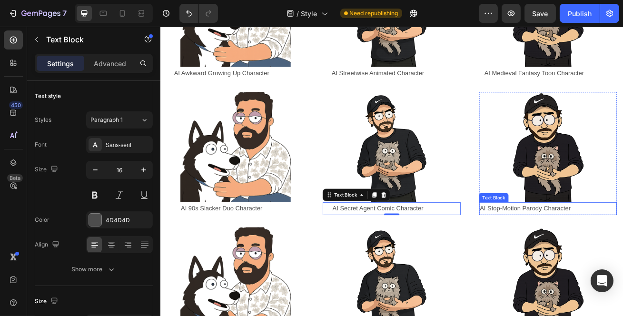
click at [585, 244] on p "AI Stop-Motion Parody Character" at bounding box center [621, 251] width 134 height 14
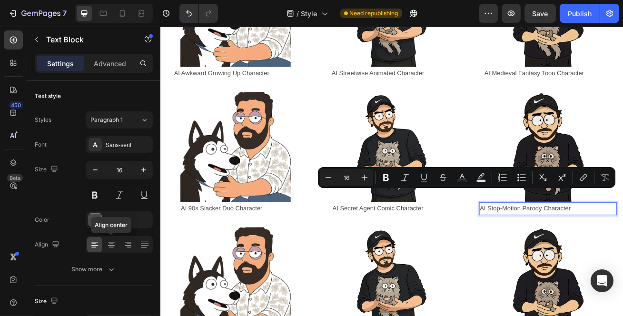
click at [109, 246] on icon at bounding box center [112, 245] width 10 height 10
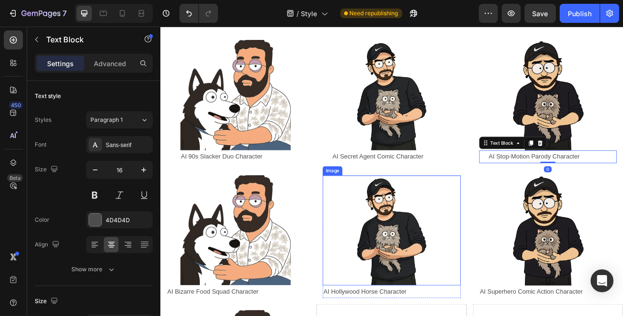
scroll to position [649, 0]
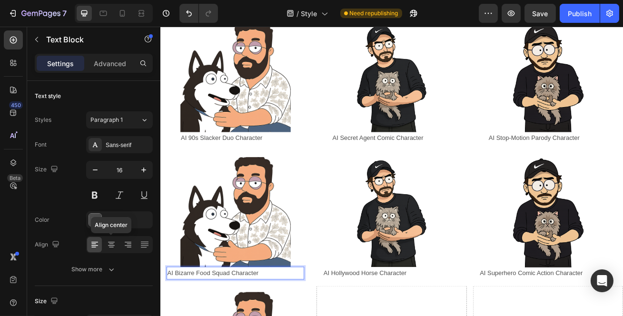
click at [110, 246] on icon at bounding box center [112, 245] width 10 height 10
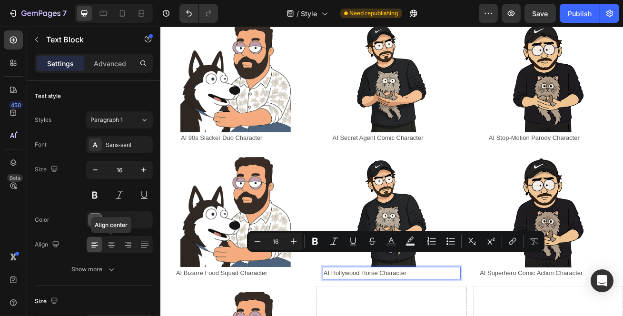
click at [118, 245] on div at bounding box center [111, 244] width 15 height 15
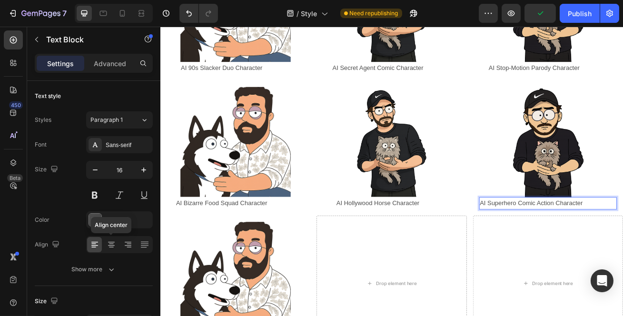
click at [111, 244] on icon at bounding box center [111, 244] width 5 height 1
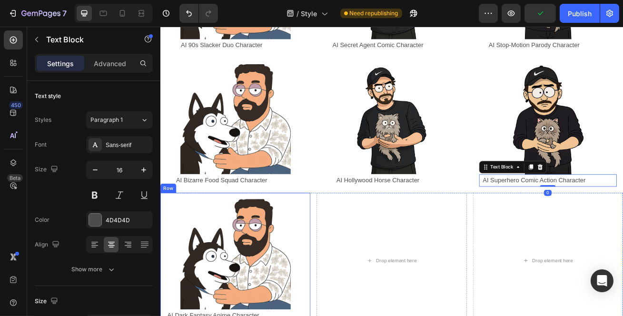
scroll to position [865, 0]
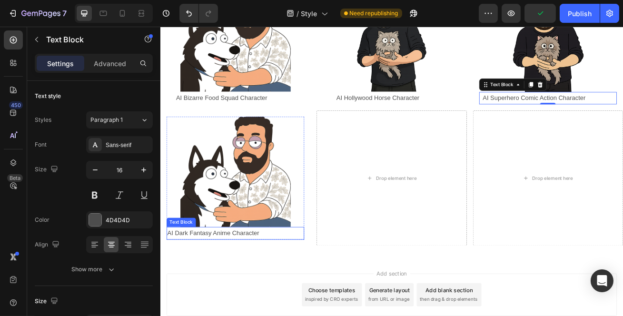
click at [234, 275] on p "AI Dark Fantasy Anime Character" at bounding box center [235, 282] width 134 height 14
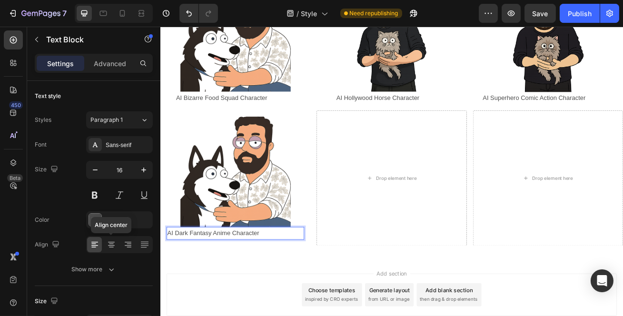
click at [108, 243] on icon at bounding box center [112, 245] width 10 height 10
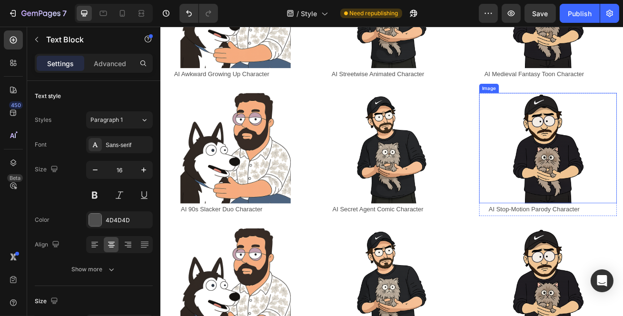
scroll to position [389, 0]
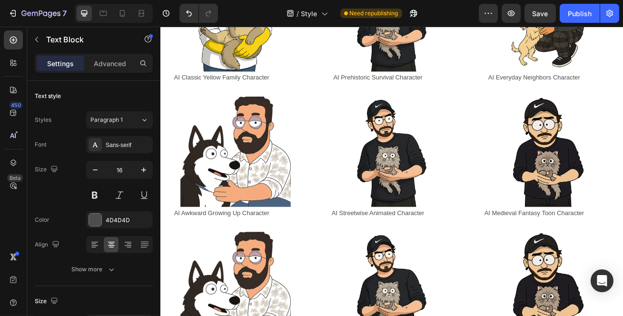
click at [549, 17] on button "Save" at bounding box center [539, 13] width 31 height 19
click at [571, 16] on div "Publish" at bounding box center [580, 14] width 24 height 10
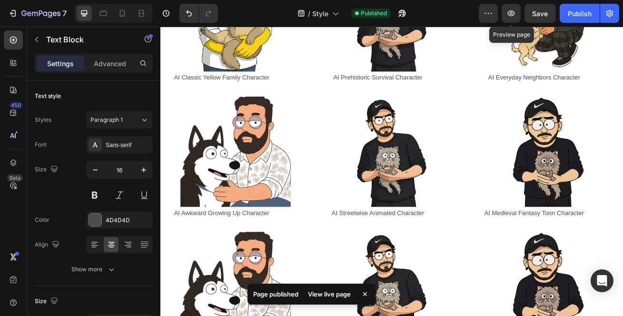
click at [513, 17] on icon "button" at bounding box center [511, 14] width 10 height 10
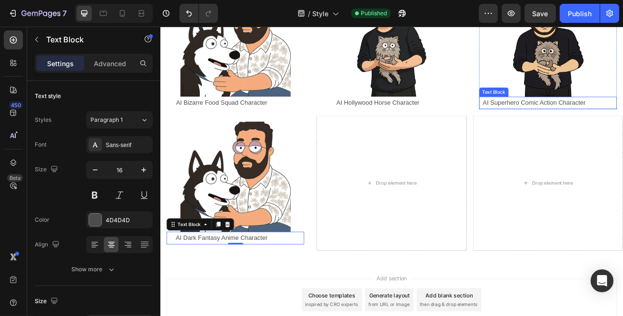
scroll to position [865, 0]
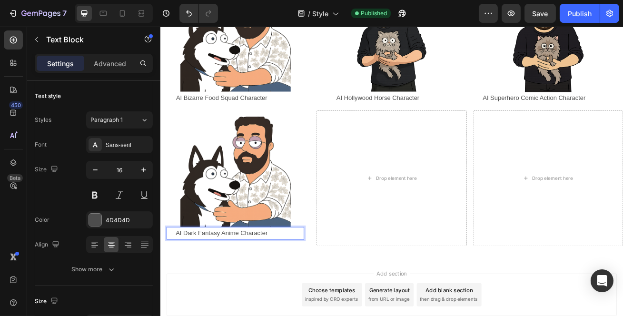
click at [263, 275] on p "AI Dark Fantasy Anime Character" at bounding box center [235, 282] width 134 height 14
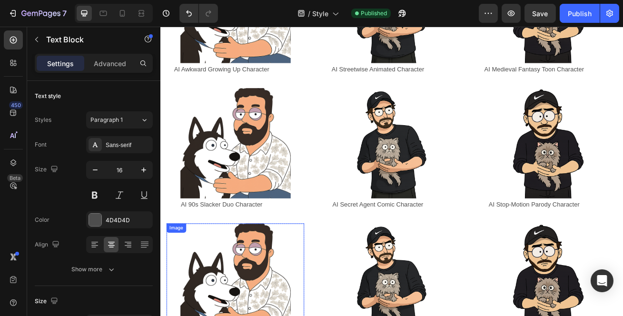
scroll to position [553, 0]
